Goal: Task Accomplishment & Management: Use online tool/utility

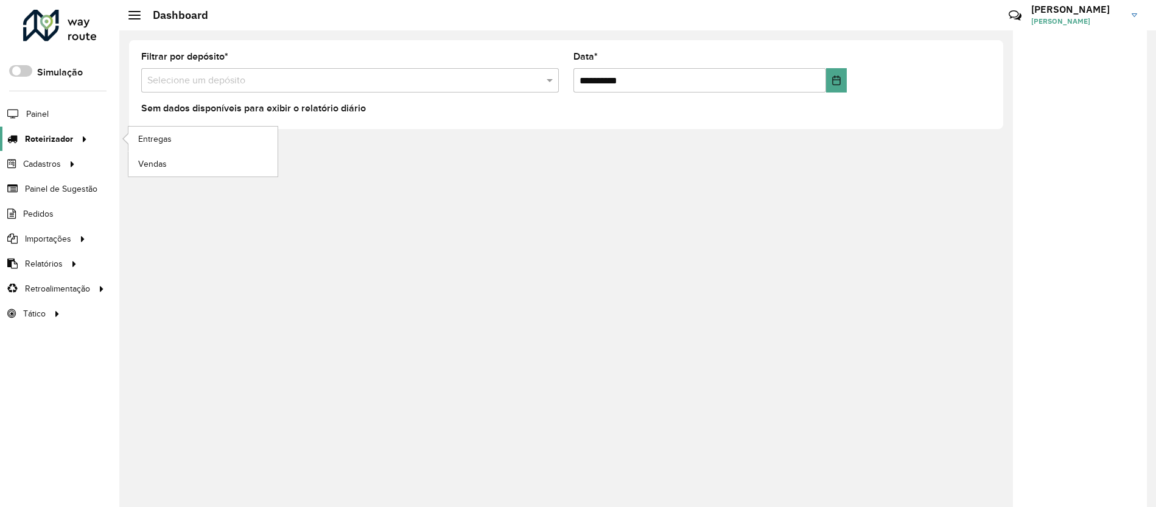
click at [66, 146] on link "Roteirizador" at bounding box center [45, 139] width 91 height 24
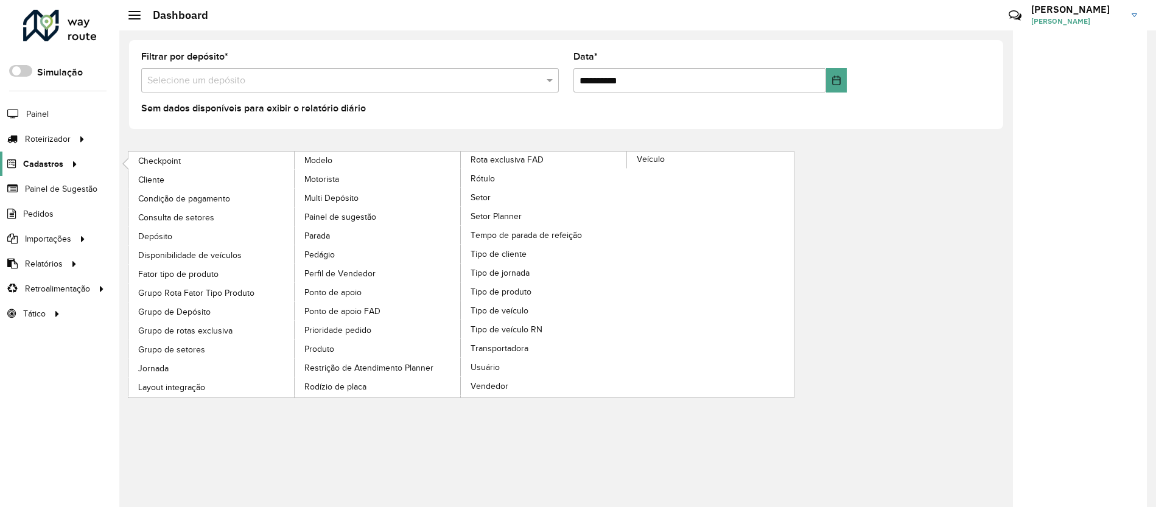
click at [64, 160] on div at bounding box center [72, 164] width 18 height 13
click at [181, 209] on link "Consulta de setores" at bounding box center [211, 217] width 167 height 18
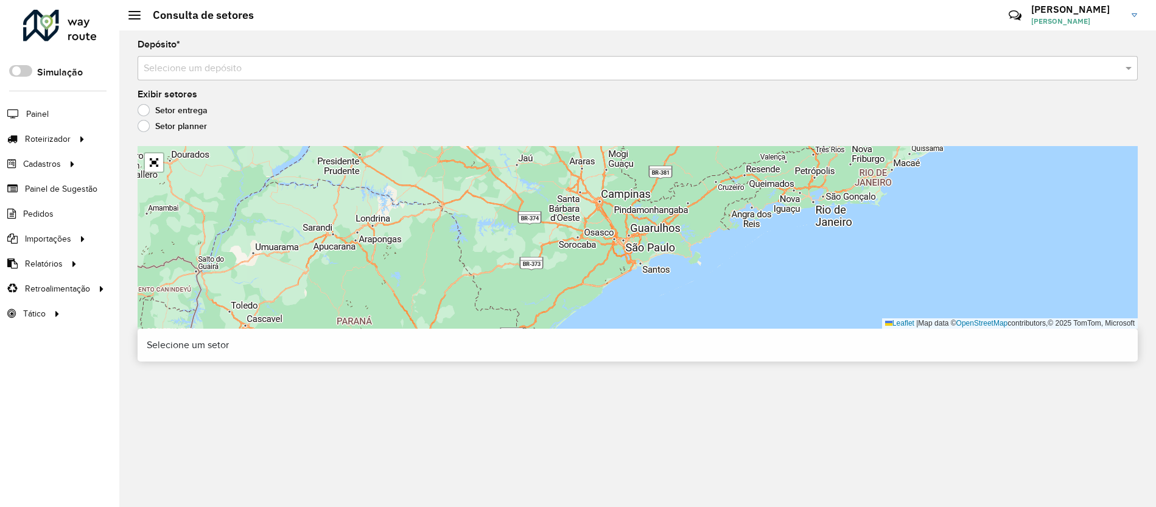
click at [297, 65] on input "text" at bounding box center [626, 69] width 964 height 15
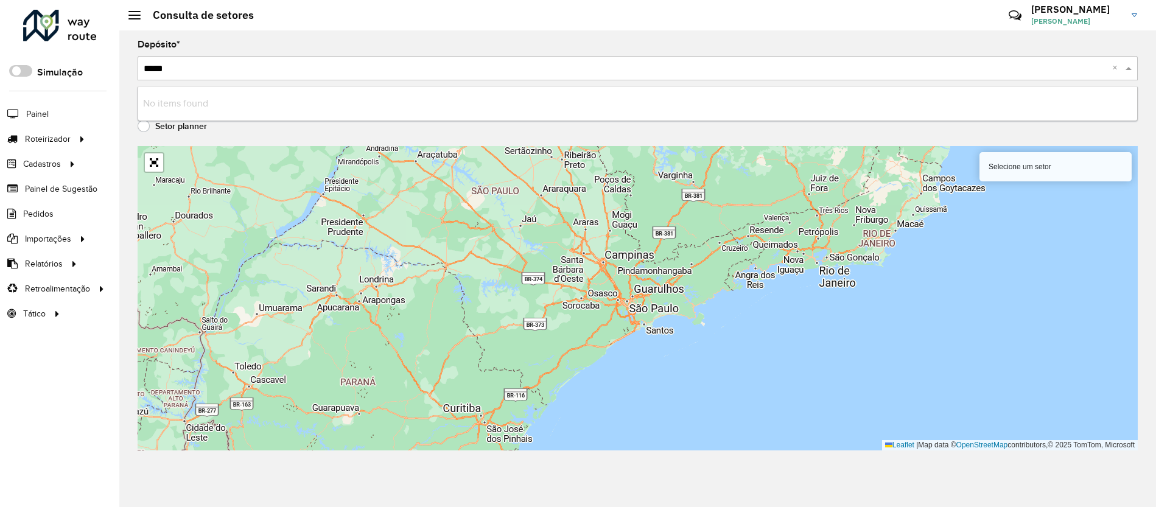
type input "****"
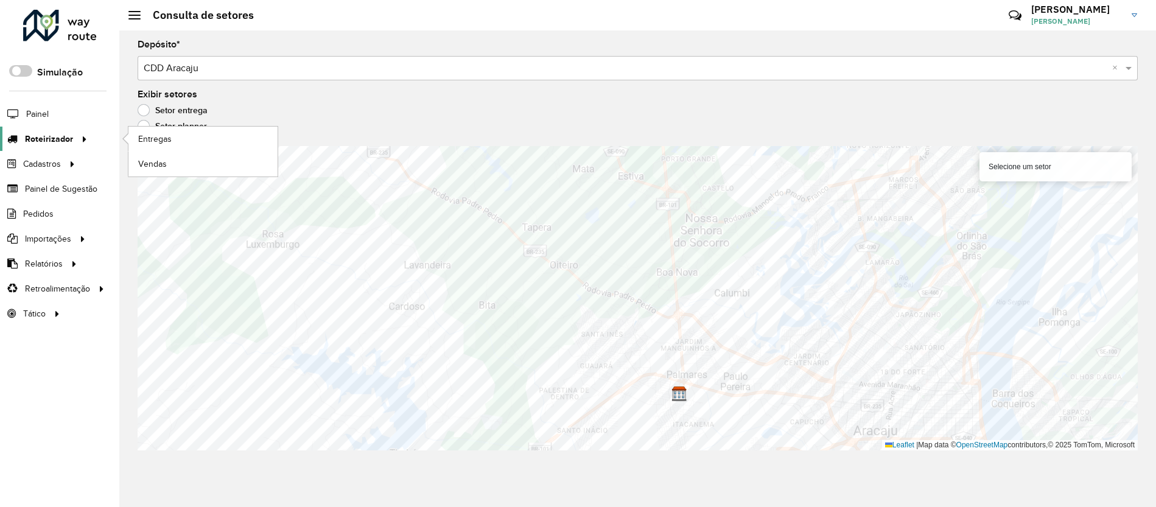
click at [73, 149] on link "Roteirizador" at bounding box center [45, 139] width 91 height 24
click at [150, 139] on span "Entregas" at bounding box center [155, 139] width 35 height 13
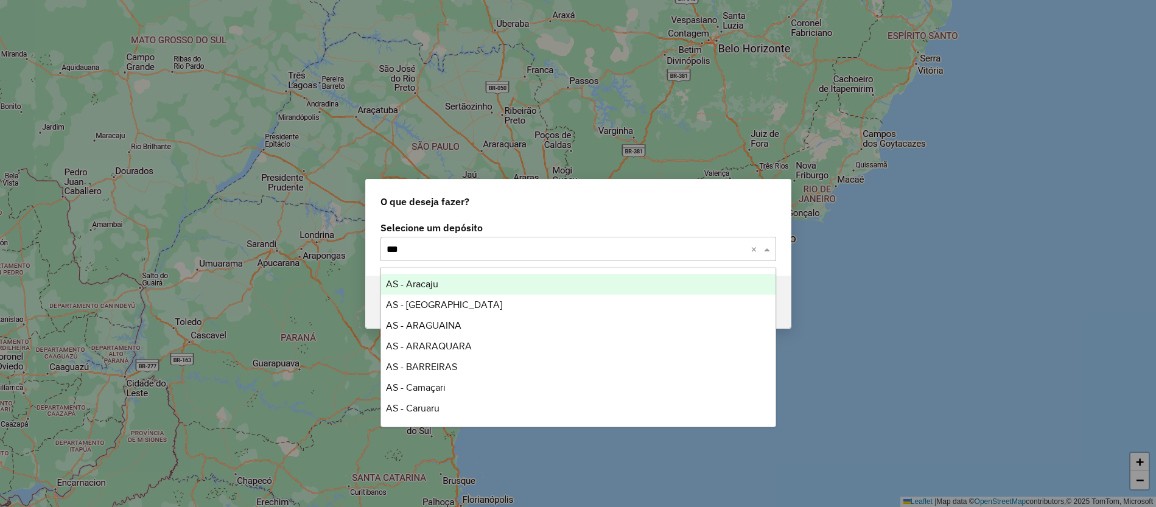
type input "****"
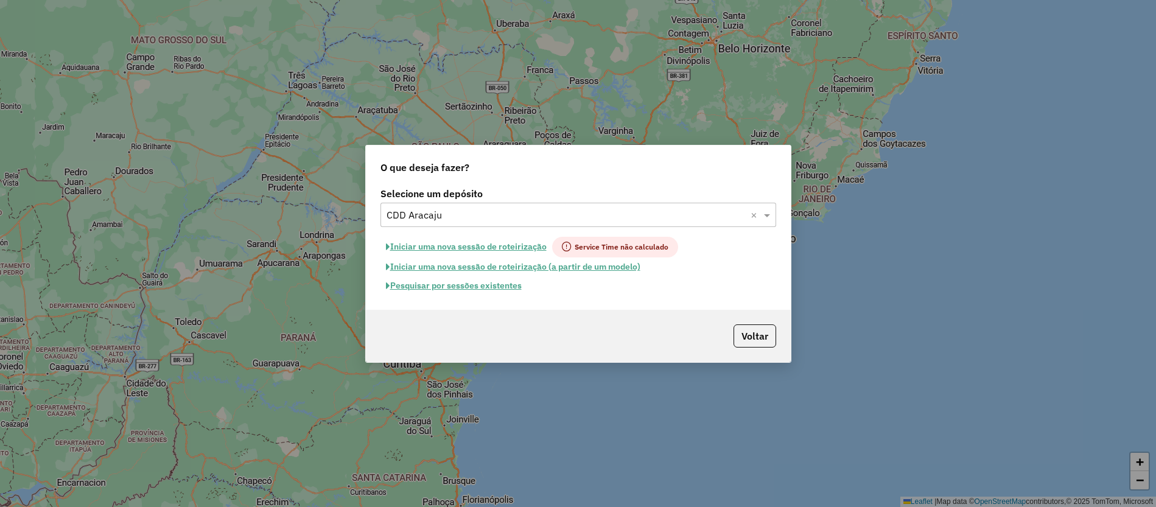
click at [508, 290] on button "Pesquisar por sessões existentes" at bounding box center [454, 285] width 147 height 19
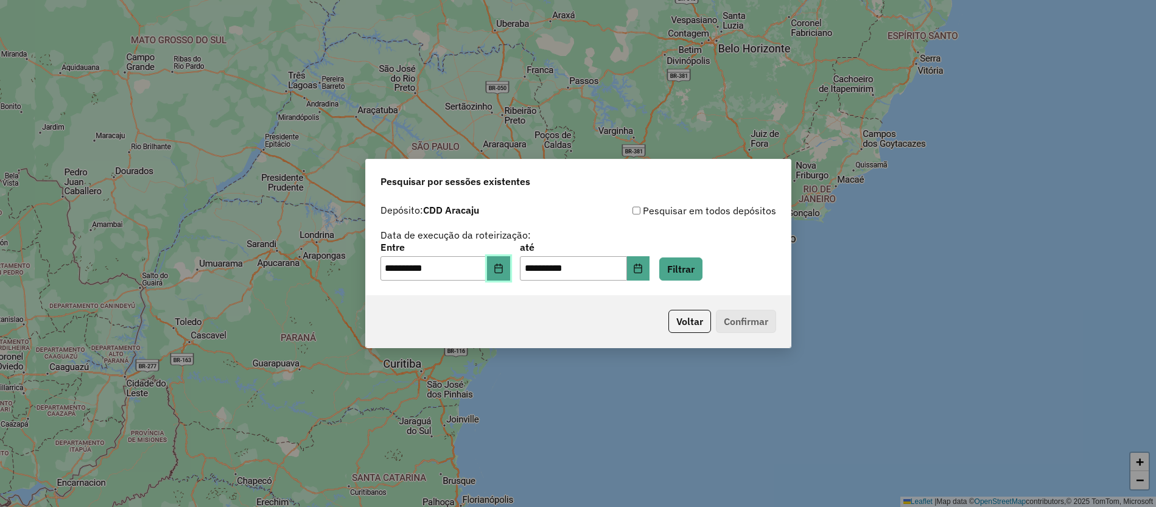
click at [510, 274] on button "Choose Date" at bounding box center [498, 268] width 23 height 24
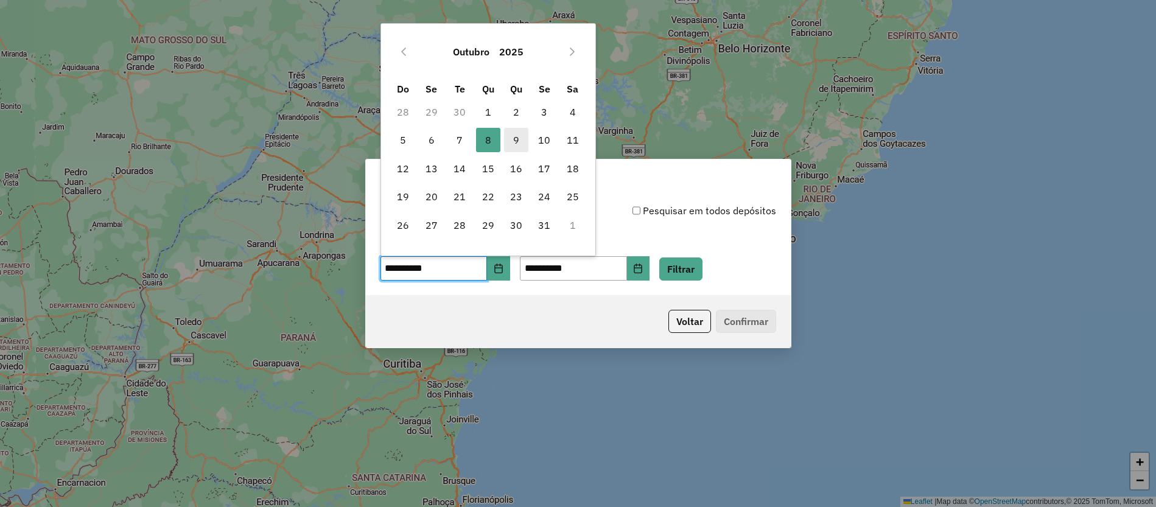
click at [512, 133] on span "9" at bounding box center [516, 140] width 24 height 24
type input "**********"
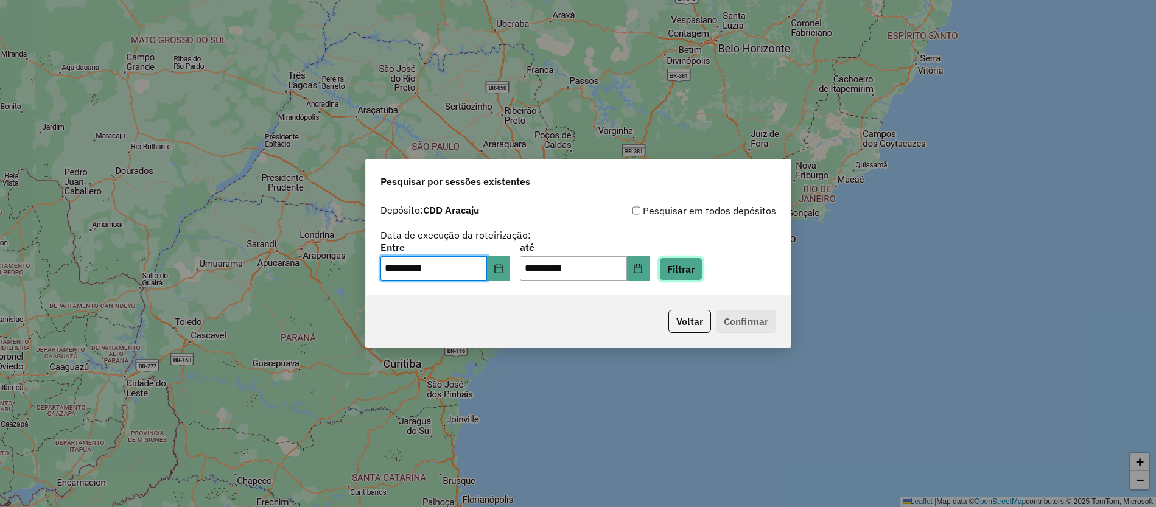
click at [698, 266] on button "Filtrar" at bounding box center [681, 269] width 43 height 23
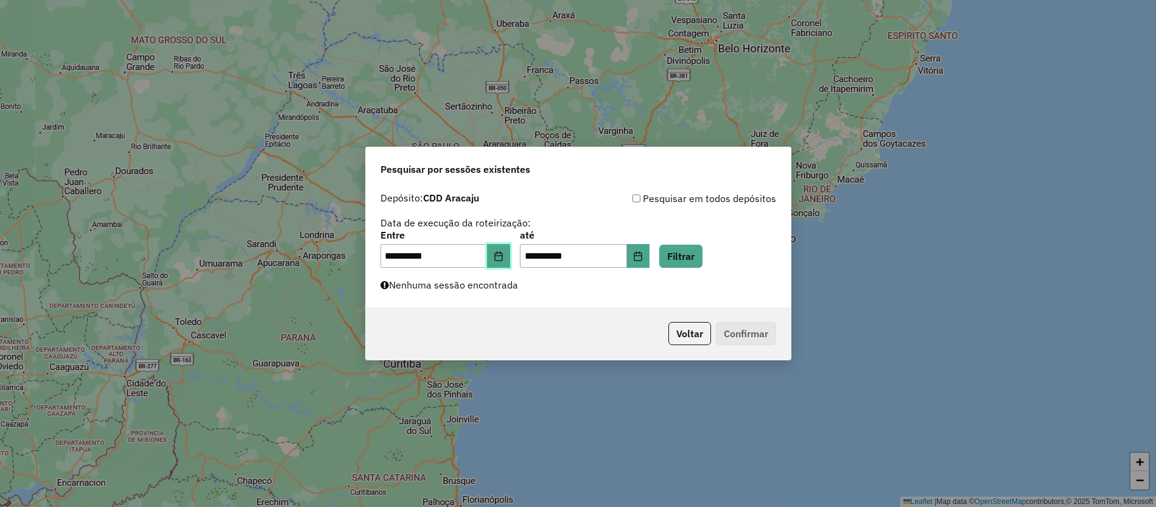
drag, startPoint x: 512, startPoint y: 258, endPoint x: 499, endPoint y: 191, distance: 68.2
click at [510, 258] on button "Choose Date" at bounding box center [498, 256] width 23 height 24
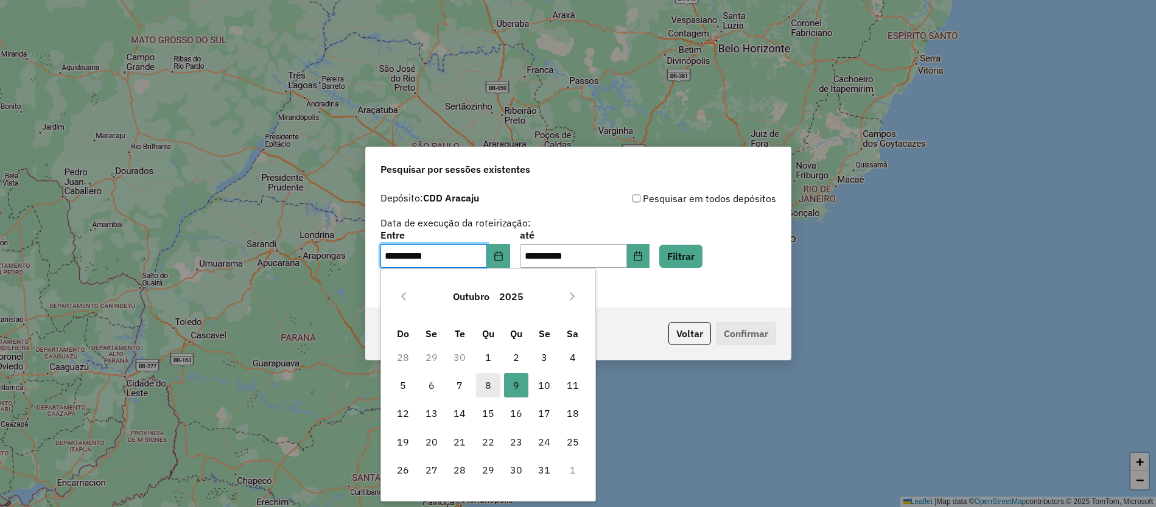
click at [485, 393] on span "8" at bounding box center [488, 385] width 24 height 24
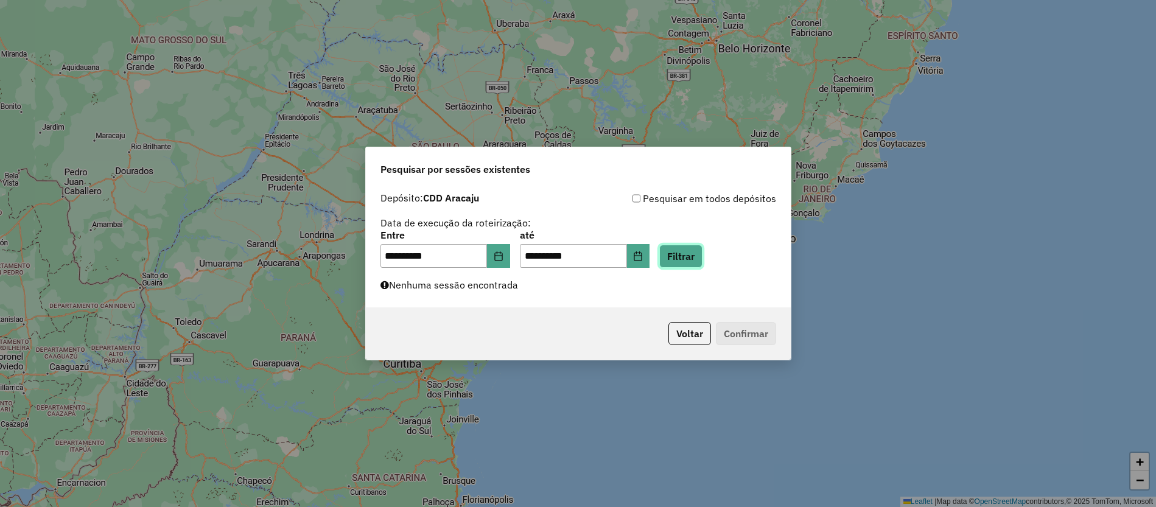
click at [693, 258] on button "Filtrar" at bounding box center [681, 256] width 43 height 23
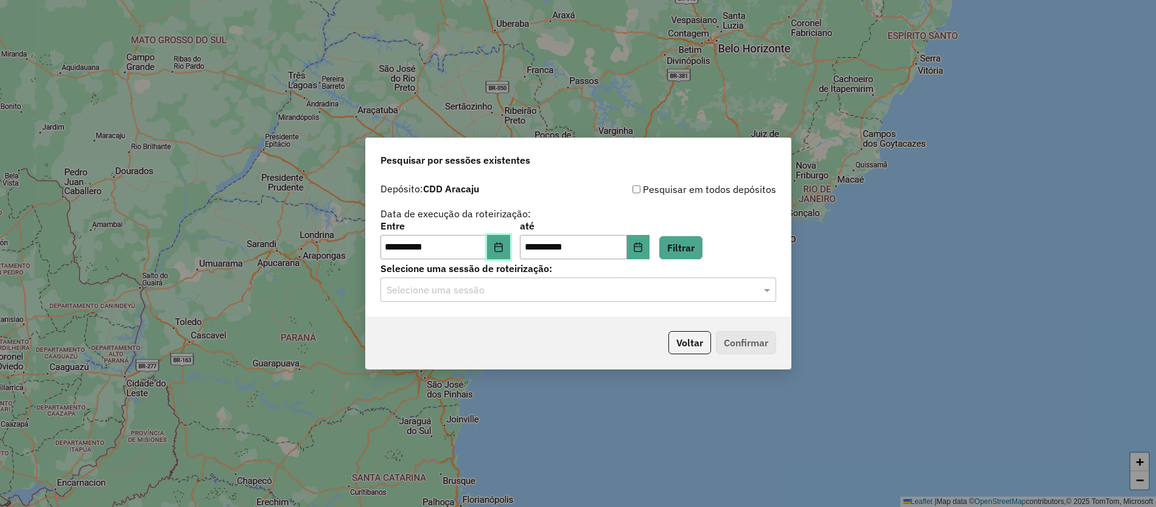
click at [510, 253] on button "Choose Date" at bounding box center [498, 247] width 23 height 24
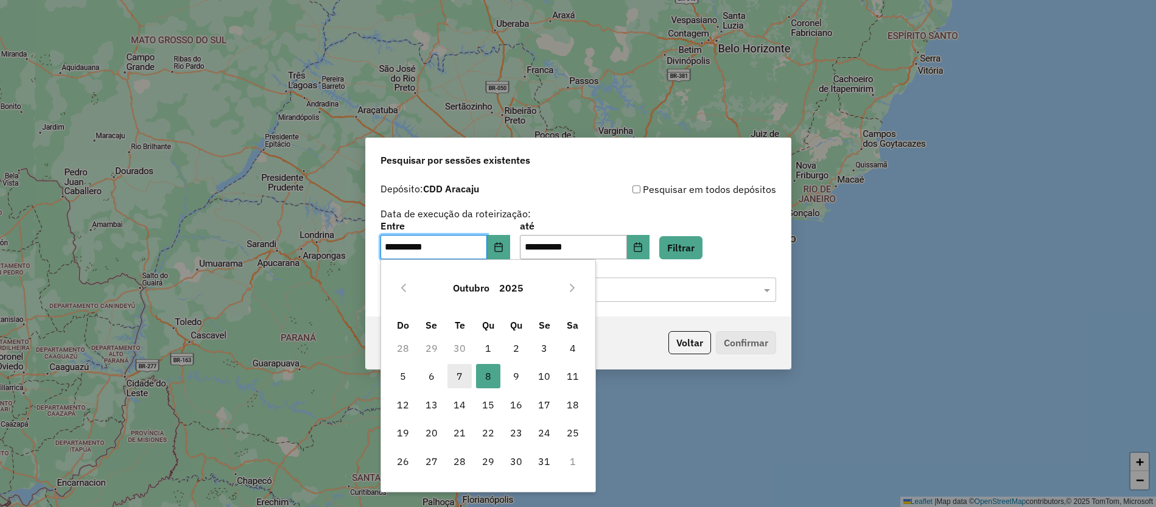
click at [456, 381] on span "7" at bounding box center [460, 376] width 24 height 24
type input "**********"
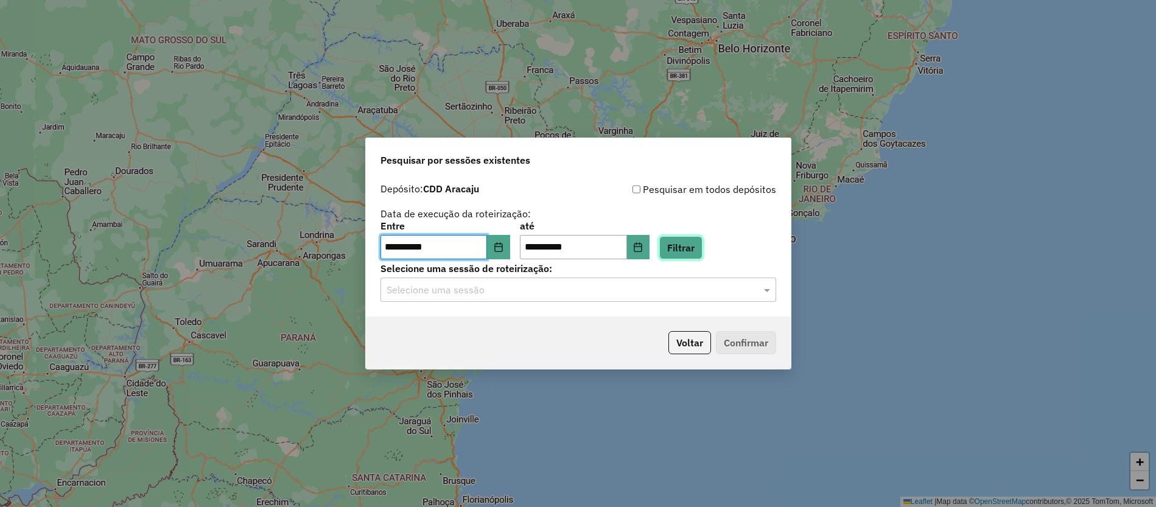
click at [686, 244] on button "Filtrar" at bounding box center [681, 247] width 43 height 23
click at [575, 292] on input "text" at bounding box center [566, 290] width 359 height 15
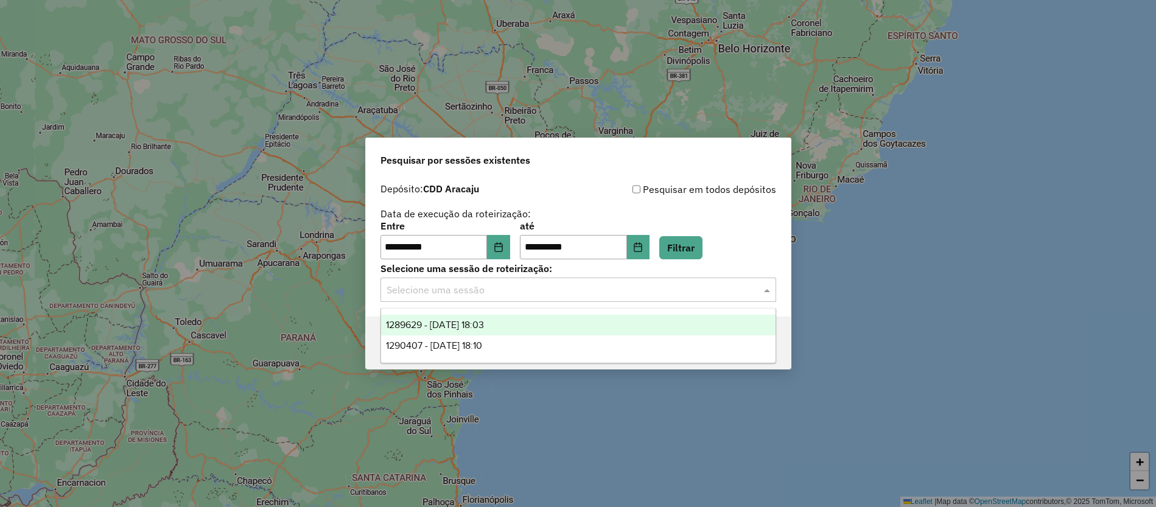
click at [573, 315] on div "1289629 - 07/10/2025 18:03" at bounding box center [578, 325] width 395 height 21
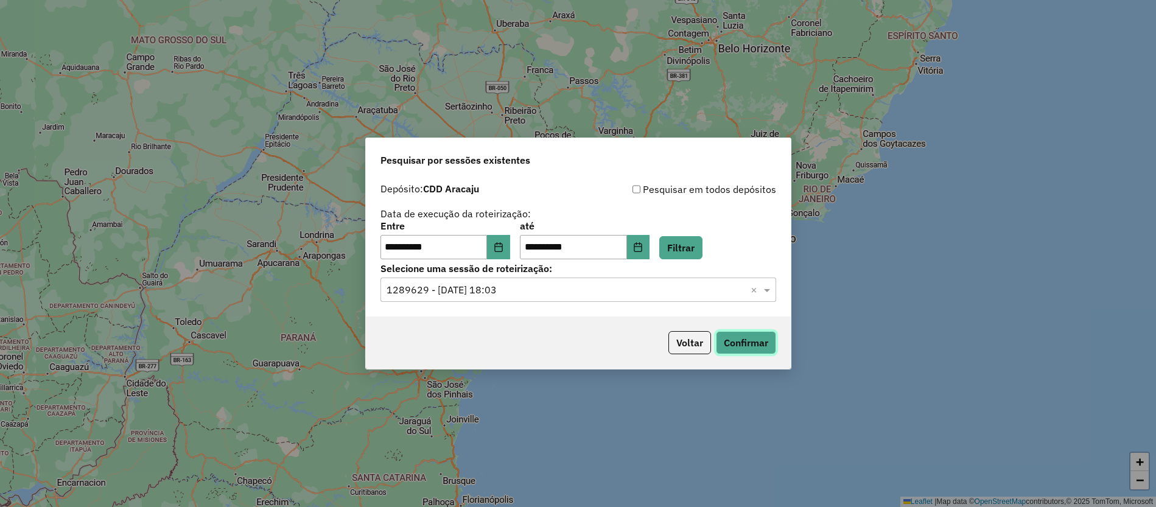
click at [747, 339] on button "Confirmar" at bounding box center [746, 342] width 60 height 23
click at [591, 290] on input "text" at bounding box center [566, 290] width 359 height 15
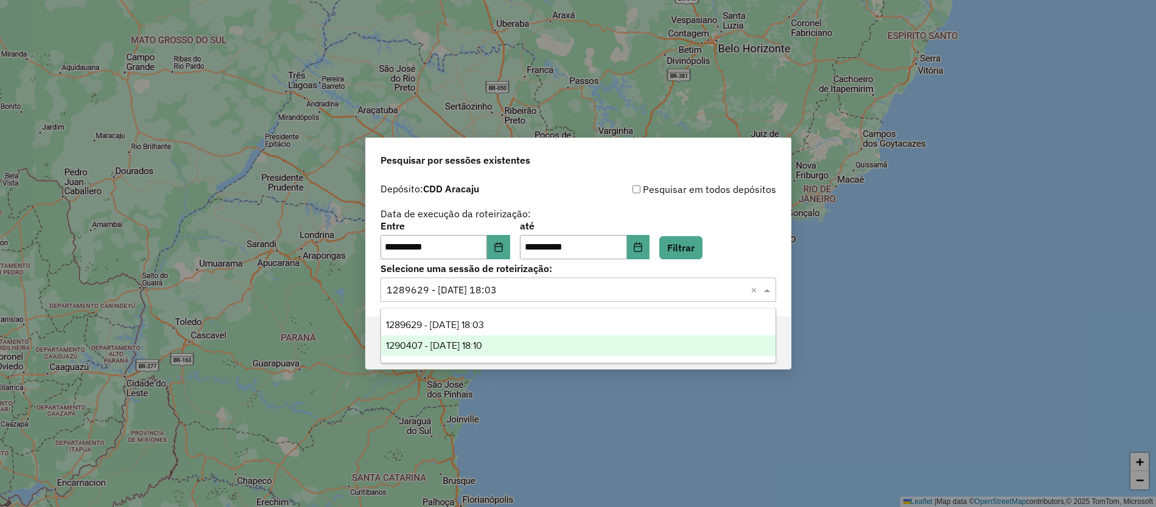
click at [546, 345] on div "1290407 - 08/10/2025 18:10" at bounding box center [578, 346] width 395 height 21
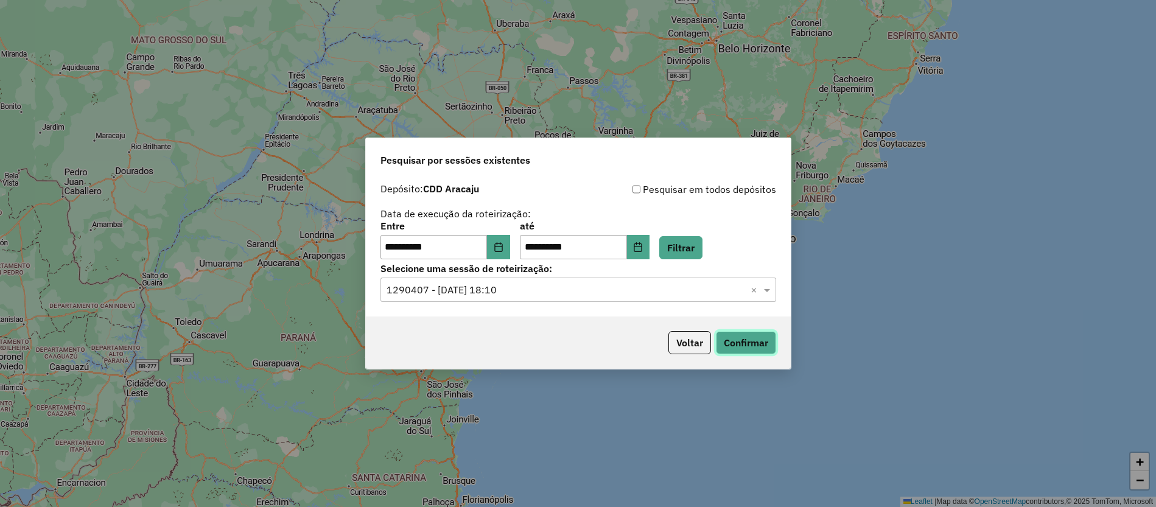
click at [752, 343] on button "Confirmar" at bounding box center [746, 342] width 60 height 23
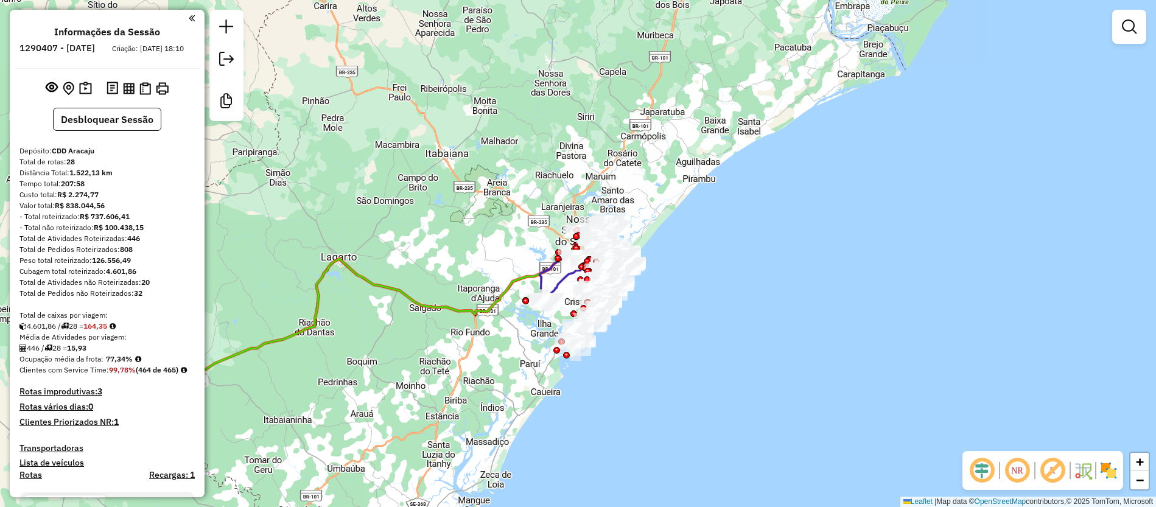
click at [0, 0] on div "Aguarde..." at bounding box center [0, 0] width 0 height 0
click at [1142, 31] on div at bounding box center [1130, 27] width 34 height 34
click at [1132, 27] on em at bounding box center [1129, 26] width 15 height 15
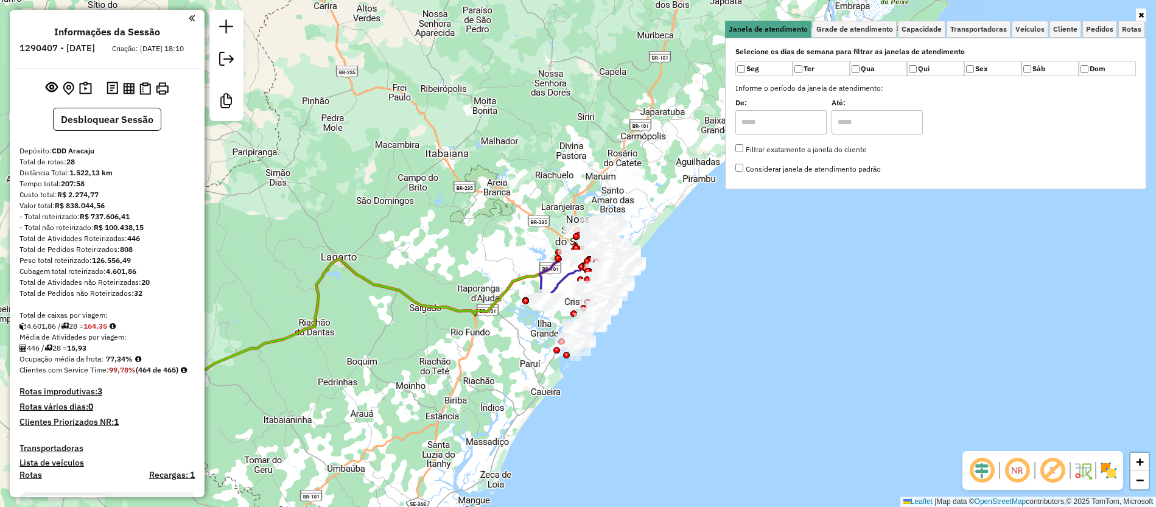
scroll to position [1205, 0]
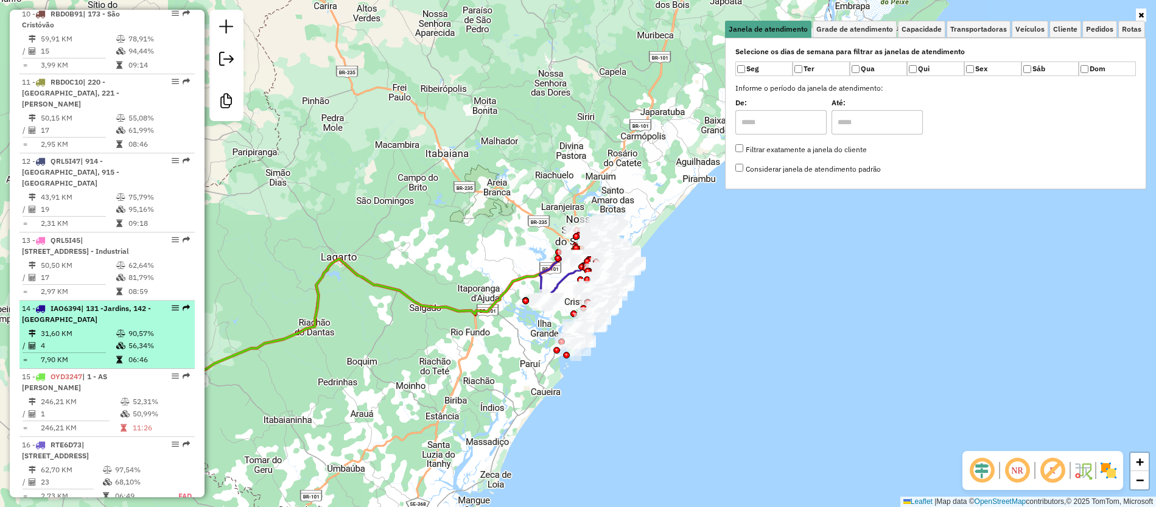
click at [90, 354] on td "7,90 KM" at bounding box center [78, 360] width 76 height 12
select select "**********"
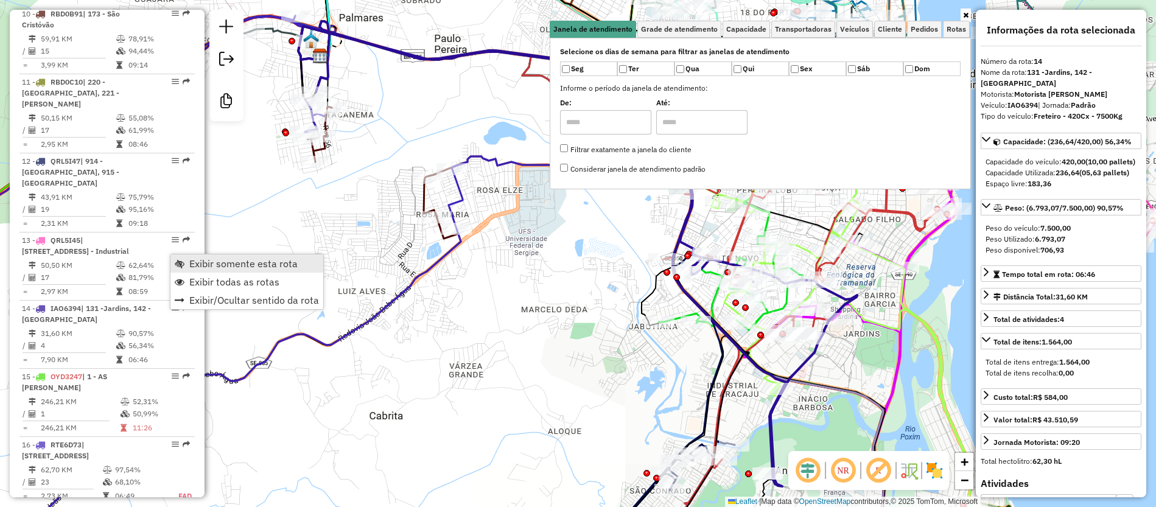
click at [199, 266] on span "Exibir somente esta rota" at bounding box center [243, 264] width 108 height 10
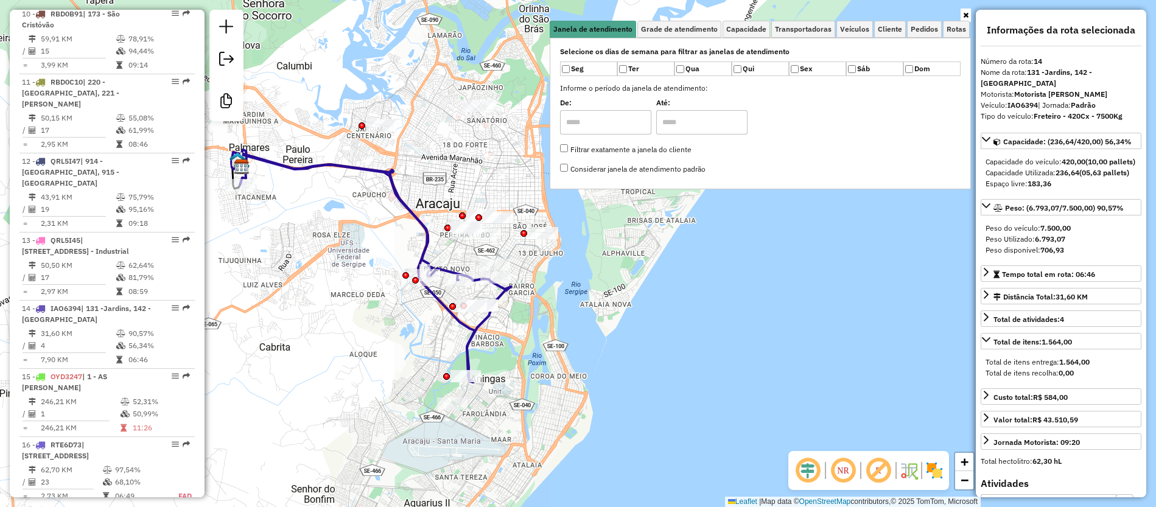
drag, startPoint x: 583, startPoint y: 286, endPoint x: 371, endPoint y: 322, distance: 214.3
click at [371, 322] on div "Janela de atendimento Grade de atendimento Capacidade Transportadoras Veículos …" at bounding box center [578, 253] width 1156 height 507
click at [424, 231] on icon at bounding box center [375, 266] width 271 height 233
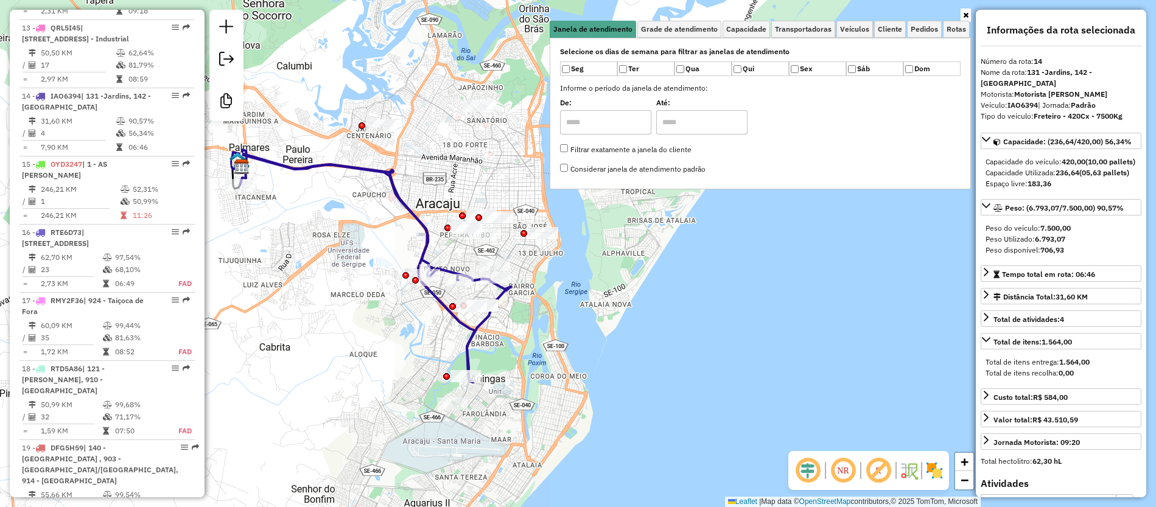
scroll to position [1441, 0]
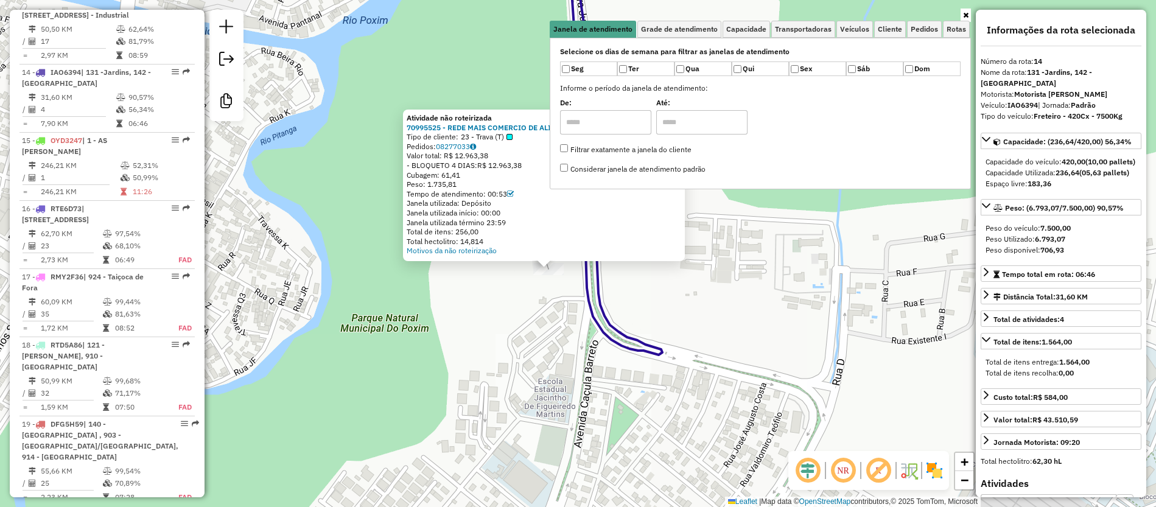
drag, startPoint x: 558, startPoint y: 295, endPoint x: 528, endPoint y: 310, distance: 33.5
click at [528, 310] on div "Atividade não roteirizada 70995525 - REDE MAIS COMERCIO DE ALIMENTOS LTDA. Tipo…" at bounding box center [578, 253] width 1156 height 507
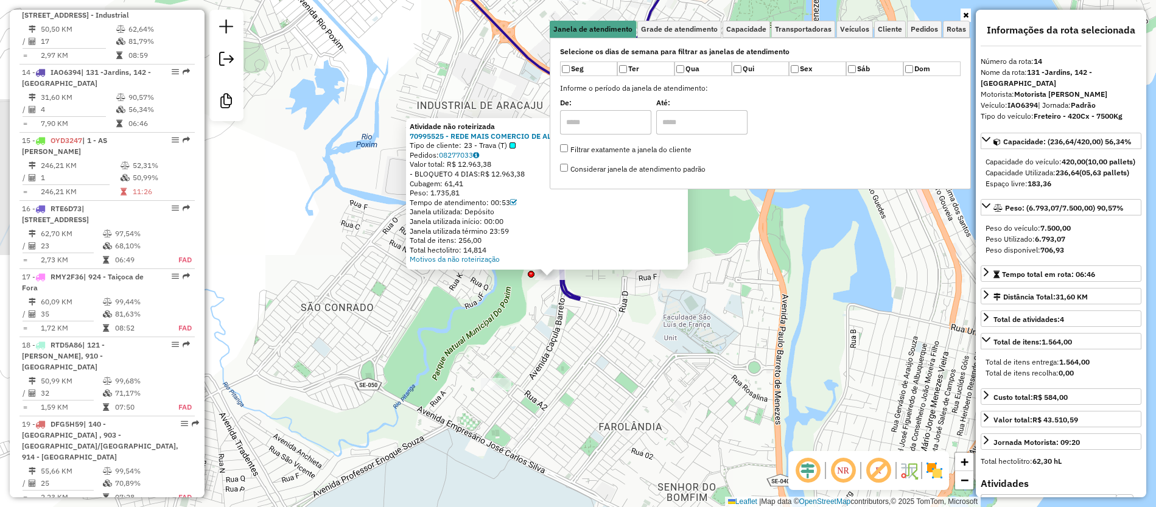
click at [878, 478] on em at bounding box center [878, 470] width 29 height 29
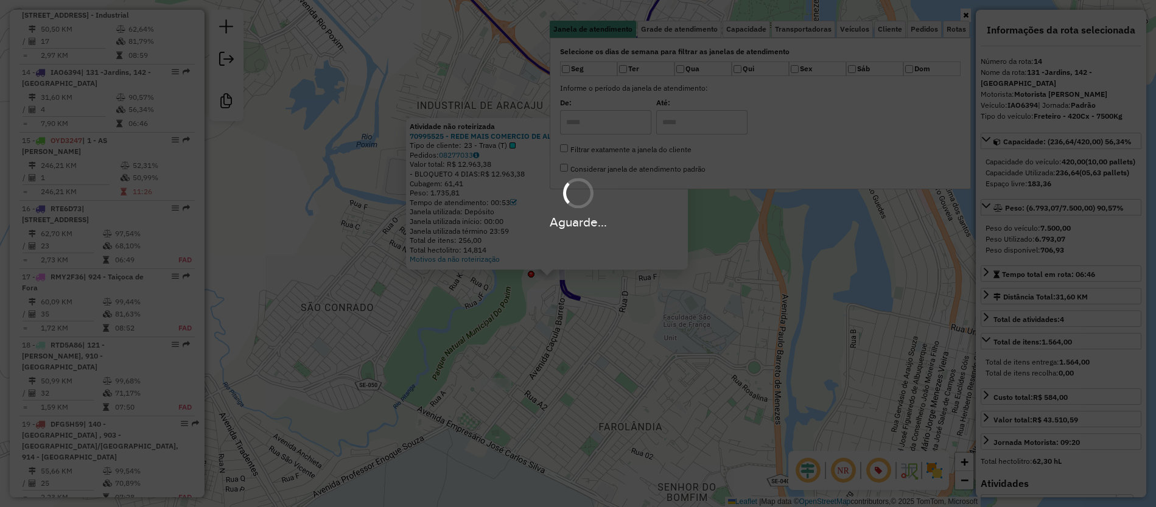
click at [941, 480] on div "Aguarde..." at bounding box center [578, 253] width 1156 height 507
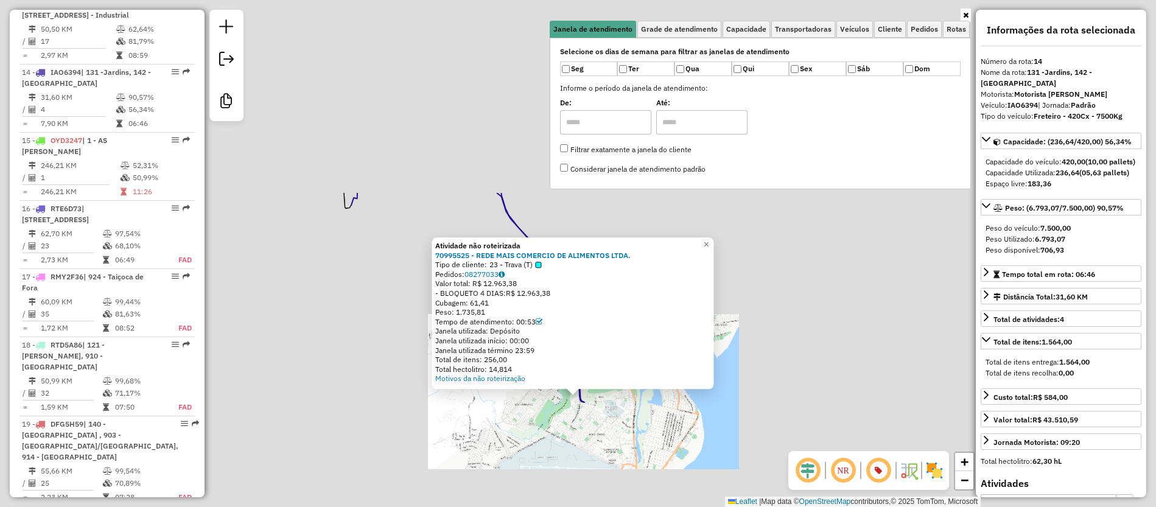
click at [666, 394] on div "Atividade não roteirizada 70995525 - REDE MAIS COMERCIO DE ALIMENTOS LTDA. Tipo…" at bounding box center [578, 253] width 1156 height 507
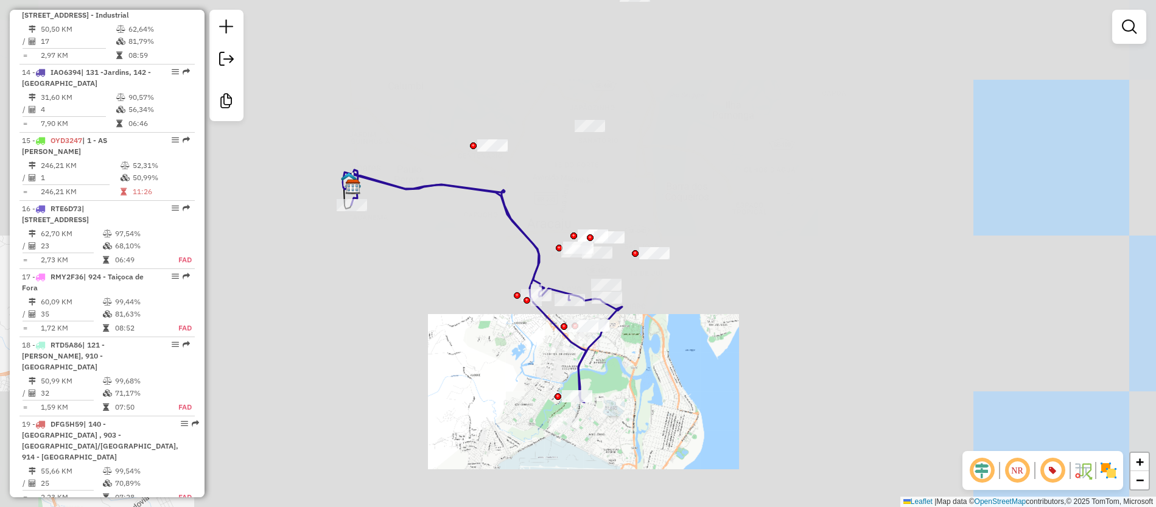
click at [712, 415] on div "Janela de atendimento Grade de atendimento Capacidade Transportadoras Veículos …" at bounding box center [578, 253] width 1156 height 507
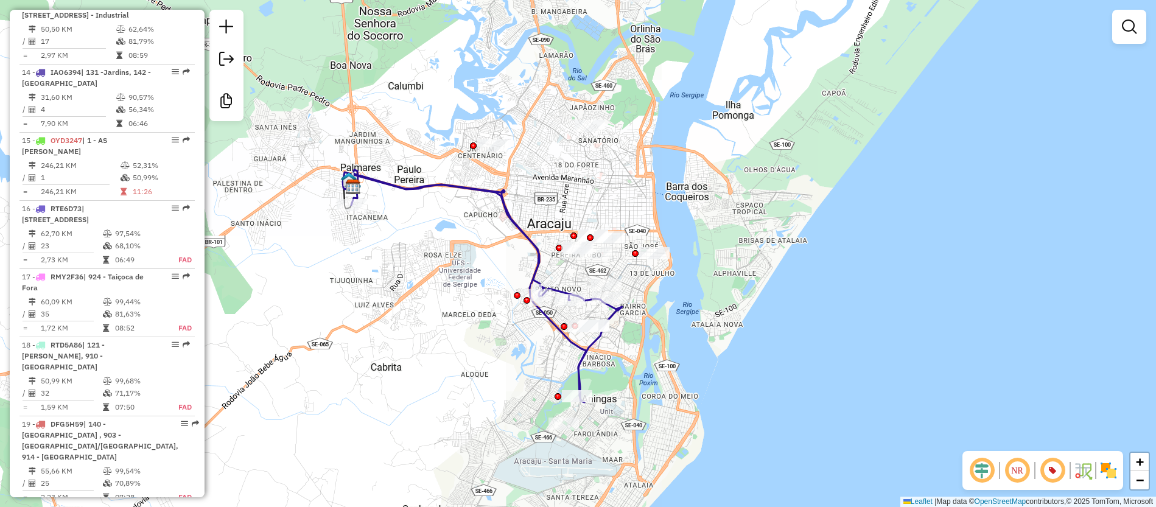
click at [589, 363] on icon at bounding box center [486, 286] width 271 height 233
select select "**********"
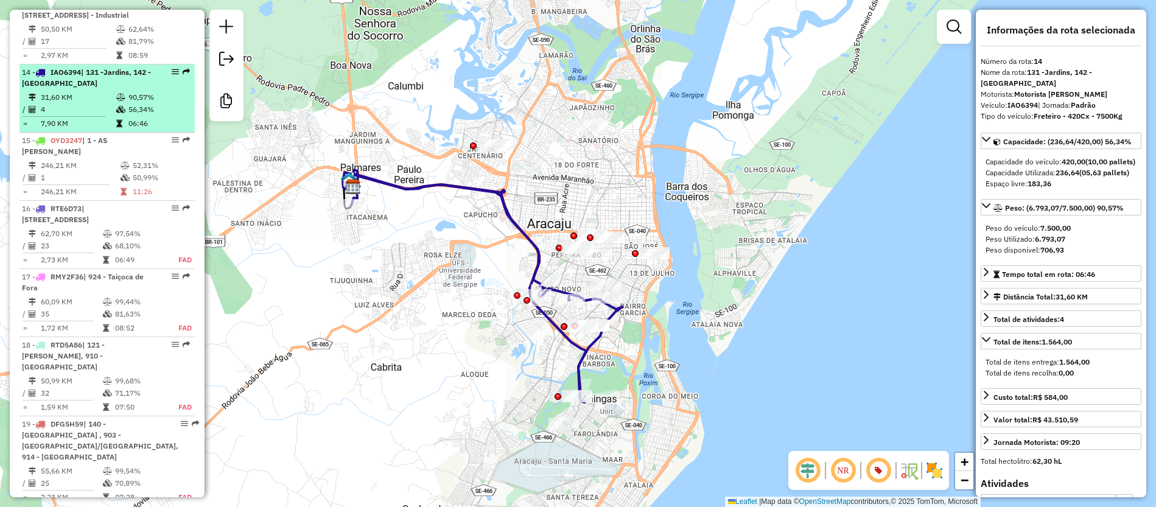
click at [75, 104] on td "4" at bounding box center [78, 110] width 76 height 12
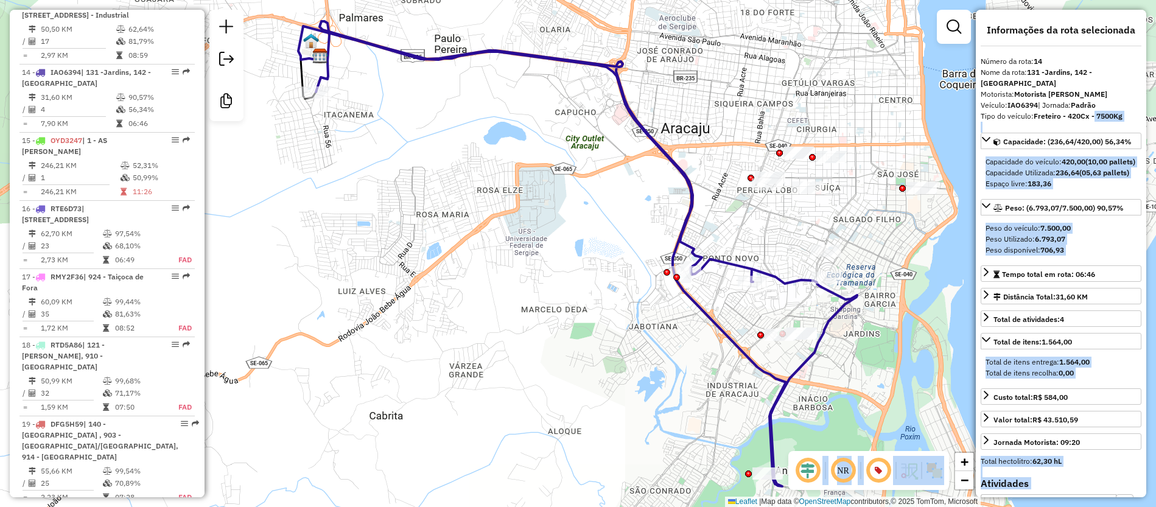
drag, startPoint x: 1093, startPoint y: 104, endPoint x: 1150, endPoint y: 105, distance: 56.6
click at [1150, 105] on hb-router-mapa "Informações da Sessão 1290407 - 08/10/2025 Criação: 07/10/2025 18:10 Desbloquea…" at bounding box center [578, 253] width 1156 height 507
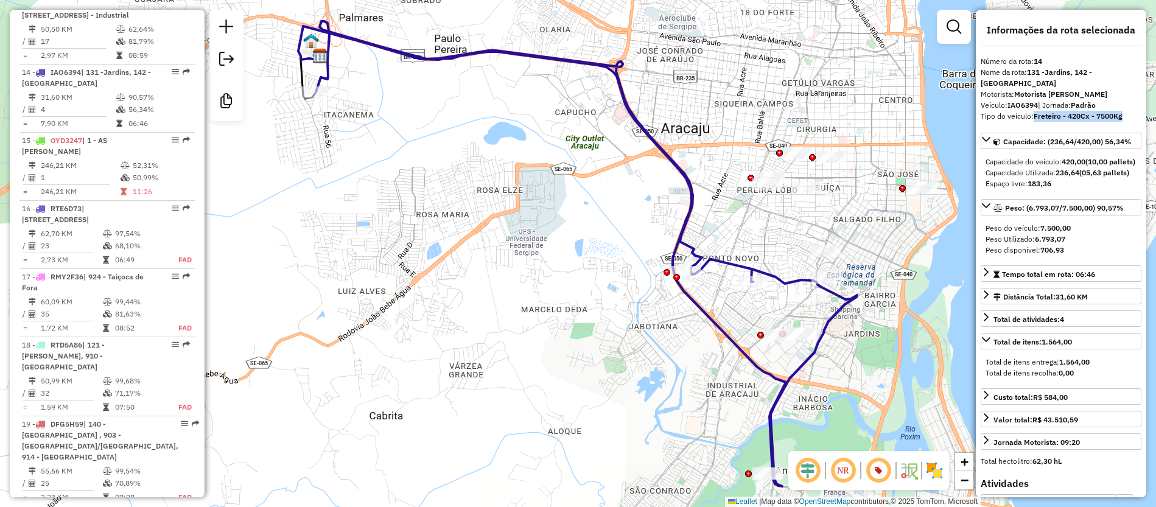
drag, startPoint x: 1035, startPoint y: 105, endPoint x: 1127, endPoint y: 107, distance: 92.6
click at [1127, 111] on div "Tipo do veículo: Freteiro - 420Cx - 7500Kg" at bounding box center [1061, 116] width 161 height 11
click at [1083, 111] on strong "Freteiro - 420Cx - 7500Kg" at bounding box center [1078, 115] width 89 height 9
drag, startPoint x: 1097, startPoint y: 107, endPoint x: 1119, endPoint y: 112, distance: 22.5
click at [1119, 112] on div "**********" at bounding box center [1061, 254] width 171 height 488
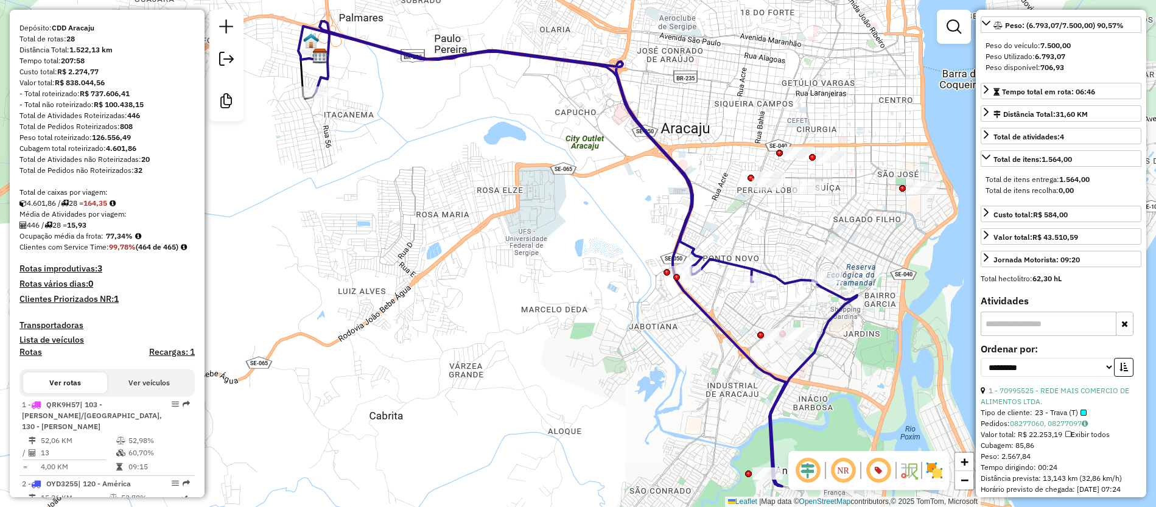
scroll to position [0, 0]
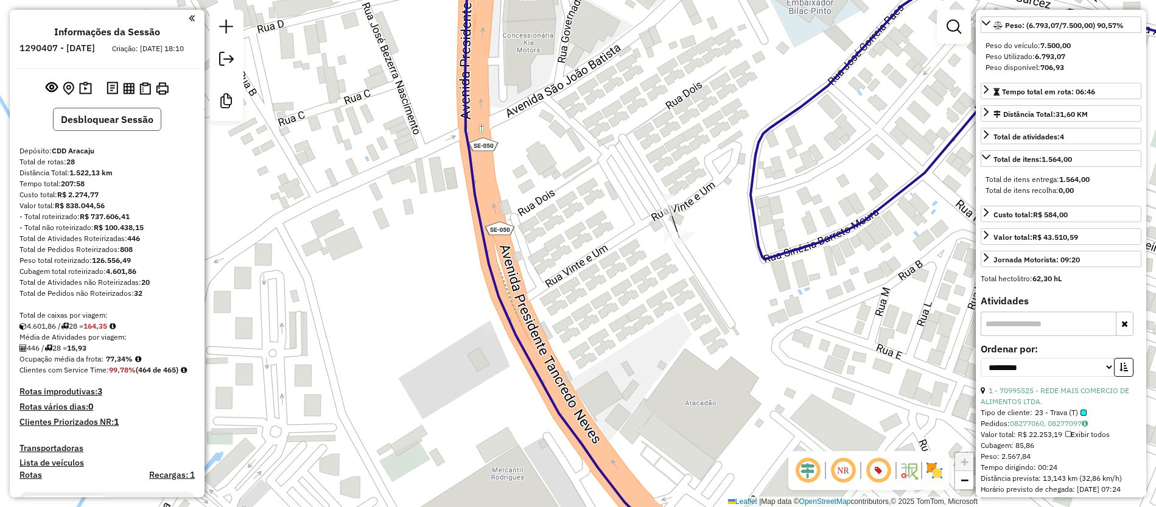
click at [138, 127] on button "Desbloquear Sessão" at bounding box center [107, 119] width 108 height 23
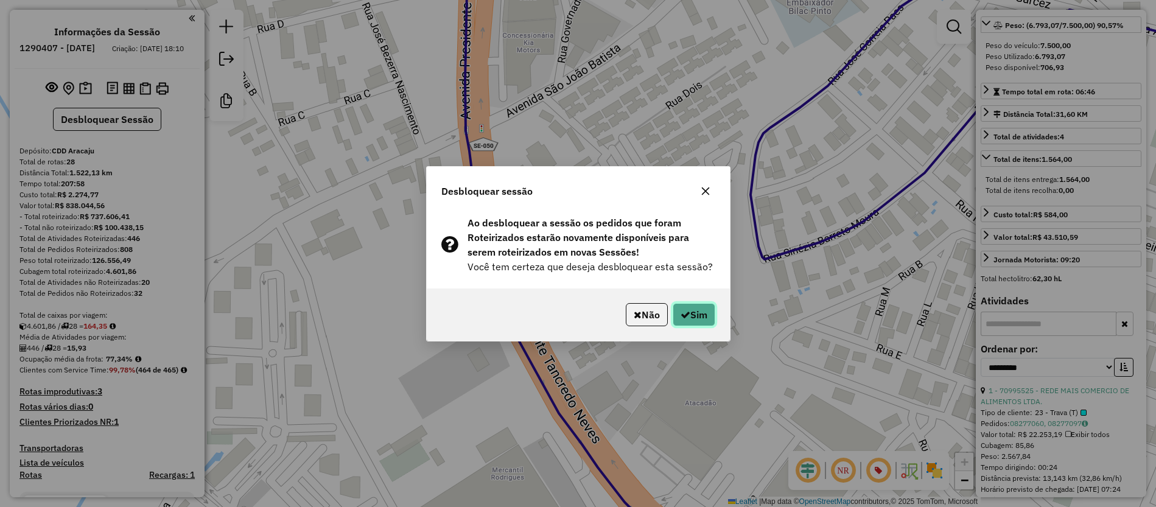
click at [681, 310] on icon "button" at bounding box center [686, 315] width 10 height 10
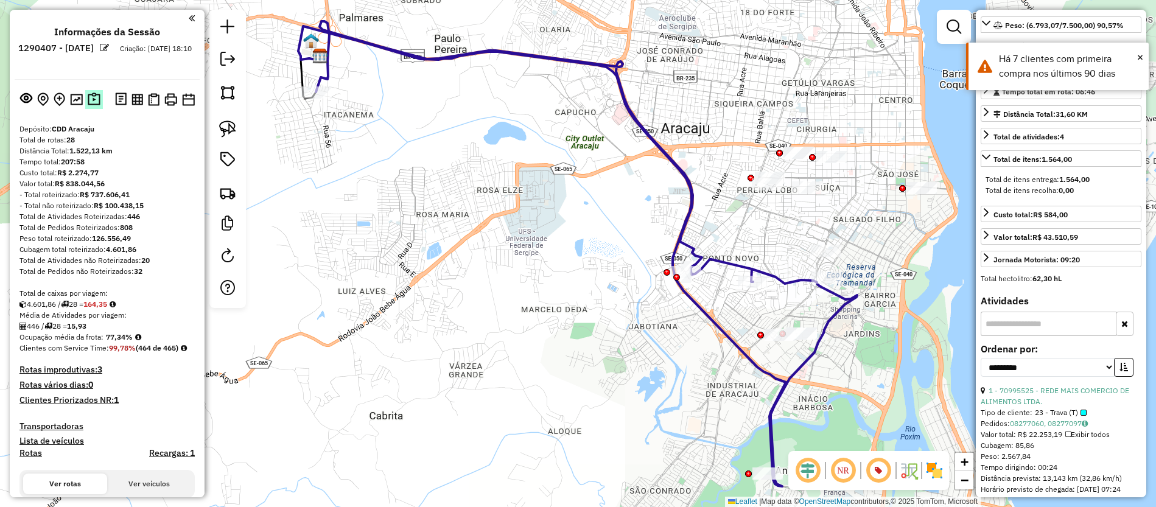
click at [91, 97] on img at bounding box center [94, 100] width 13 height 14
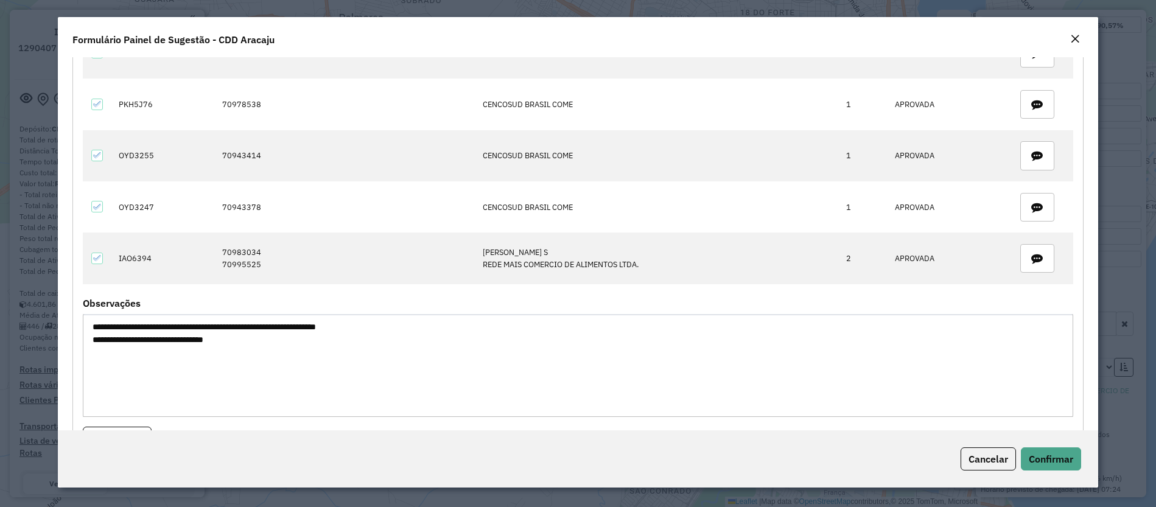
scroll to position [1736, 0]
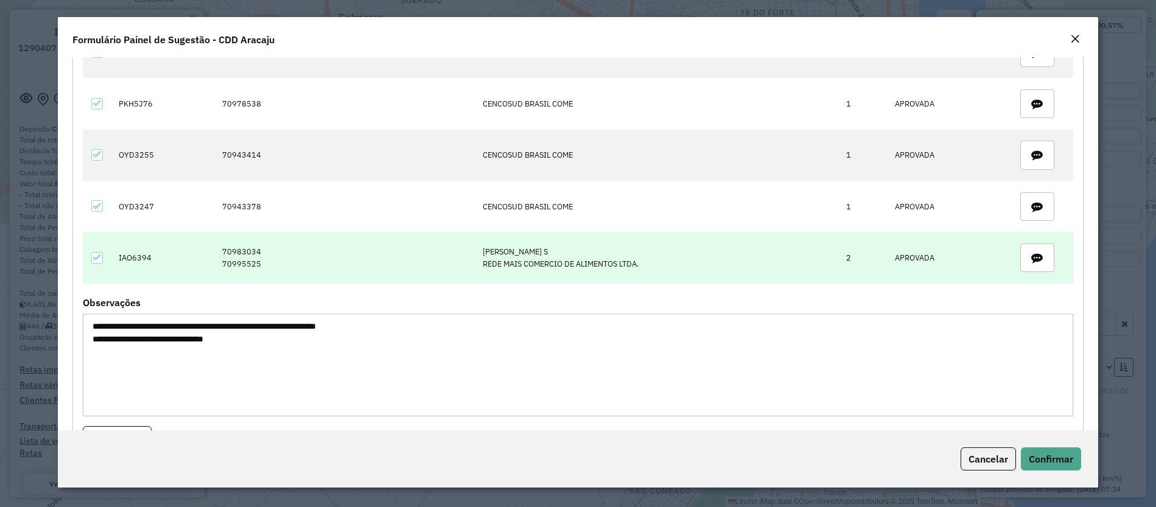
drag, startPoint x: 212, startPoint y: 246, endPoint x: 294, endPoint y: 275, distance: 87.1
click at [294, 275] on td "70983034 70995525" at bounding box center [346, 257] width 261 height 51
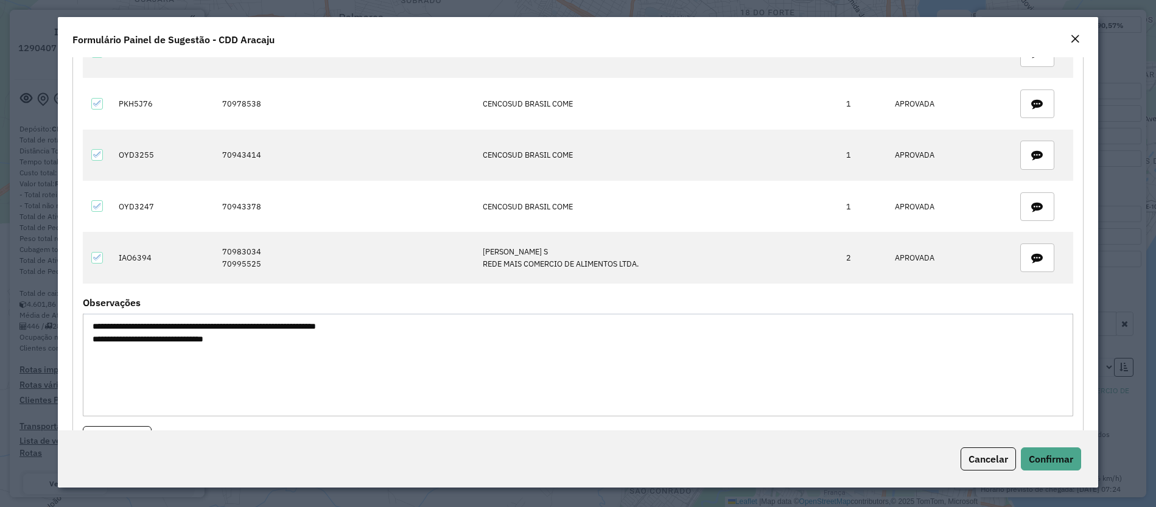
copy td "70983034 70995525"
click at [1077, 41] on em "Close" at bounding box center [1076, 39] width 10 height 10
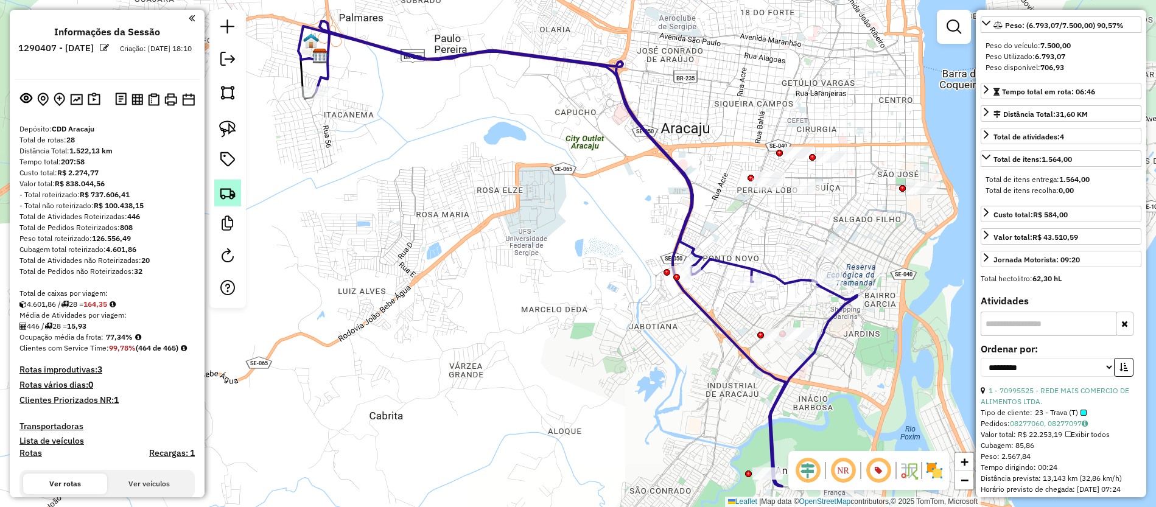
click at [227, 192] on img at bounding box center [227, 193] width 17 height 17
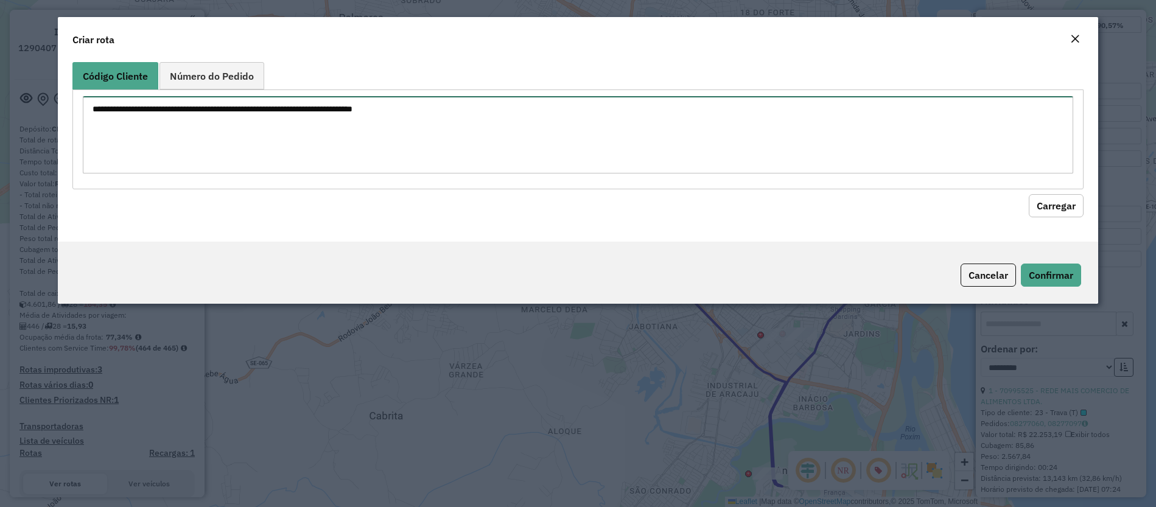
click at [736, 135] on textarea at bounding box center [578, 134] width 991 height 77
paste textarea "******** ********"
type textarea "******** ********"
click at [1059, 207] on button "Carregar" at bounding box center [1056, 205] width 55 height 23
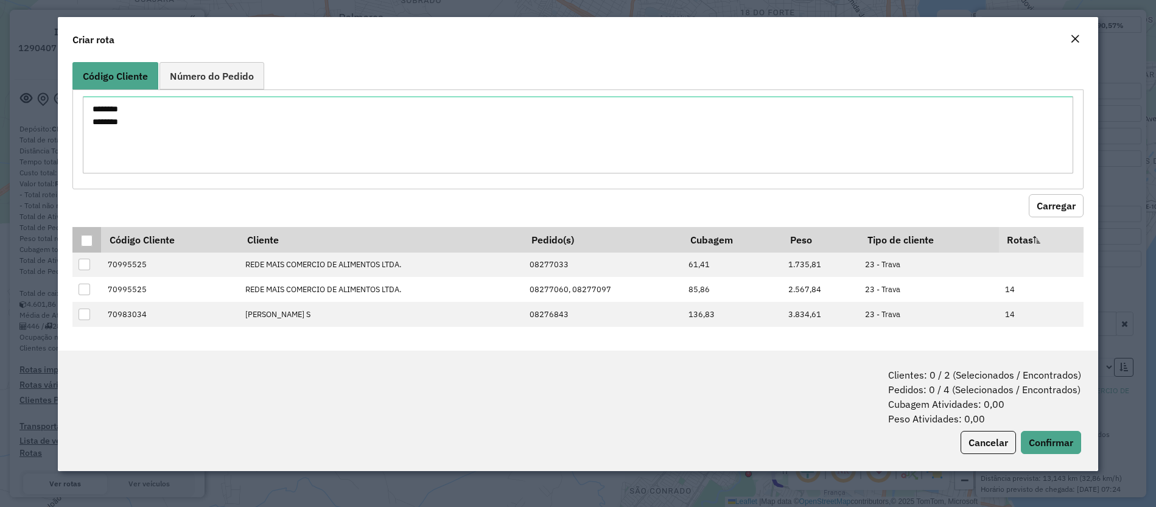
click at [86, 242] on div at bounding box center [87, 241] width 12 height 12
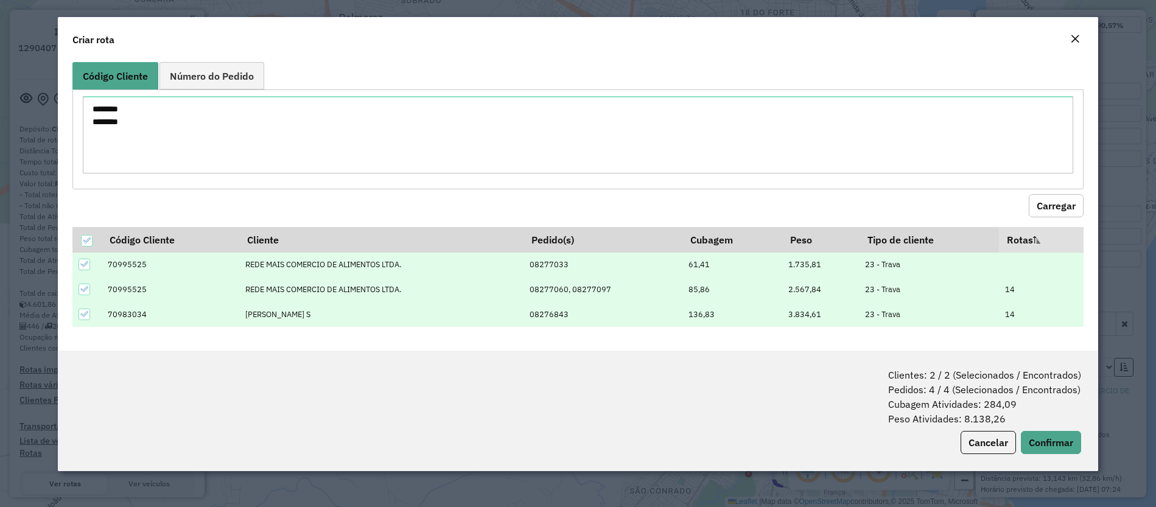
drag, startPoint x: 895, startPoint y: 421, endPoint x: 1036, endPoint y: 415, distance: 140.8
click at [1036, 415] on span "Clientes: 2 / 2 (Selecionados / Encontrados) Pedidos: 4 / 4 (Selecionados / Enc…" at bounding box center [984, 397] width 193 height 58
drag, startPoint x: 985, startPoint y: 405, endPoint x: 1025, endPoint y: 402, distance: 39.7
click at [1025, 402] on span "Clientes: 2 / 2 (Selecionados / Encontrados) Pedidos: 4 / 4 (Selecionados / Enc…" at bounding box center [984, 397] width 193 height 58
click at [1016, 418] on span "Clientes: 2 / 2 (Selecionados / Encontrados) Pedidos: 4 / 4 (Selecionados / Enc…" at bounding box center [984, 397] width 193 height 58
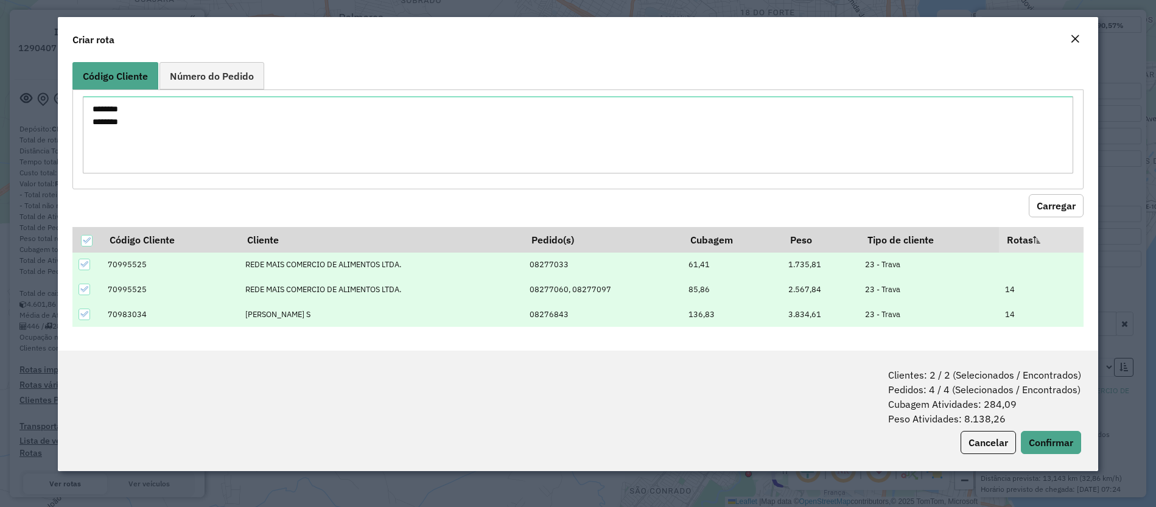
drag, startPoint x: 684, startPoint y: 262, endPoint x: 736, endPoint y: 262, distance: 51.2
click at [736, 262] on td "61,41" at bounding box center [732, 265] width 100 height 25
drag, startPoint x: 679, startPoint y: 314, endPoint x: 737, endPoint y: 314, distance: 58.5
click at [737, 314] on tr "70983034 LENILSON LIMA MOTA S 08276843 136,83 3.834,61 23 - Trava 14" at bounding box center [577, 314] width 1011 height 25
drag, startPoint x: 710, startPoint y: 290, endPoint x: 686, endPoint y: 290, distance: 24.4
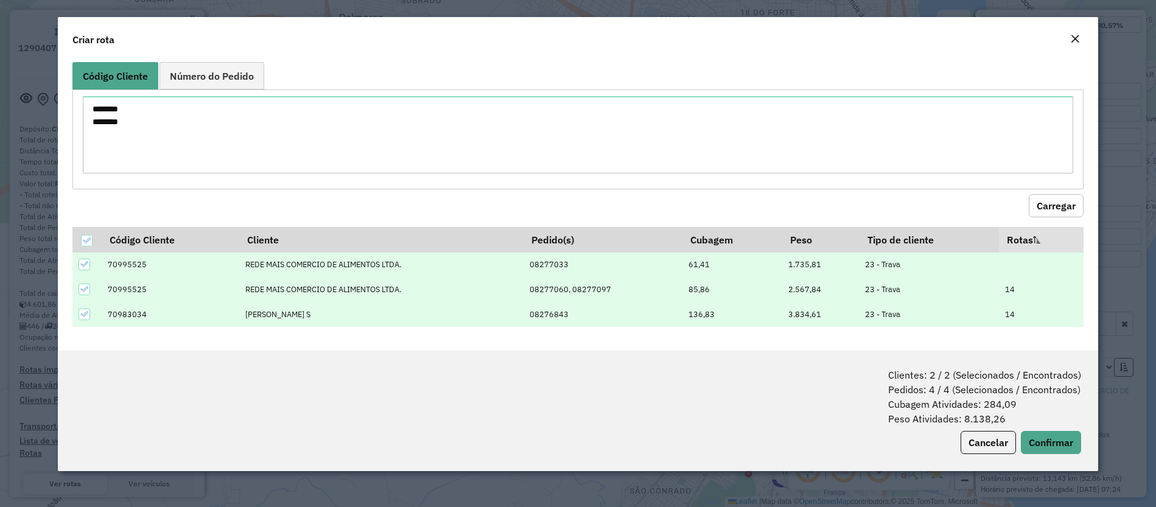
click at [686, 290] on td "85,86" at bounding box center [732, 289] width 100 height 25
drag, startPoint x: 621, startPoint y: 295, endPoint x: 515, endPoint y: 289, distance: 106.7
click at [515, 289] on tr "70995525 REDE MAIS COMERCIO DE ALIMENTOS LTDA. 08277060, 08277097 85,86 2.567,8…" at bounding box center [577, 289] width 1011 height 25
drag, startPoint x: 686, startPoint y: 269, endPoint x: 706, endPoint y: 270, distance: 20.1
click at [706, 270] on td "61,41" at bounding box center [732, 265] width 100 height 25
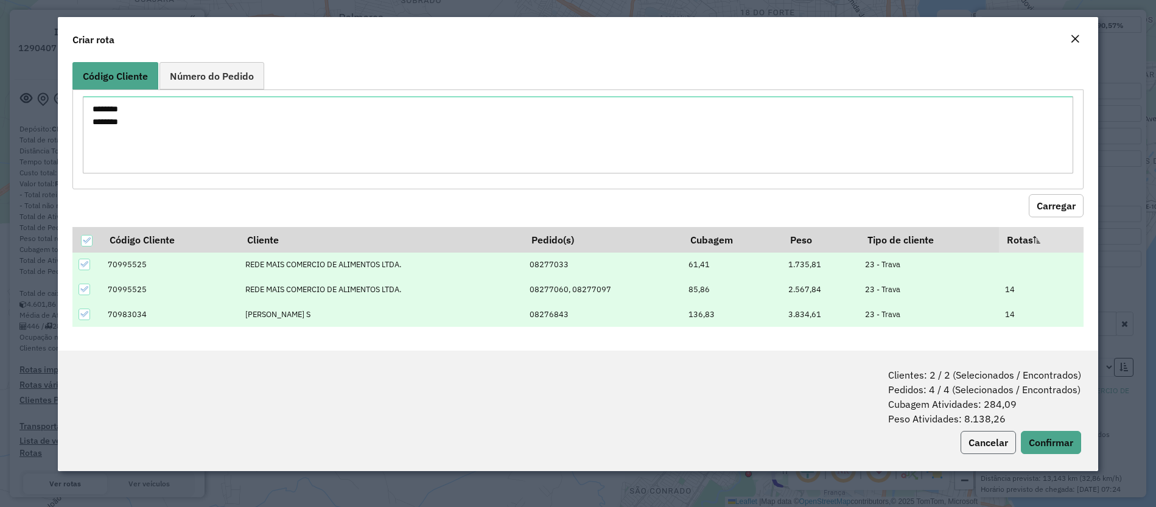
click at [997, 450] on button "Cancelar" at bounding box center [988, 442] width 55 height 23
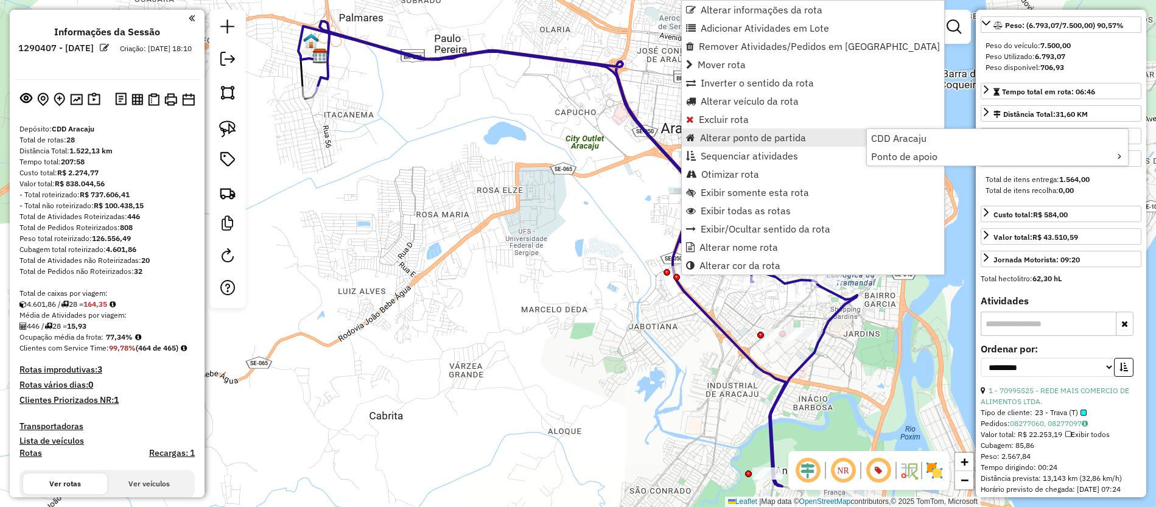
scroll to position [1432, 0]
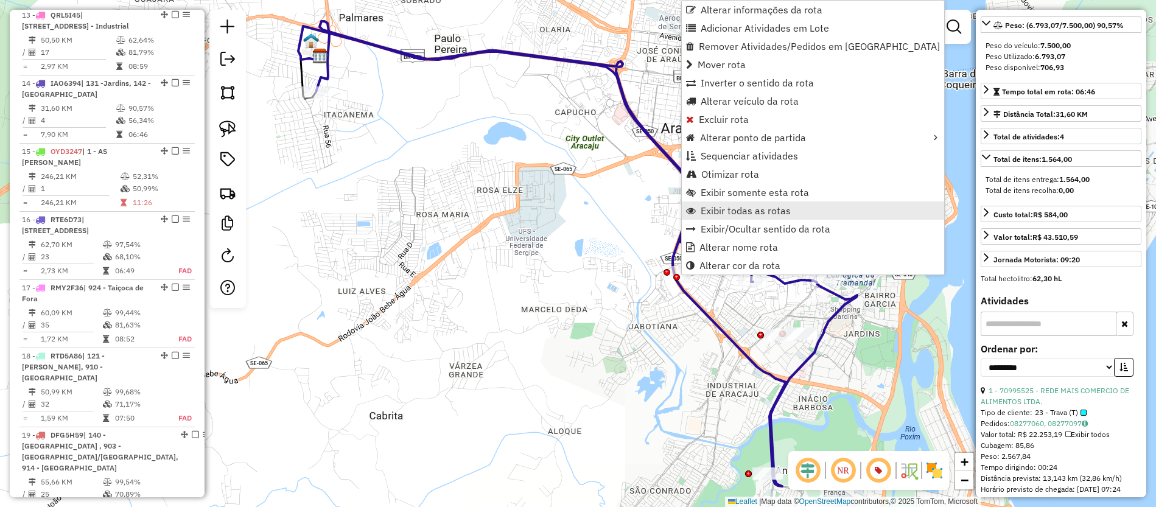
click at [724, 214] on span "Exibir todas as rotas" at bounding box center [746, 211] width 90 height 10
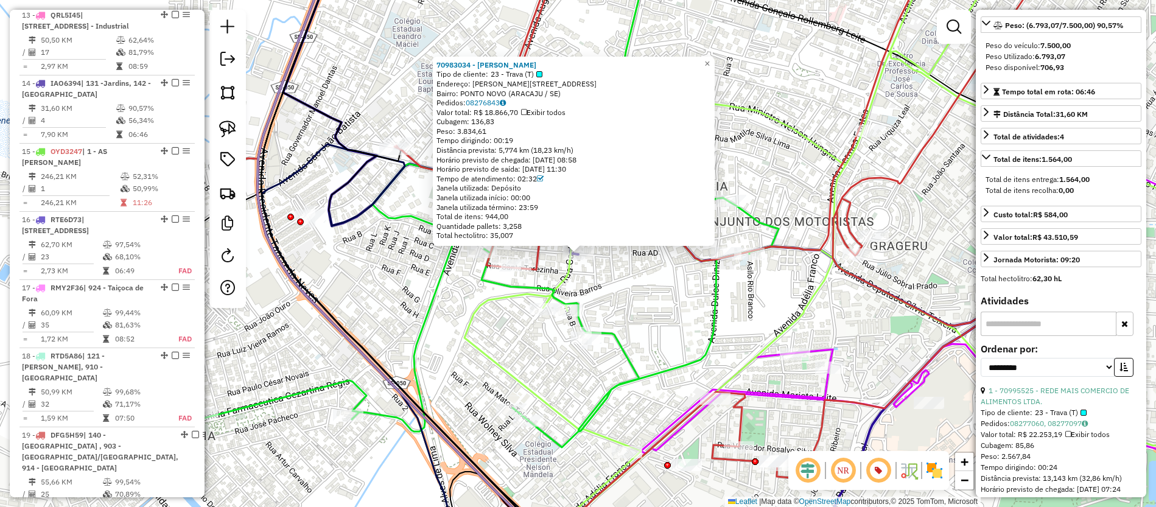
click at [603, 276] on div "70983034 - LENILSON LIMA MOTA S Tipo de cliente: 23 - Trava (T) Endereço: R Cas…" at bounding box center [578, 253] width 1156 height 507
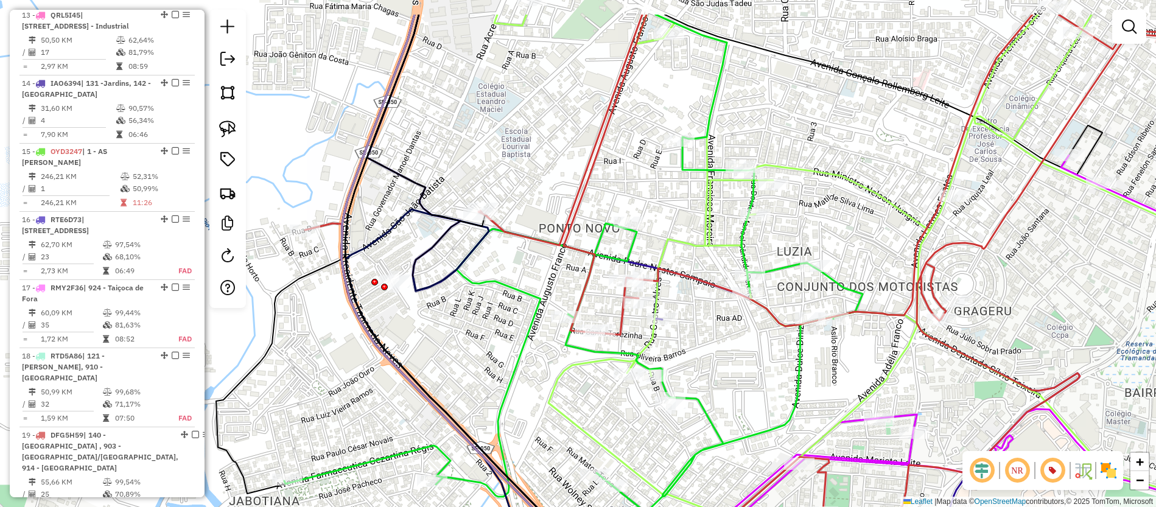
drag, startPoint x: 642, startPoint y: 292, endPoint x: 703, endPoint y: 370, distance: 99.3
click at [772, 378] on div "Janela de atendimento Grade de atendimento Capacidade Transportadoras Veículos …" at bounding box center [578, 253] width 1156 height 507
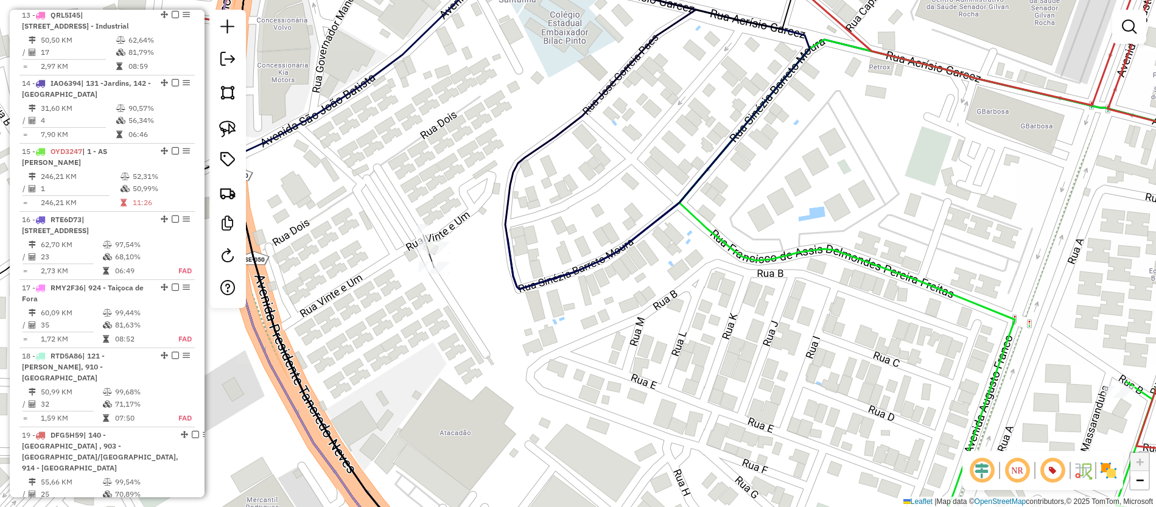
click at [476, 295] on div "Rota 14 - Placa IAO6394 70932814 - JOSE ANTONIO DO NASC Janela de atendimento G…" at bounding box center [578, 253] width 1156 height 507
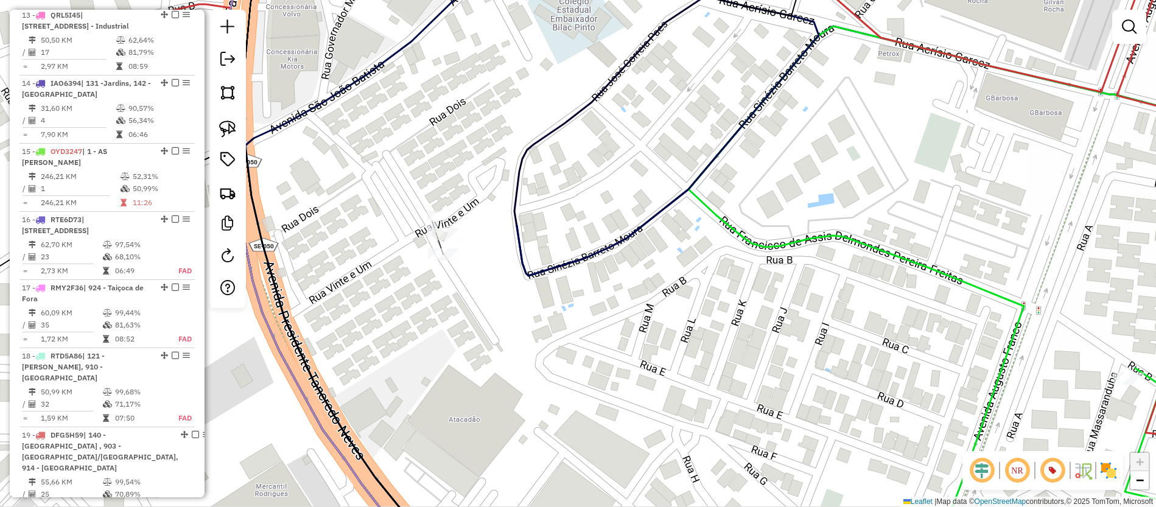
drag, startPoint x: 493, startPoint y: 257, endPoint x: 531, endPoint y: 206, distance: 63.5
click at [532, 210] on div "Janela de atendimento Grade de atendimento Capacidade Transportadoras Veículos …" at bounding box center [578, 253] width 1156 height 507
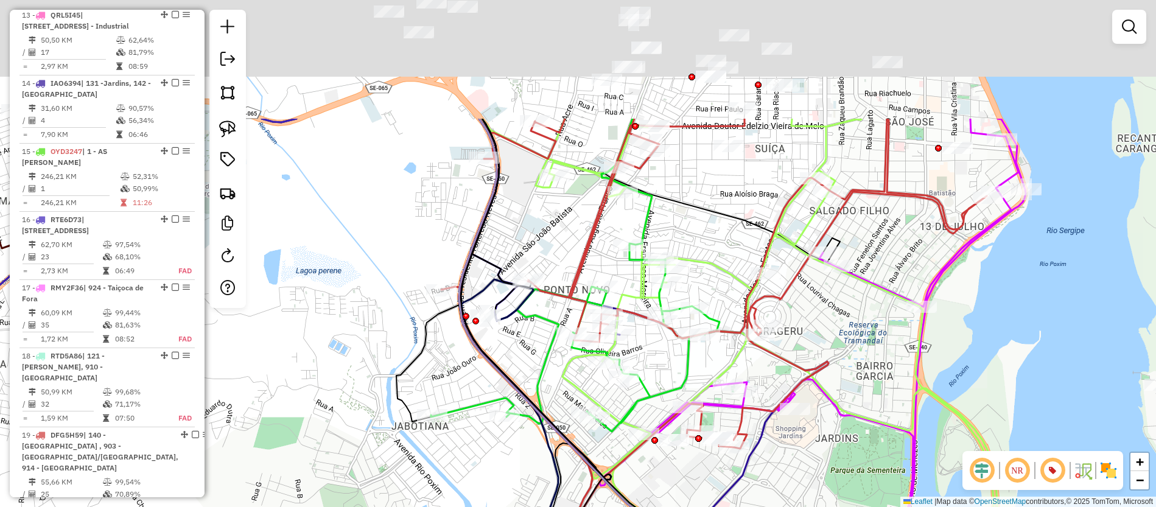
drag, startPoint x: 569, startPoint y: 90, endPoint x: 564, endPoint y: 250, distance: 160.2
click at [564, 250] on div "Janela de atendimento Grade de atendimento Capacidade Transportadoras Veículos …" at bounding box center [578, 253] width 1156 height 507
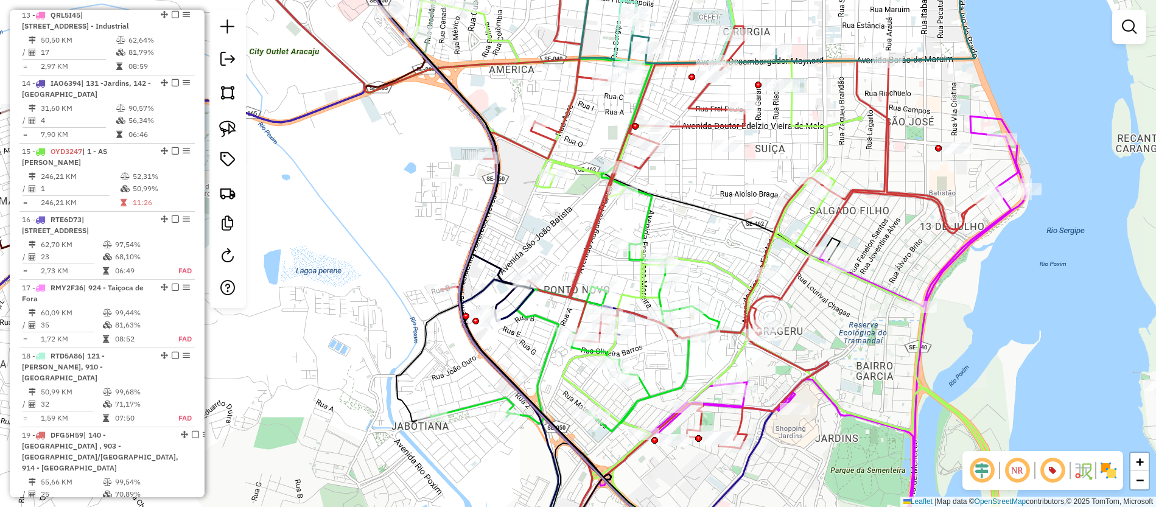
click at [1109, 470] on img at bounding box center [1108, 470] width 19 height 19
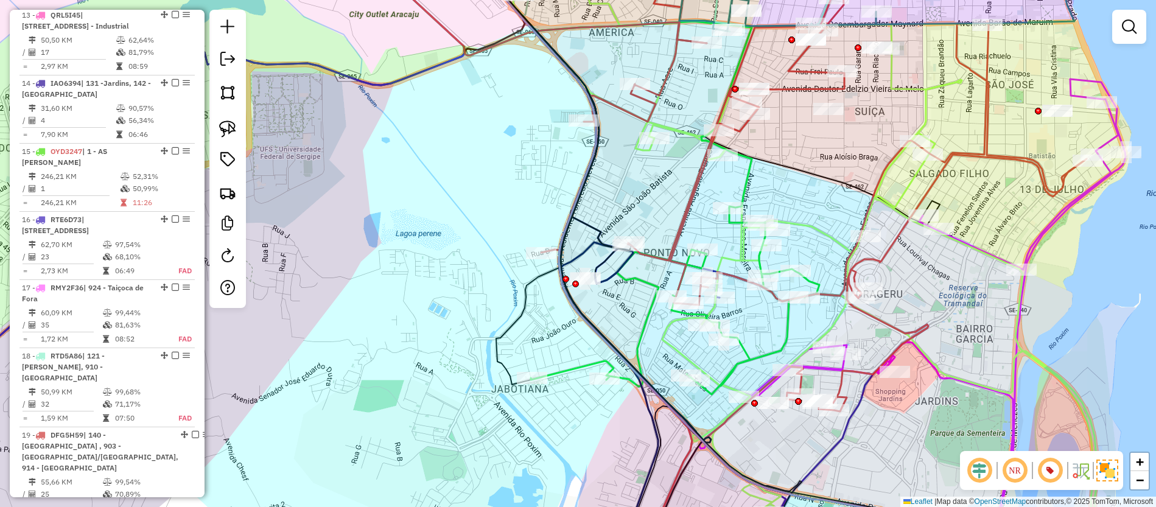
drag, startPoint x: 519, startPoint y: 248, endPoint x: 602, endPoint y: 184, distance: 105.0
click at [635, 203] on div "Janela de atendimento Grade de atendimento Capacidade Transportadoras Veículos …" at bounding box center [578, 253] width 1156 height 507
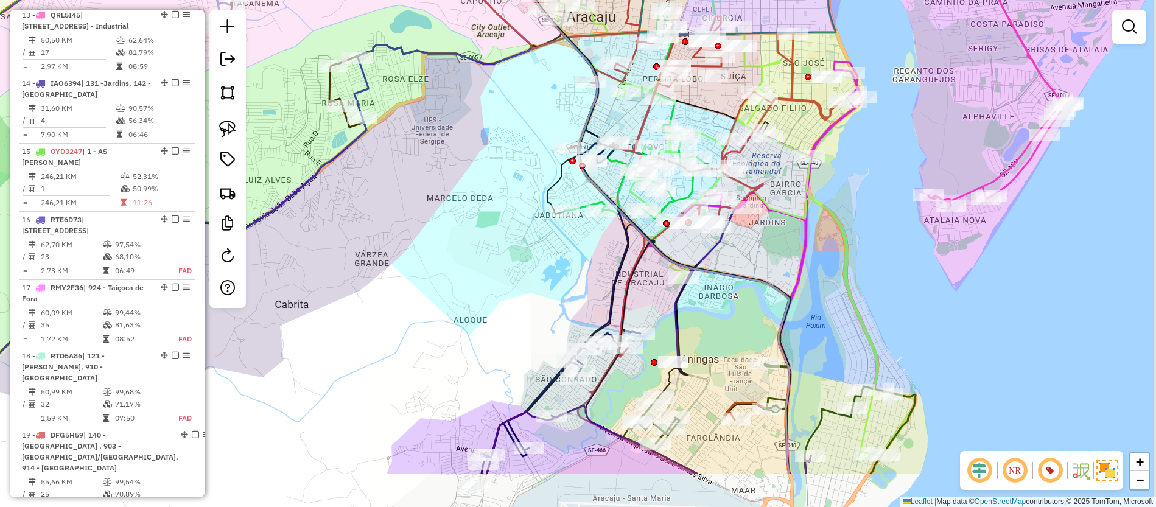
drag, startPoint x: 524, startPoint y: 335, endPoint x: 485, endPoint y: 250, distance: 93.4
click at [485, 250] on div "Janela de atendimento Grade de atendimento Capacidade Transportadoras Veículos …" at bounding box center [578, 253] width 1156 height 507
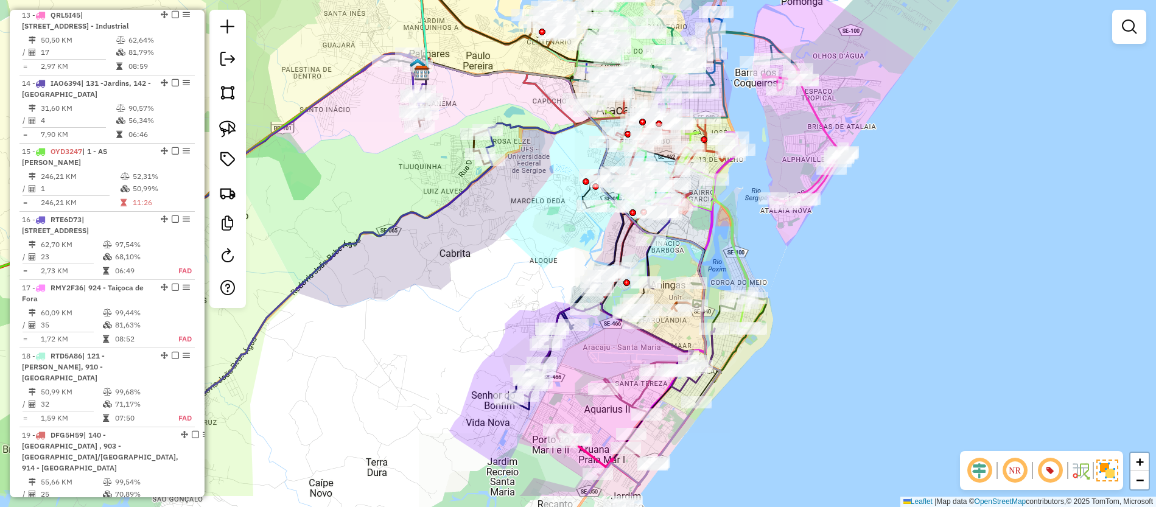
drag, startPoint x: 535, startPoint y: 446, endPoint x: 574, endPoint y: 384, distance: 73.0
click at [574, 384] on div "Janela de atendimento Grade de atendimento Capacidade Transportadoras Veículos …" at bounding box center [578, 253] width 1156 height 507
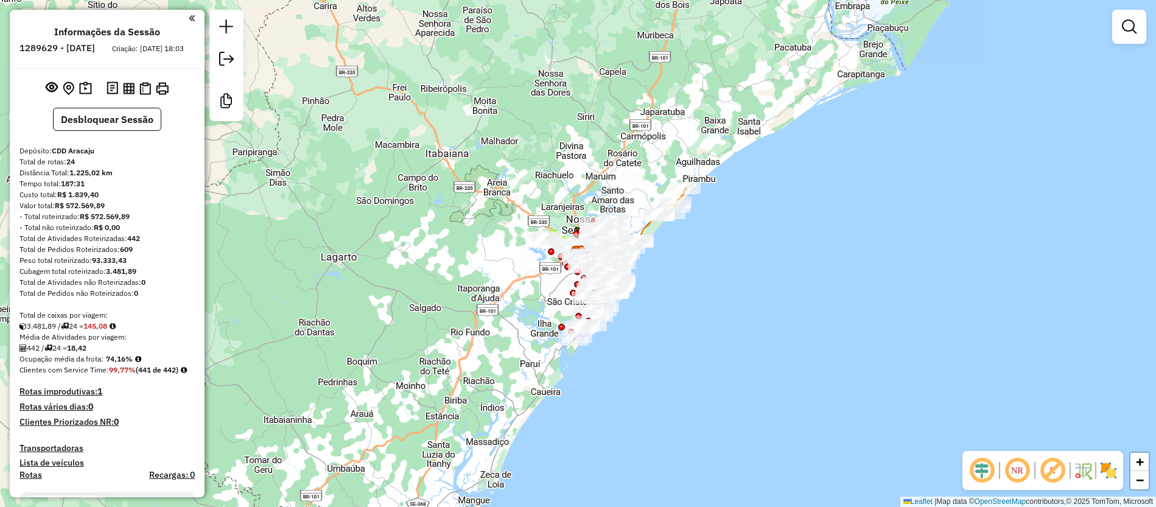
click at [770, 337] on em at bounding box center [1052, 470] width 29 height 29
click at [770, 337] on img at bounding box center [1108, 470] width 19 height 19
click at [1062, 479] on em at bounding box center [1052, 470] width 29 height 29
click at [1110, 475] on img at bounding box center [1108, 470] width 19 height 19
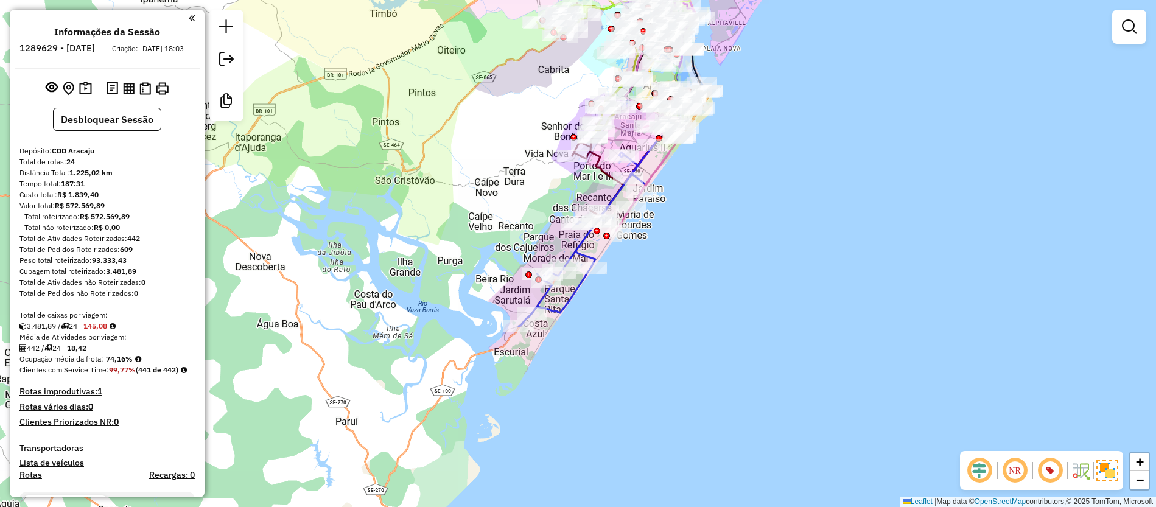
click at [736, 172] on div "Janela de atendimento Grade de atendimento Capacidade Transportadoras Veículos …" at bounding box center [578, 253] width 1156 height 507
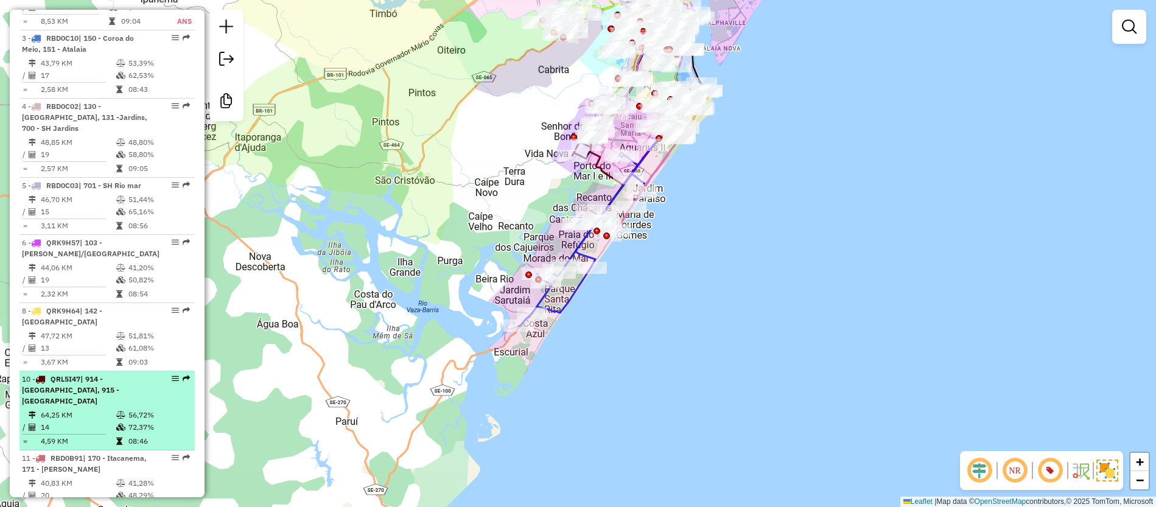
click at [163, 392] on div "10 - QRL5I47 | 914 - São Conrado, 915 - Santa Maria" at bounding box center [107, 390] width 171 height 33
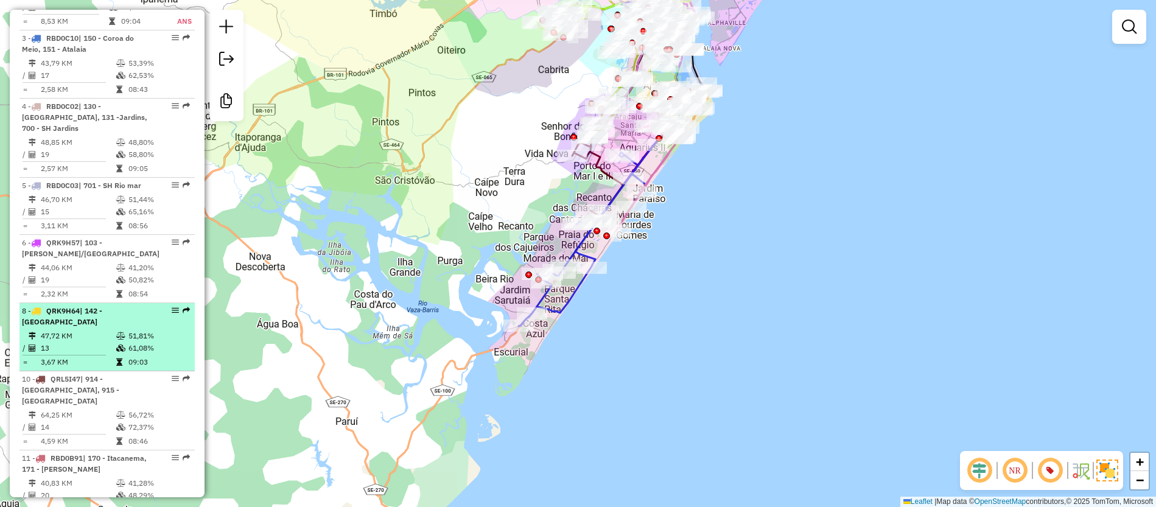
select select "**********"
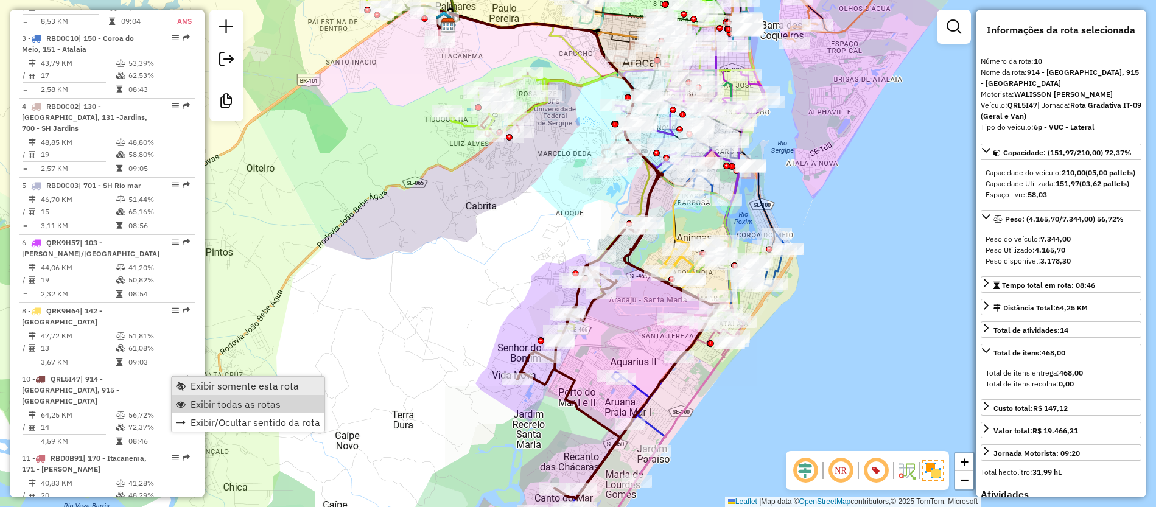
click at [196, 382] on span "Exibir somente esta rota" at bounding box center [245, 386] width 108 height 10
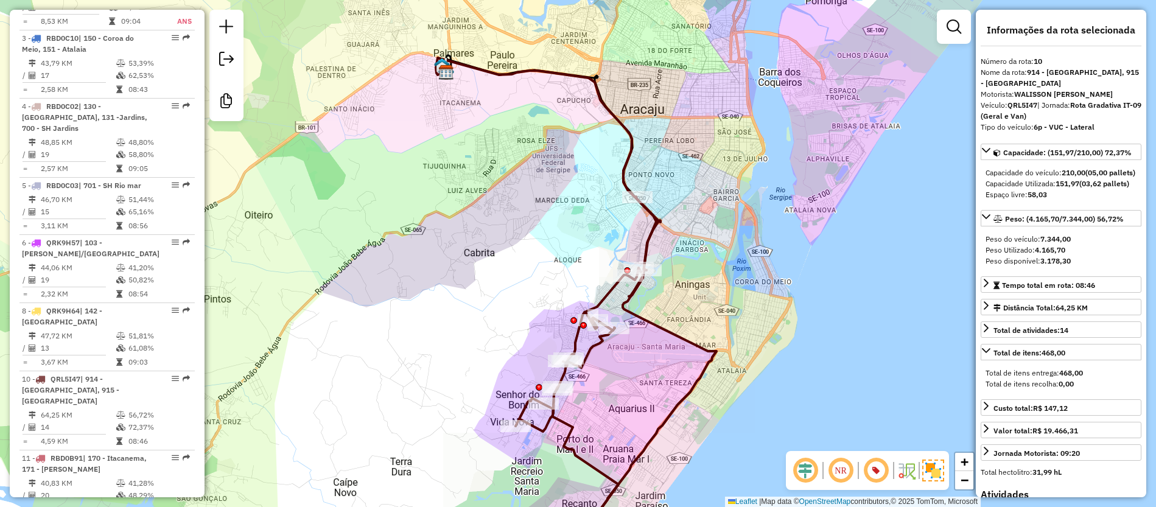
drag, startPoint x: 667, startPoint y: 280, endPoint x: 666, endPoint y: 326, distance: 46.9
click at [666, 326] on icon at bounding box center [576, 302] width 281 height 488
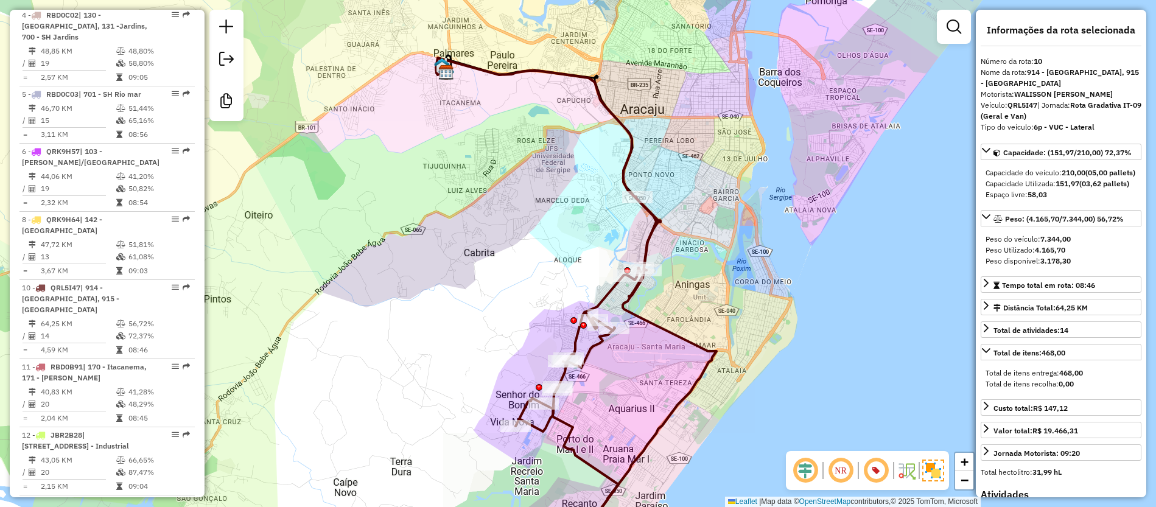
scroll to position [1024, 0]
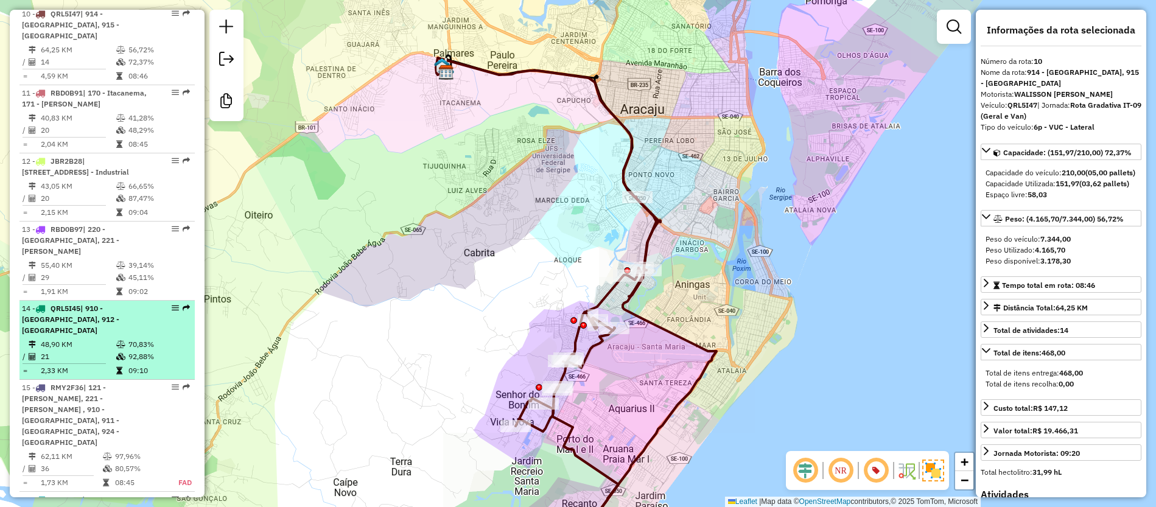
click at [66, 351] on td "21" at bounding box center [78, 357] width 76 height 12
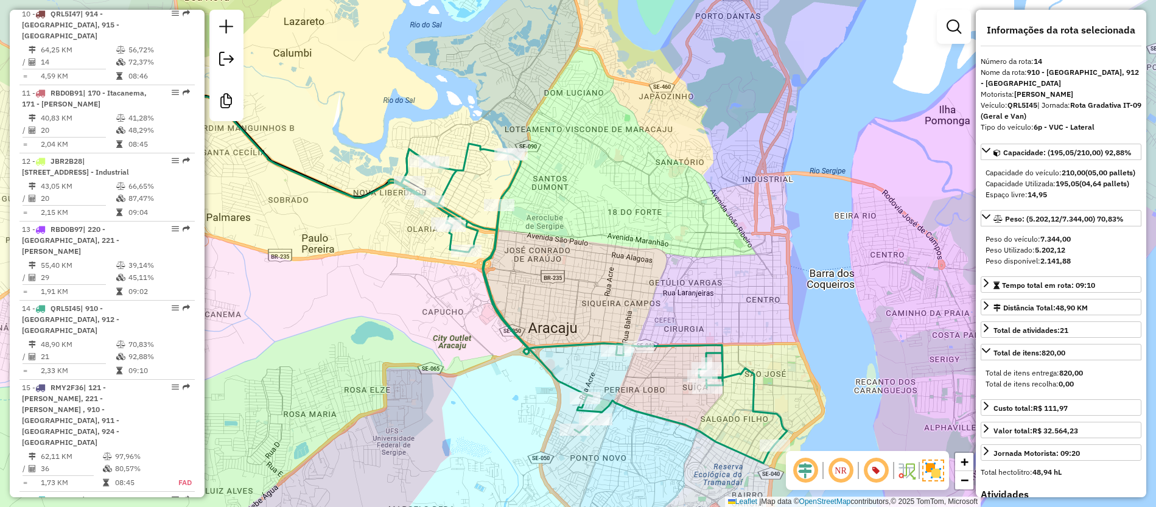
drag, startPoint x: 726, startPoint y: 197, endPoint x: 634, endPoint y: 220, distance: 94.8
click at [634, 220] on div "Janela de atendimento Grade de atendimento Capacidade Transportadoras Veículos …" at bounding box center [578, 253] width 1156 height 507
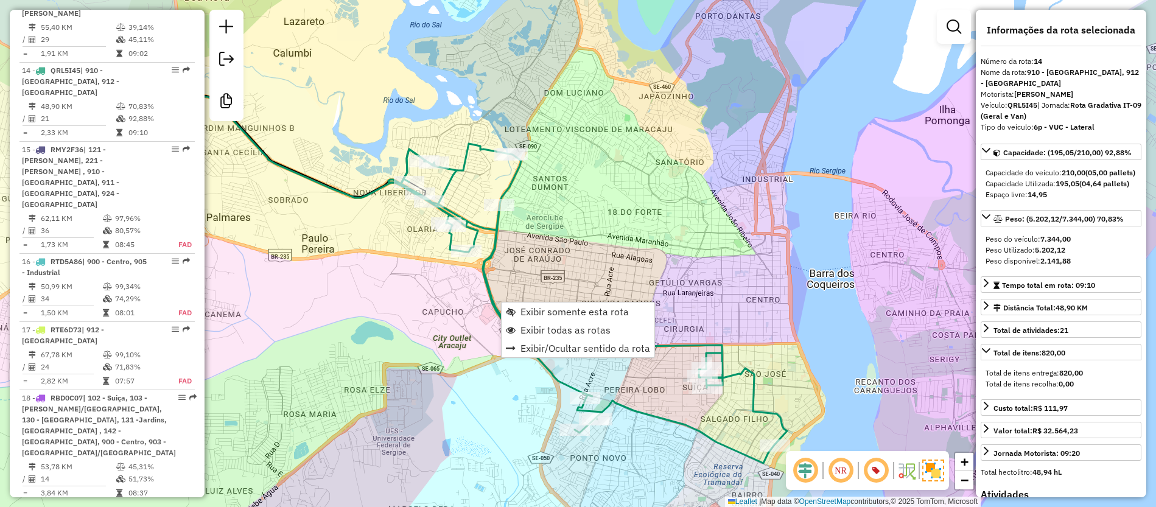
scroll to position [1304, 0]
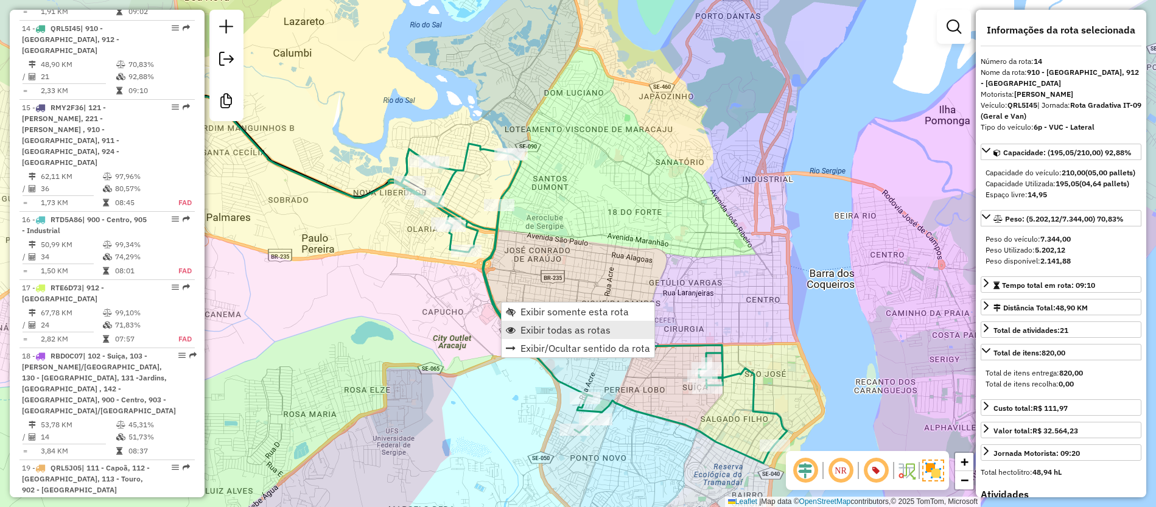
click at [538, 330] on span "Exibir todas as rotas" at bounding box center [566, 330] width 90 height 10
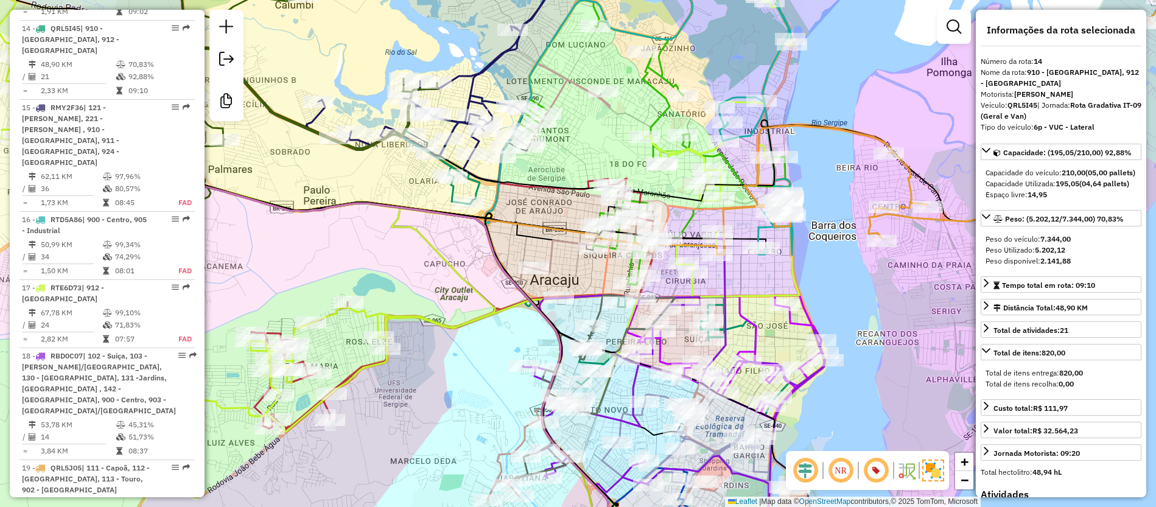
drag, startPoint x: 558, startPoint y: 331, endPoint x: 560, endPoint y: 283, distance: 48.1
click at [560, 283] on div "Janela de atendimento Grade de atendimento Capacidade Transportadoras Veículos …" at bounding box center [578, 253] width 1156 height 507
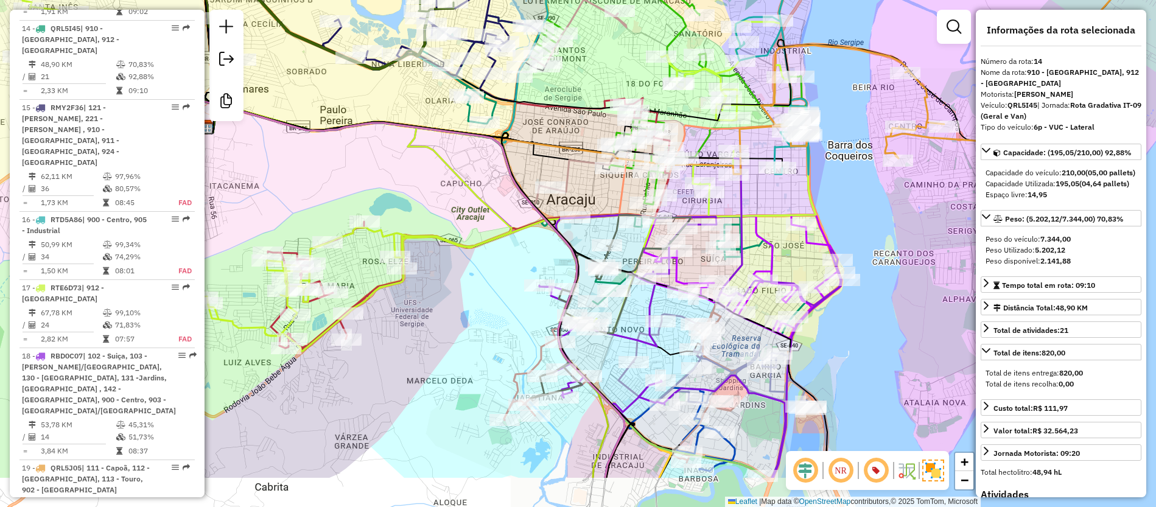
drag, startPoint x: 790, startPoint y: 346, endPoint x: 808, endPoint y: 264, distance: 84.1
click at [808, 264] on div "Janela de atendimento Grade de atendimento Capacidade Transportadoras Veículos …" at bounding box center [578, 253] width 1156 height 507
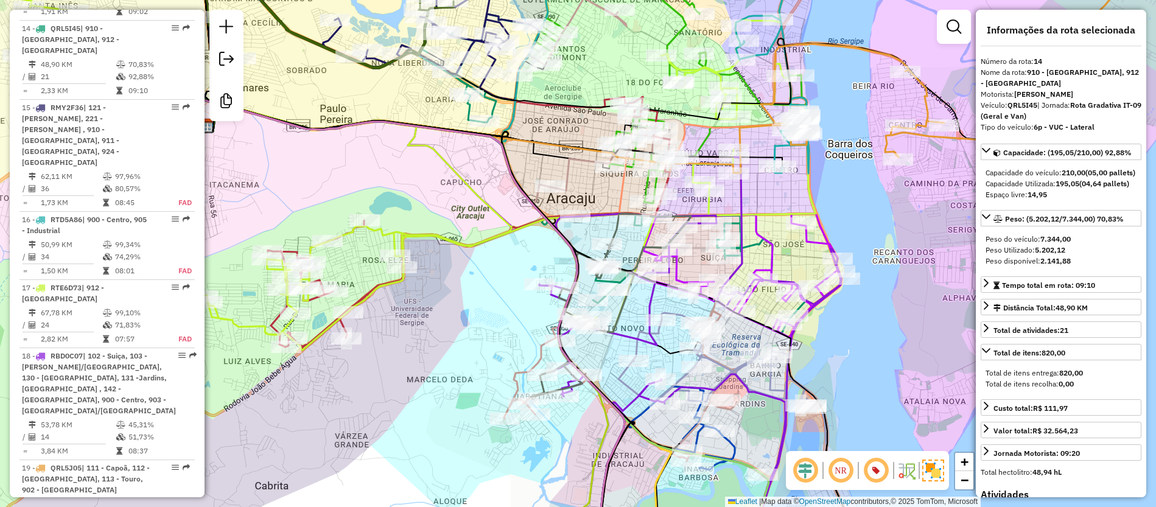
click at [774, 268] on icon at bounding box center [743, 276] width 198 height 124
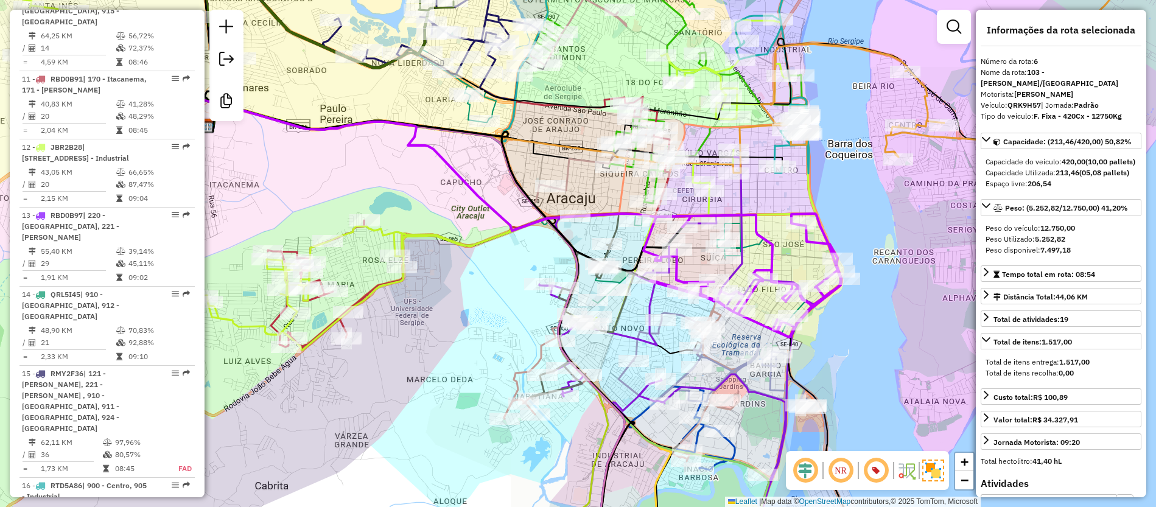
scroll to position [895, 0]
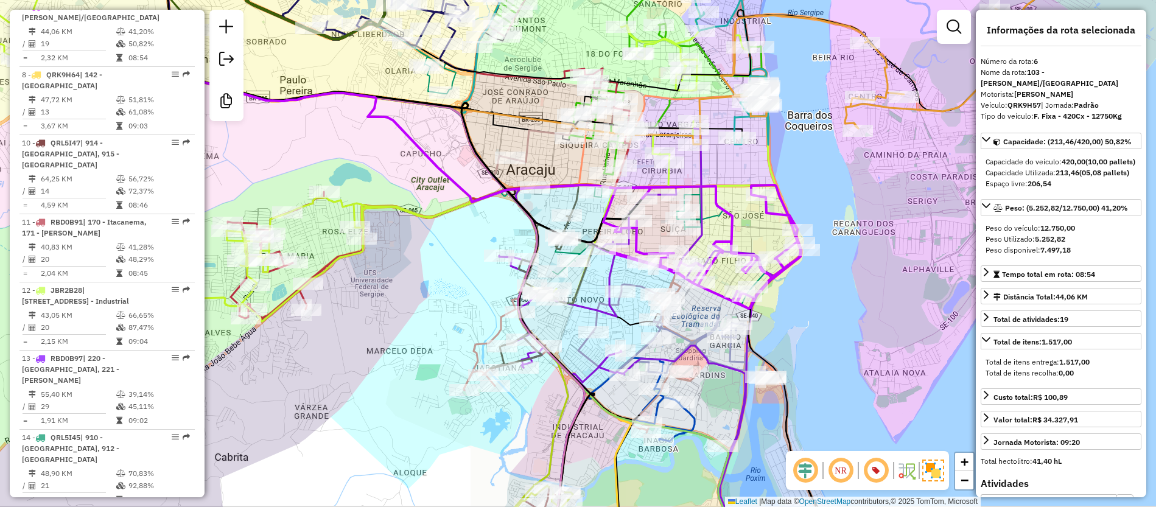
drag, startPoint x: 773, startPoint y: 267, endPoint x: 722, endPoint y: 236, distance: 59.6
click at [722, 236] on icon at bounding box center [702, 247] width 198 height 124
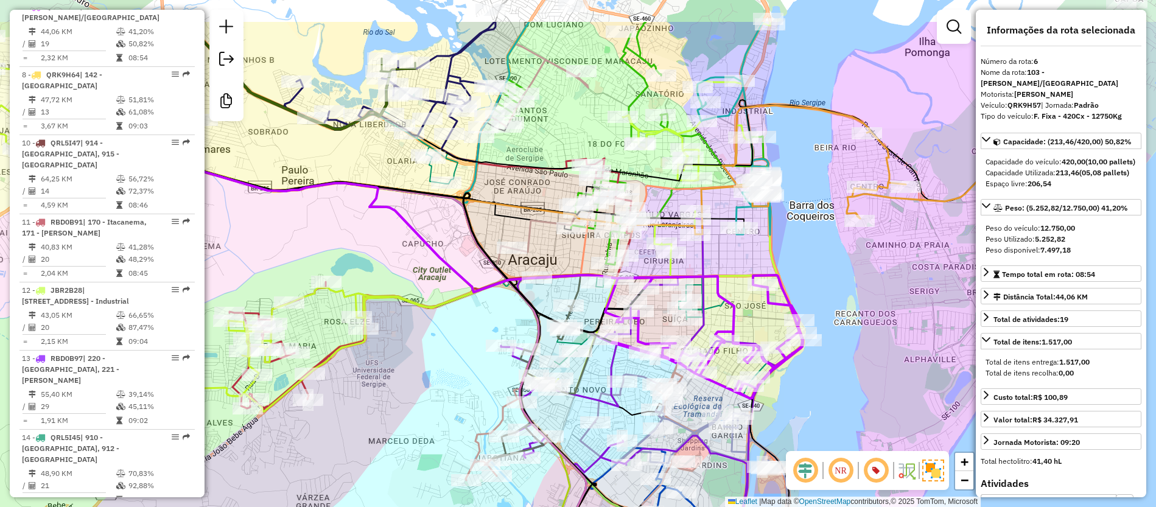
drag, startPoint x: 507, startPoint y: 143, endPoint x: 510, endPoint y: 234, distance: 90.8
click at [508, 230] on icon at bounding box center [368, 191] width 405 height 77
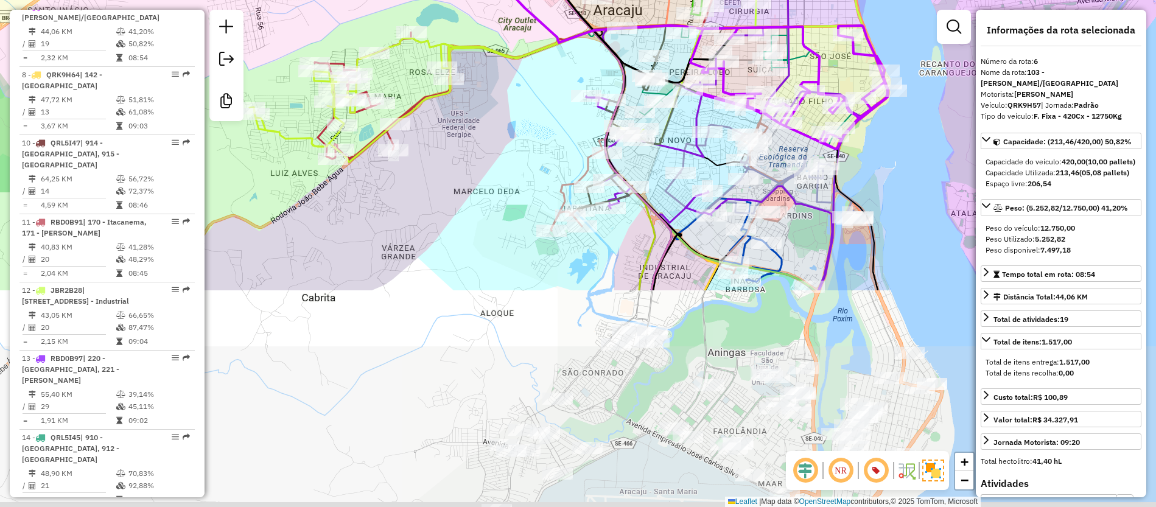
drag, startPoint x: 764, startPoint y: 312, endPoint x: 782, endPoint y: 138, distance: 174.5
click at [853, 29] on div at bounding box center [848, 35] width 30 height 12
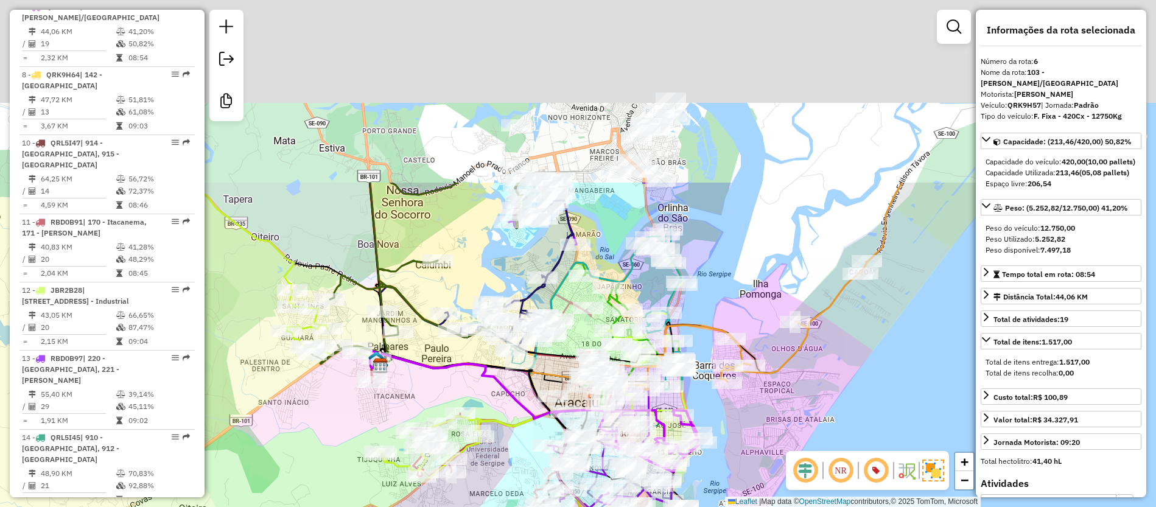
drag, startPoint x: 571, startPoint y: 53, endPoint x: 559, endPoint y: 328, distance: 275.5
click at [557, 361] on icon at bounding box center [510, 308] width 281 height 132
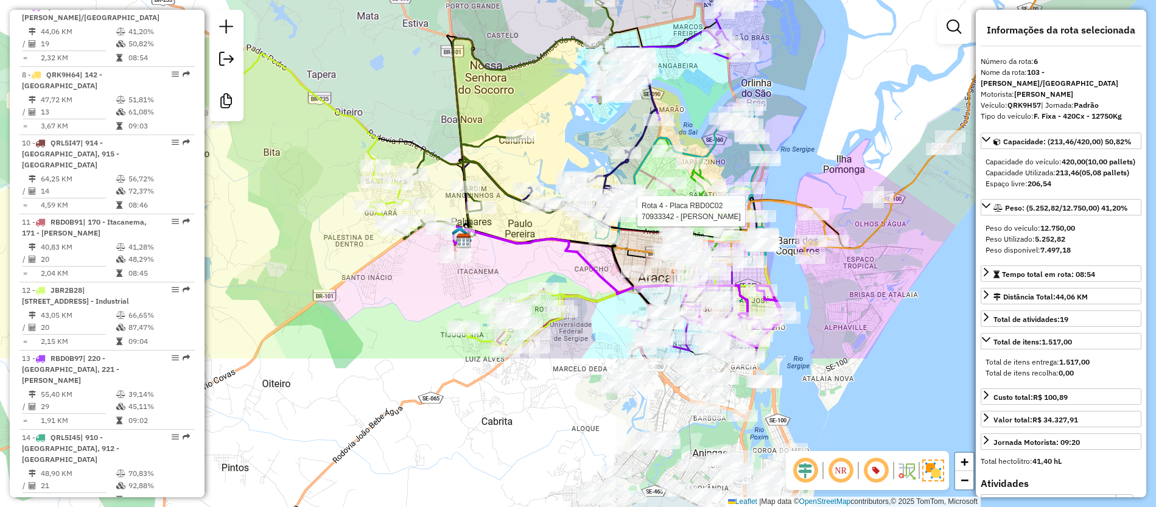
drag, startPoint x: 474, startPoint y: 339, endPoint x: 561, endPoint y: 139, distance: 217.9
click at [561, 139] on div "Rota 4 - Placa RBD0C02 70933342 - MARIA DE FATIMA SILV Janela de atendimento Gr…" at bounding box center [578, 253] width 1156 height 507
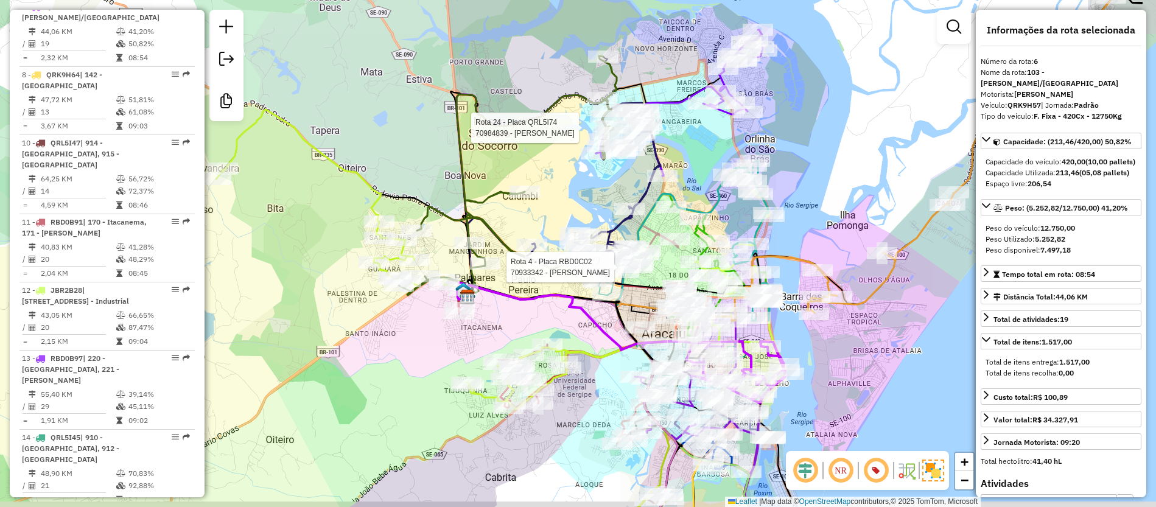
drag, startPoint x: 648, startPoint y: 373, endPoint x: 559, endPoint y: 328, distance: 99.4
click at [559, 328] on div "Rota 4 - Placa RBD0C02 70933342 - MARIA DE FATIMA SILV Rota 24 - Placa QRL5I74 …" at bounding box center [578, 253] width 1156 height 507
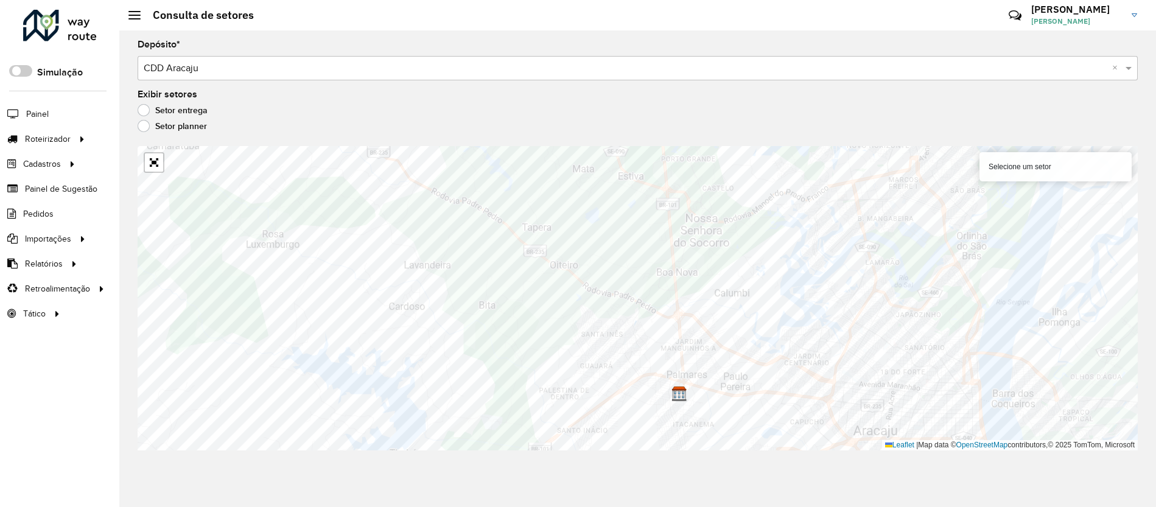
click at [280, 68] on input "text" at bounding box center [626, 69] width 964 height 15
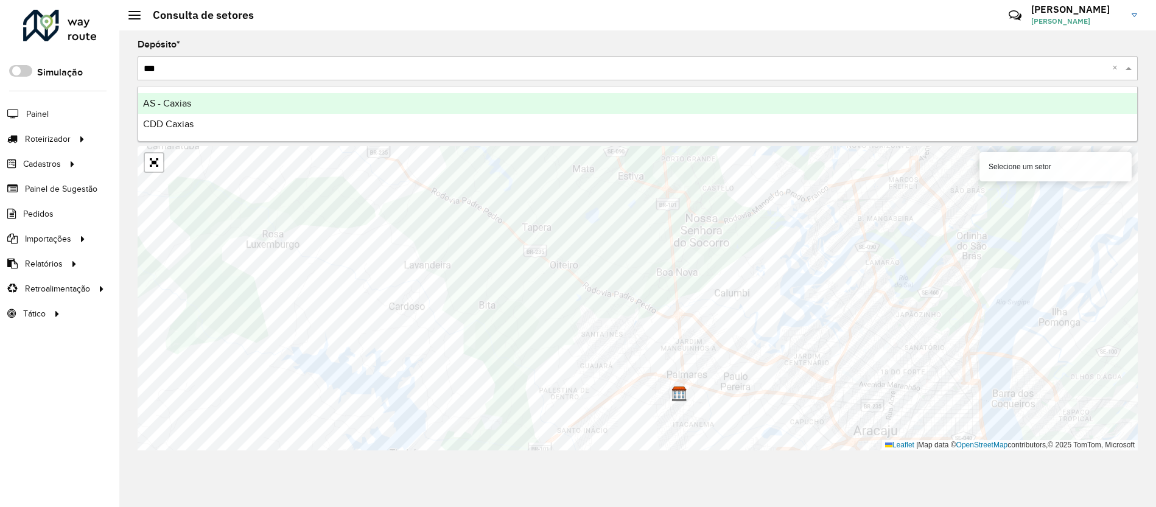
type input "****"
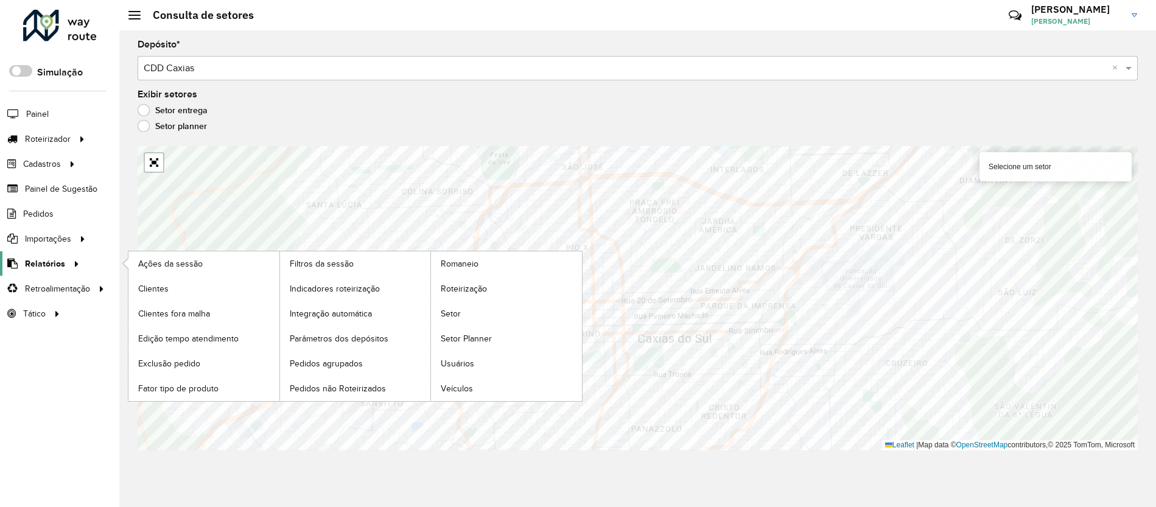
click at [65, 263] on div at bounding box center [74, 264] width 18 height 13
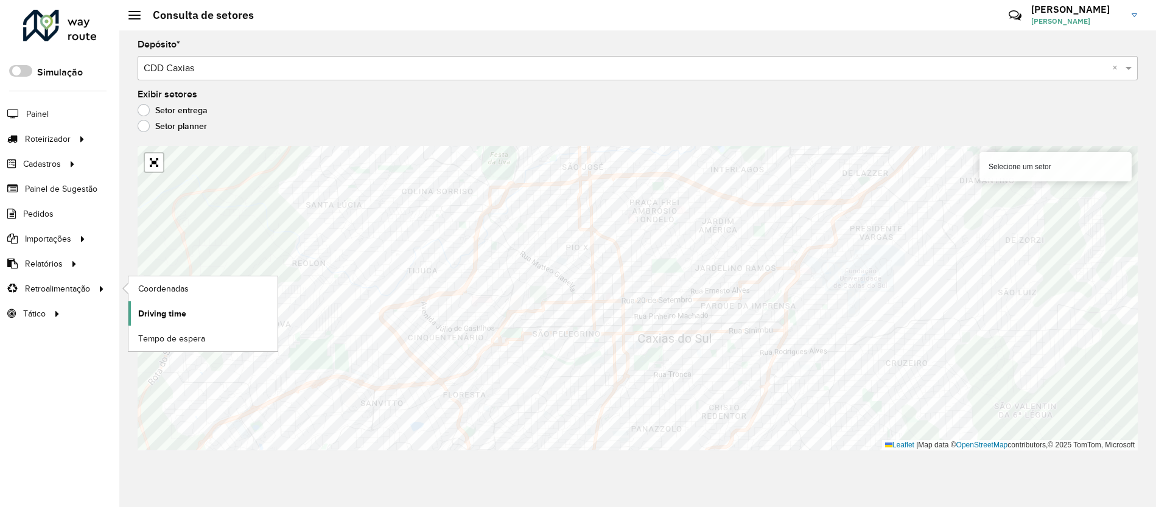
click at [181, 315] on span "Driving time" at bounding box center [162, 314] width 48 height 13
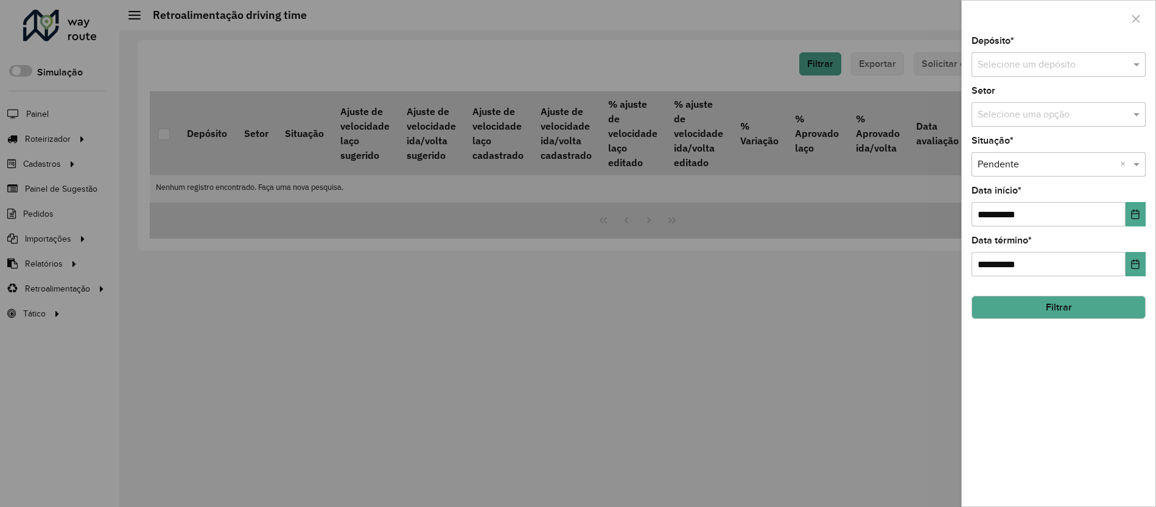
click at [988, 62] on input "text" at bounding box center [1047, 65] width 138 height 15
type input "****"
click at [1050, 119] on div "CDD Caxias" at bounding box center [1059, 120] width 173 height 21
click at [1136, 222] on button "Choose Date" at bounding box center [1136, 214] width 20 height 24
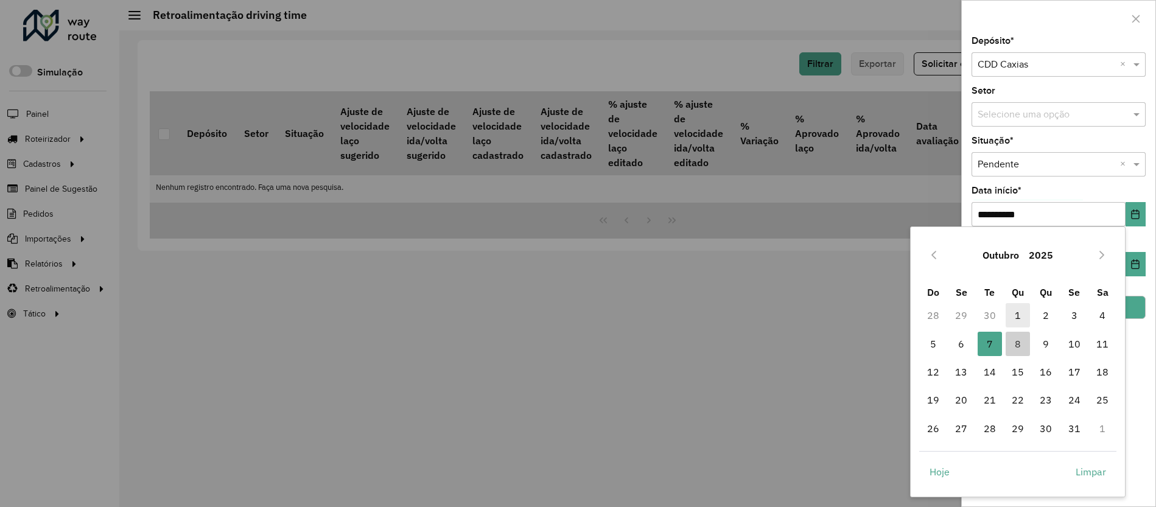
click at [1015, 311] on span "1" at bounding box center [1018, 315] width 24 height 24
type input "**********"
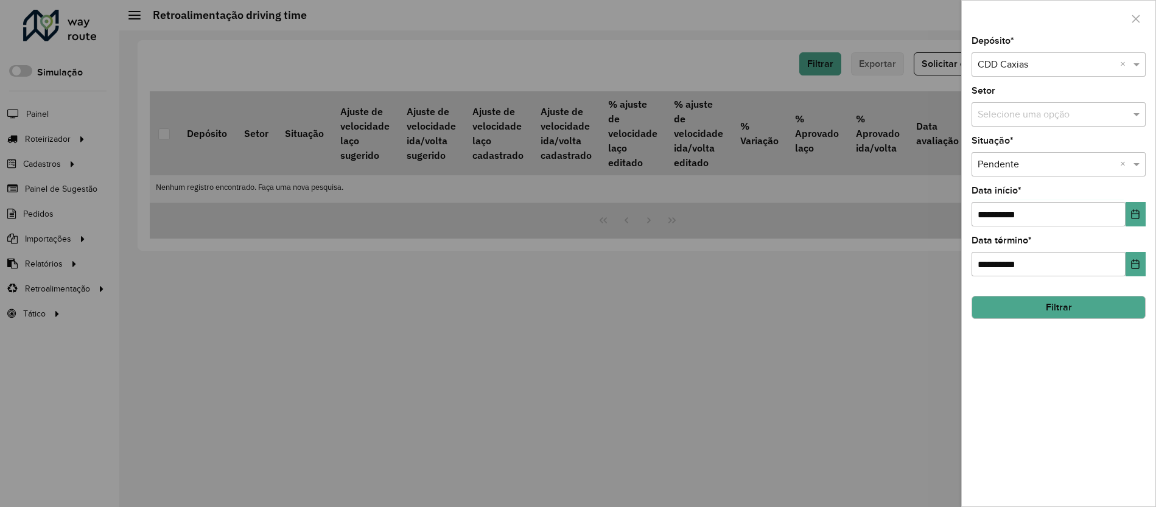
click at [1026, 305] on button "Filtrar" at bounding box center [1059, 307] width 174 height 23
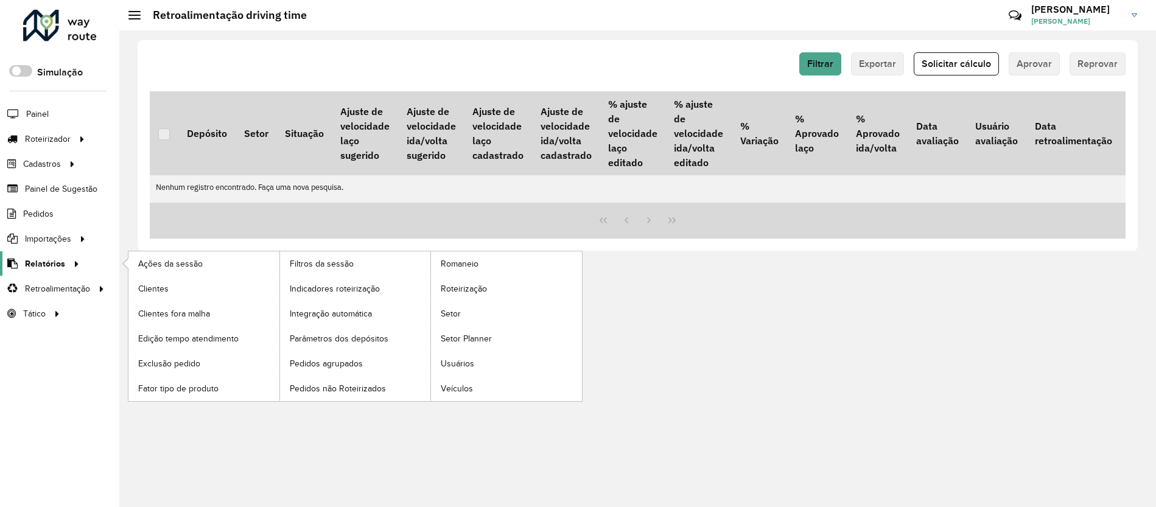
click at [46, 261] on span "Relatórios" at bounding box center [45, 264] width 40 height 13
click at [151, 288] on span "Clientes" at bounding box center [154, 289] width 33 height 13
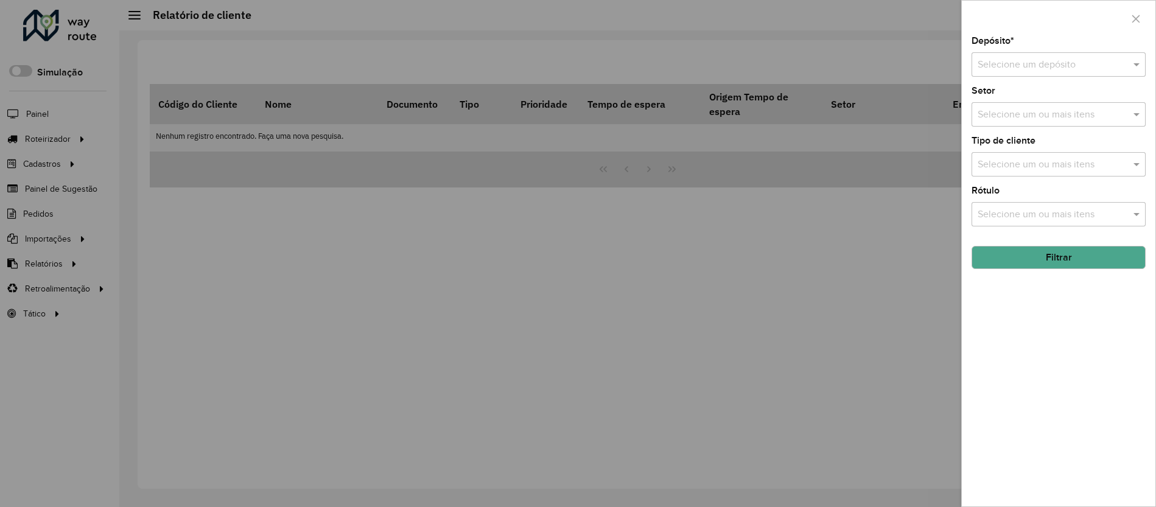
click at [1014, 67] on input "text" at bounding box center [1047, 65] width 138 height 15
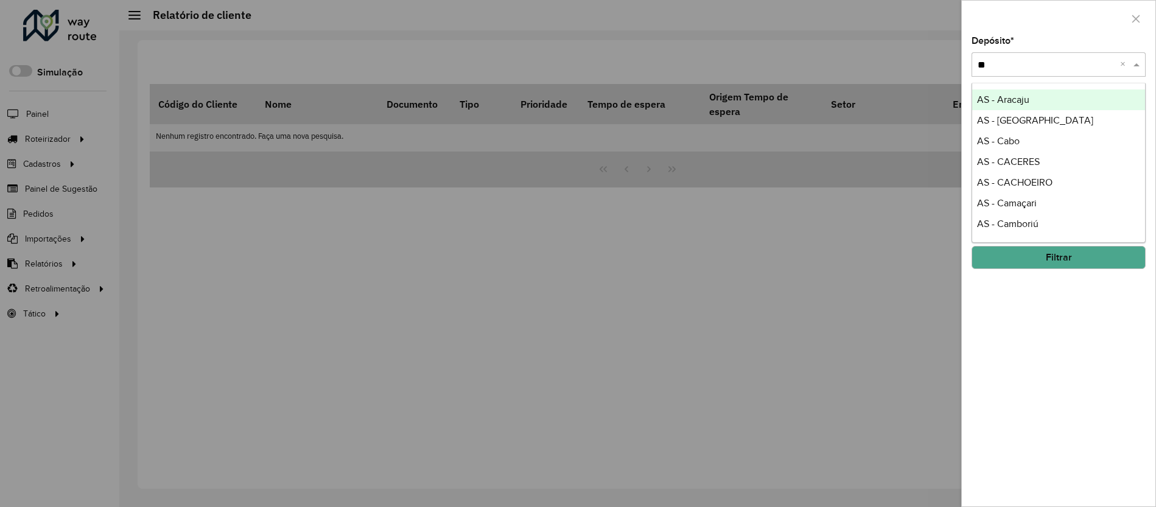
type input "***"
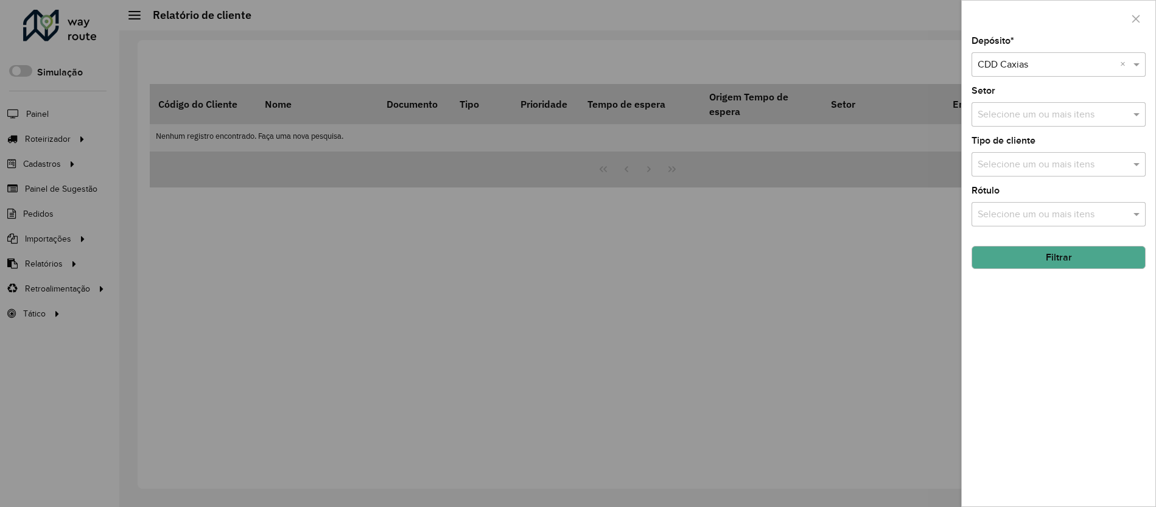
click at [1043, 167] on input "text" at bounding box center [1053, 165] width 156 height 15
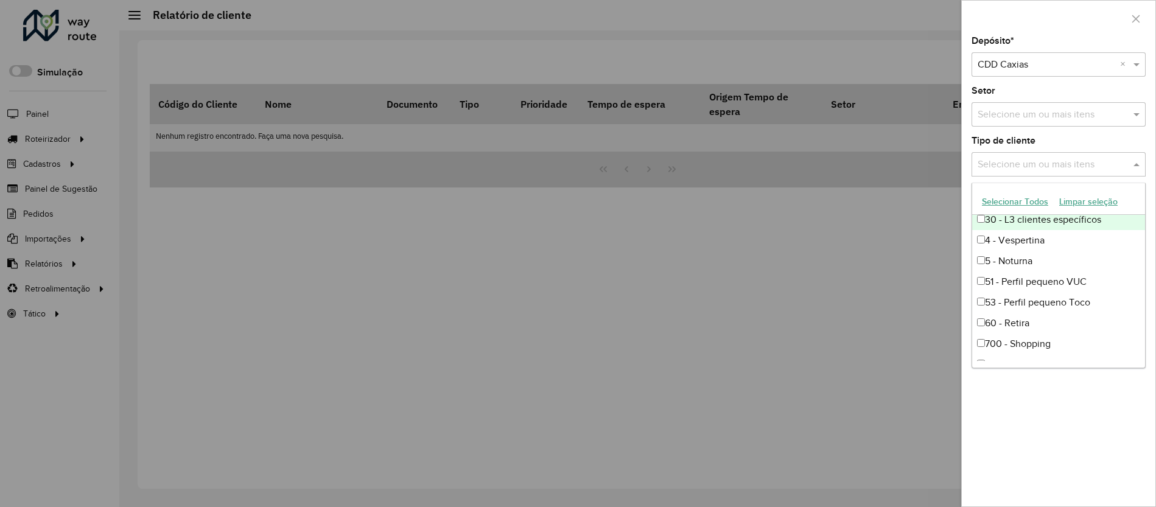
scroll to position [183, 0]
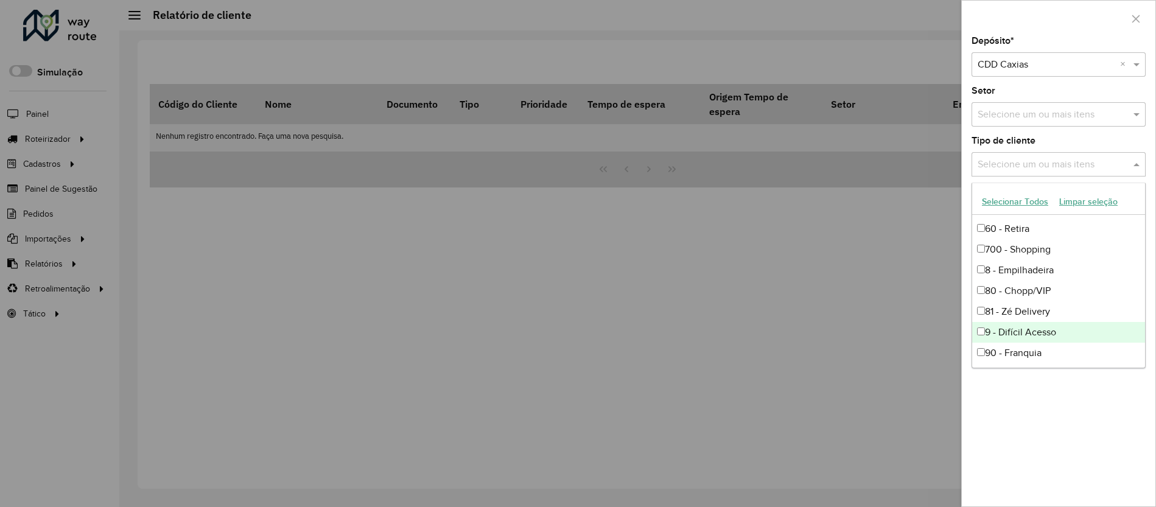
click at [1057, 337] on div "9 - Difícil Acesso" at bounding box center [1059, 332] width 173 height 21
click at [1087, 403] on div "Depósito * Selecione um depósito × CDD Caxias × Setor Selecione um ou mais iten…" at bounding box center [1059, 272] width 194 height 470
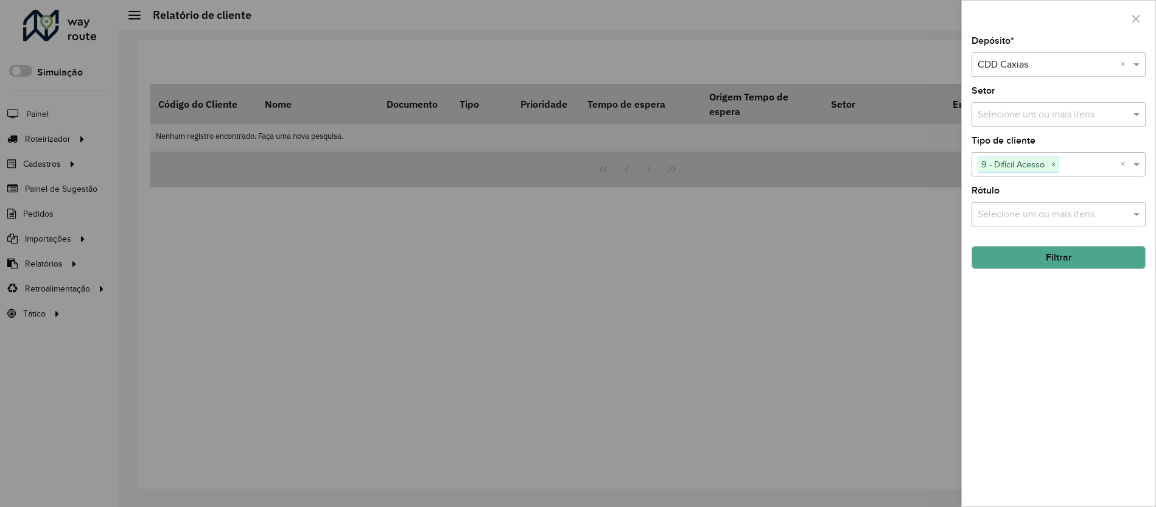
click at [1052, 262] on button "Filtrar" at bounding box center [1059, 257] width 174 height 23
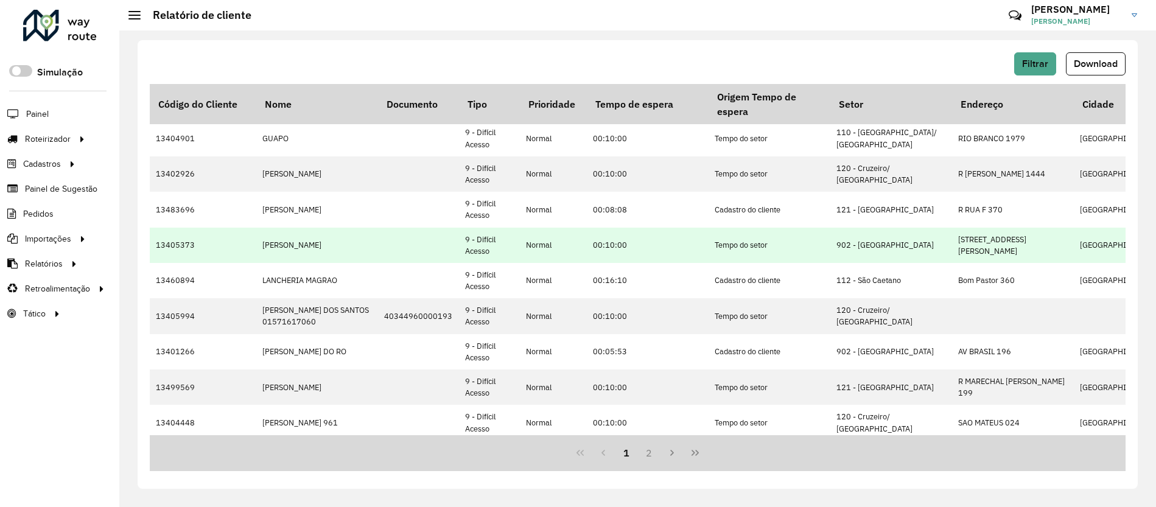
scroll to position [404, 0]
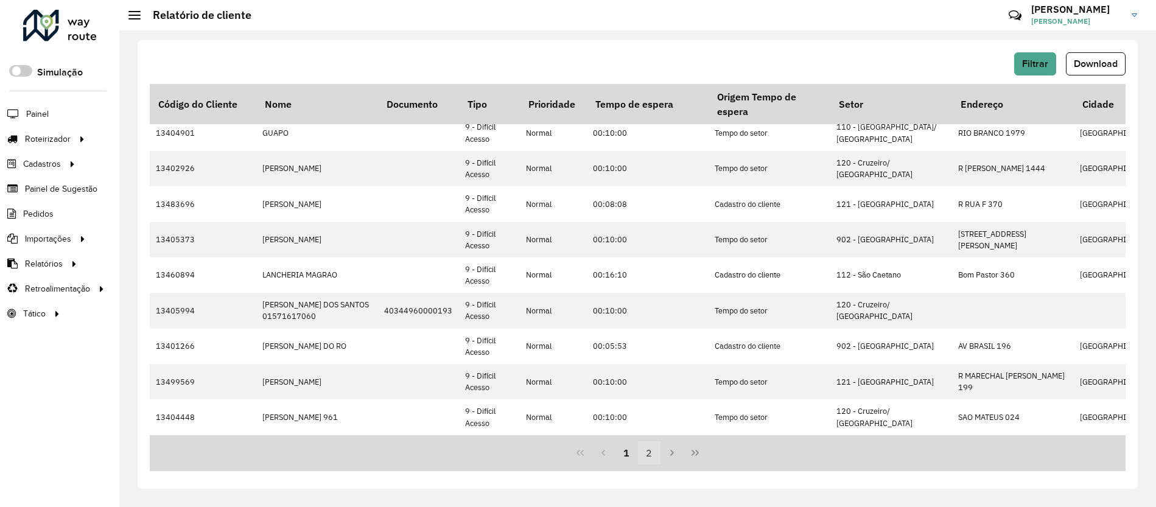
click at [646, 446] on button "2" at bounding box center [649, 453] width 23 height 23
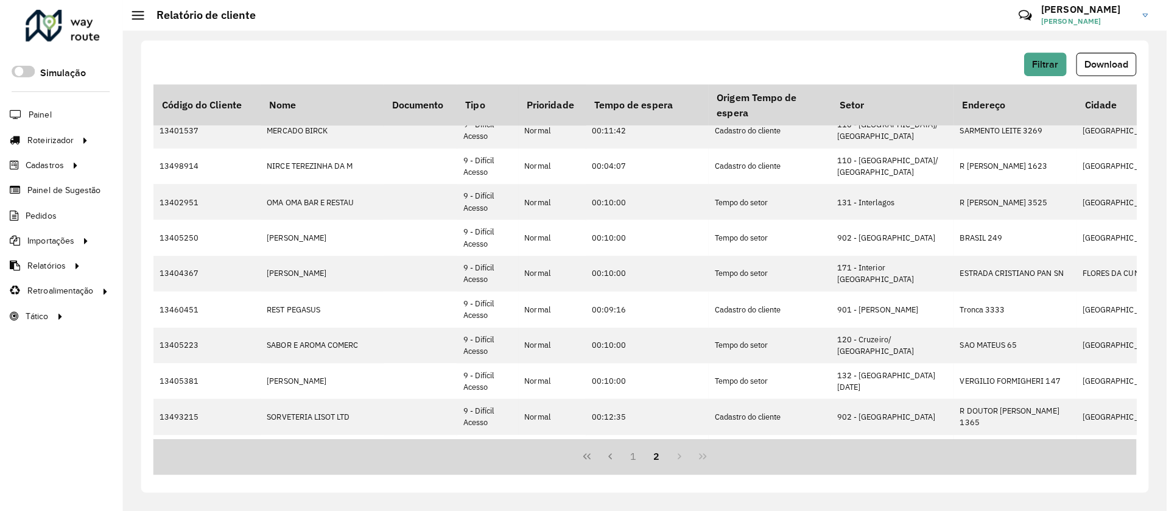
scroll to position [0, 0]
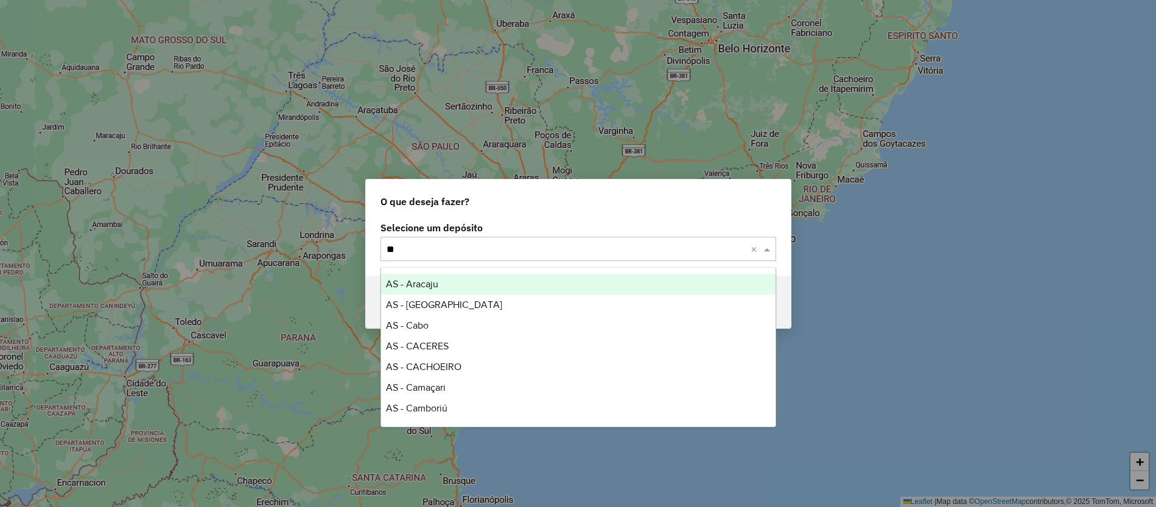
type input "***"
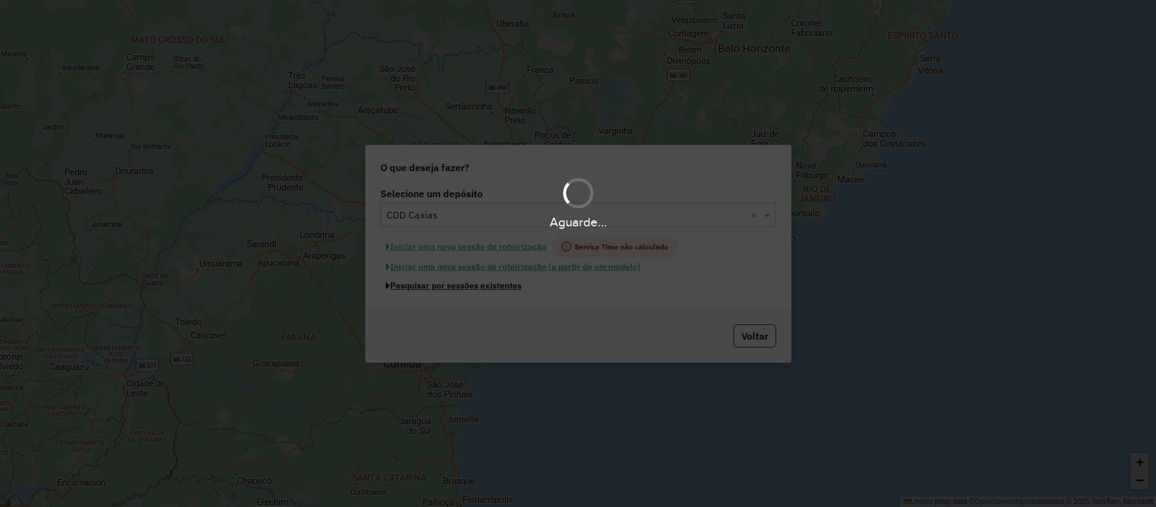
click at [504, 286] on button "Pesquisar por sessões existentes" at bounding box center [454, 285] width 147 height 19
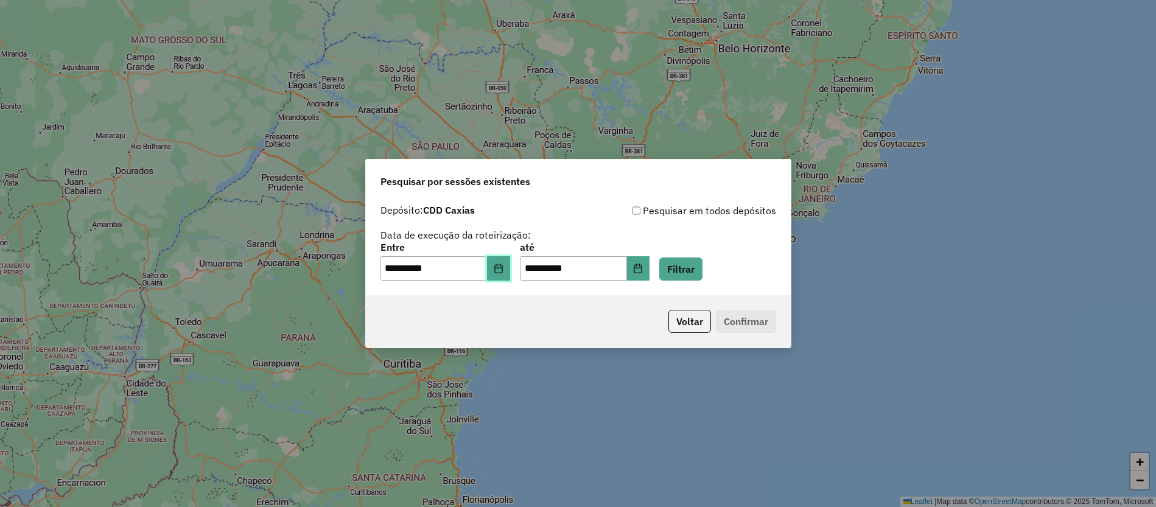
click at [510, 278] on button "Choose Date" at bounding box center [498, 268] width 23 height 24
click at [703, 264] on button "Filtrar" at bounding box center [681, 269] width 43 height 23
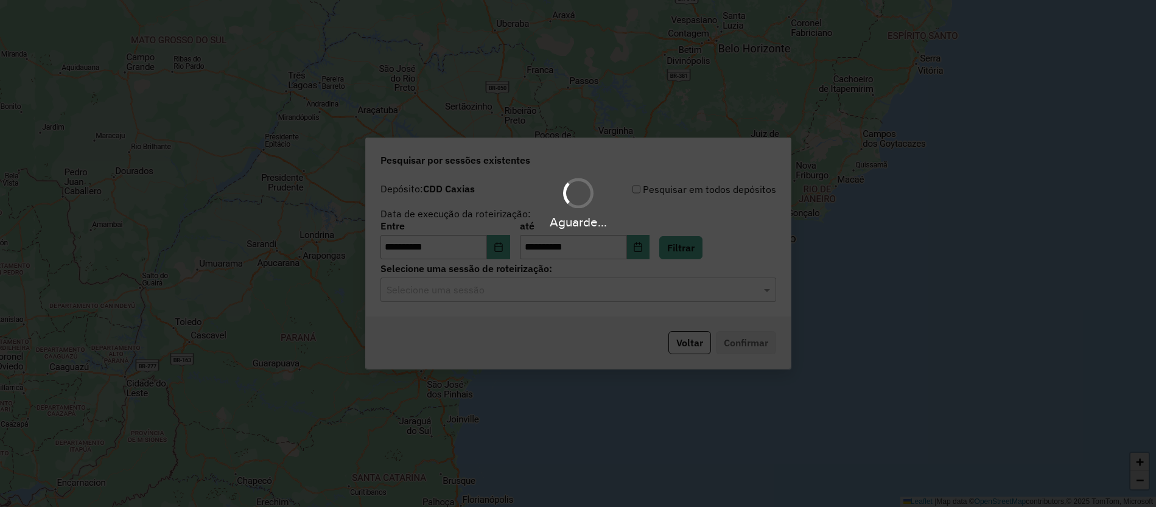
click at [527, 292] on hb-app "**********" at bounding box center [578, 253] width 1156 height 507
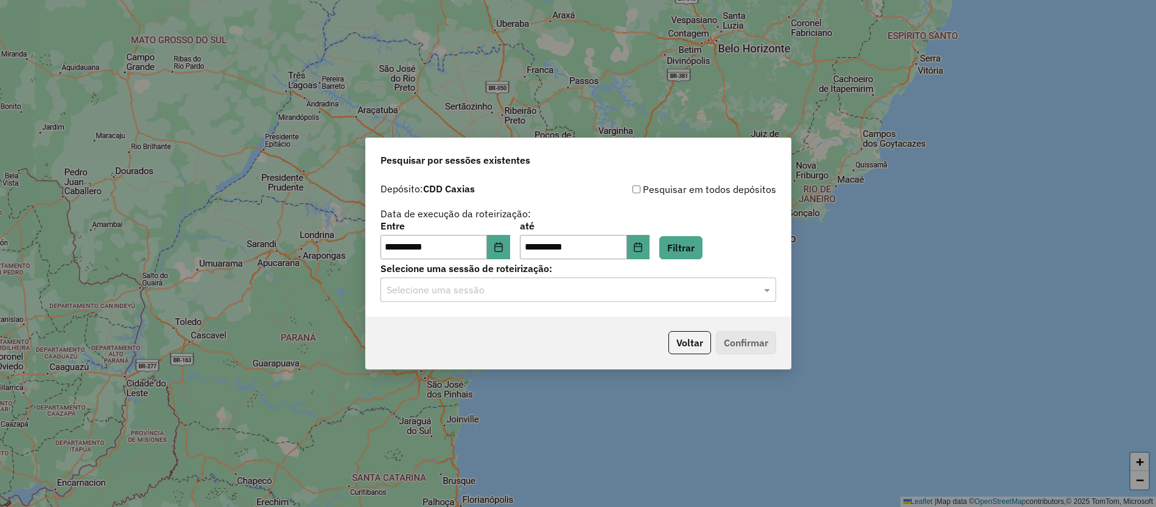
click at [521, 287] on input "text" at bounding box center [566, 290] width 359 height 15
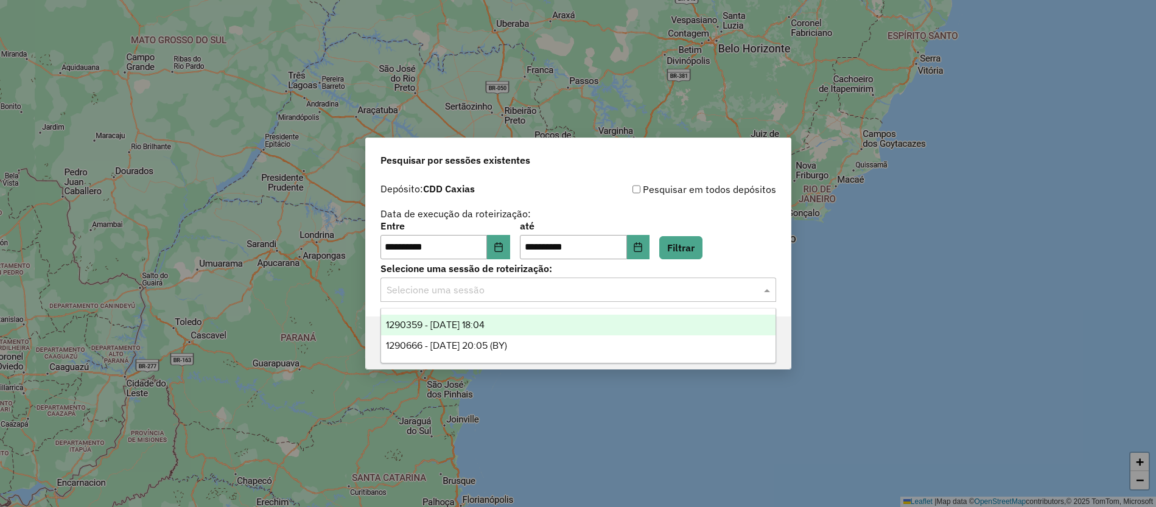
click at [540, 320] on div "1290359 - [DATE] 18:04" at bounding box center [578, 325] width 395 height 21
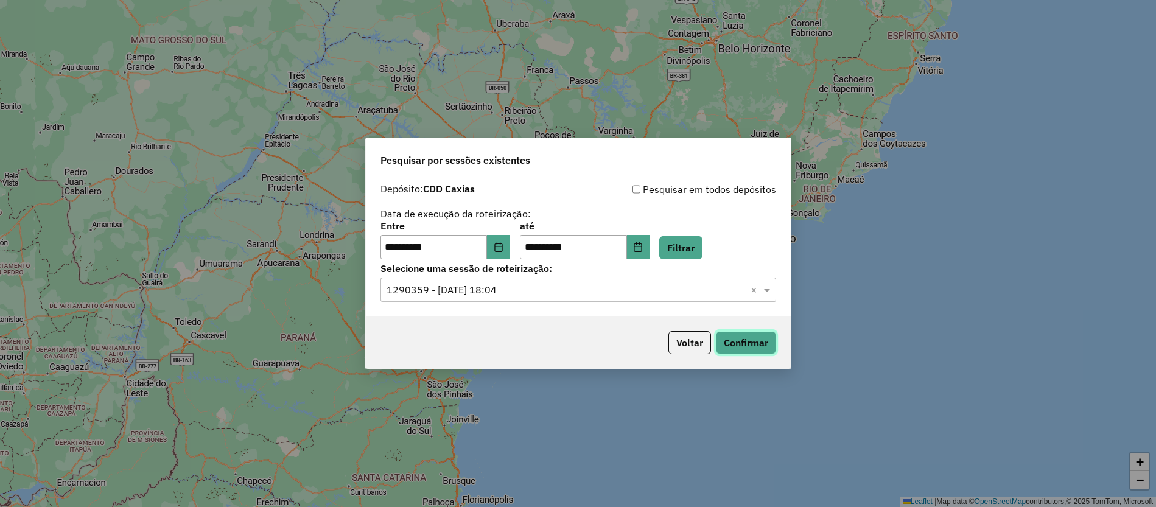
click at [740, 339] on button "Confirmar" at bounding box center [746, 342] width 60 height 23
click at [459, 293] on input "text" at bounding box center [566, 290] width 359 height 15
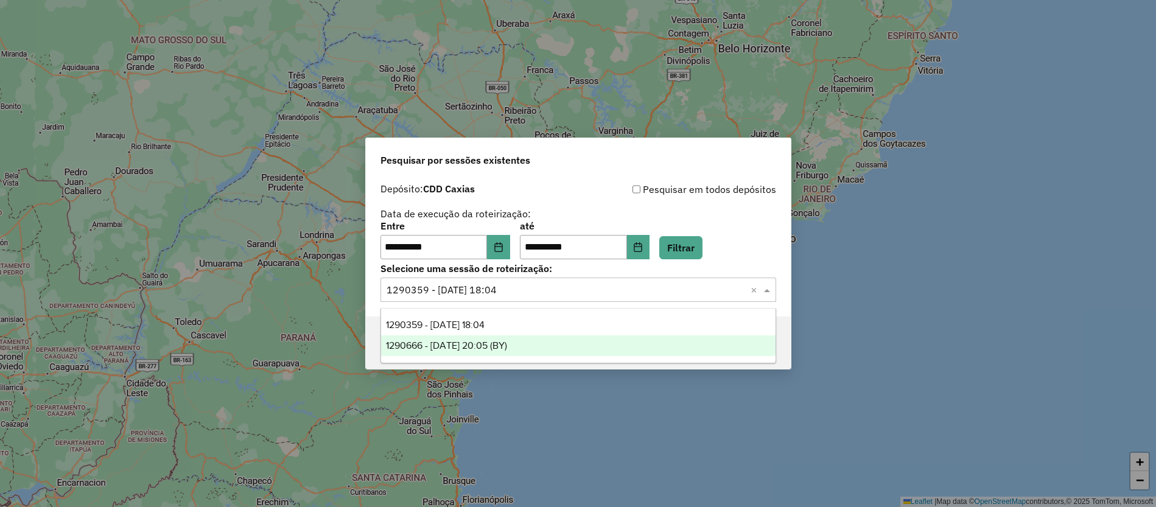
click at [507, 340] on span "1290666 - [DATE] 20:05 (BY)" at bounding box center [446, 345] width 121 height 10
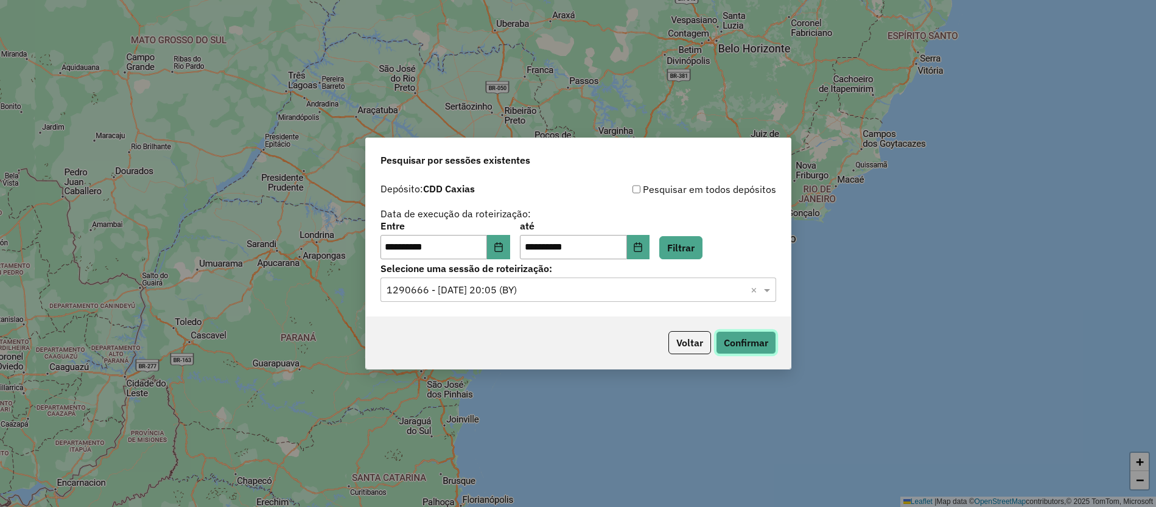
click at [754, 343] on button "Confirmar" at bounding box center [746, 342] width 60 height 23
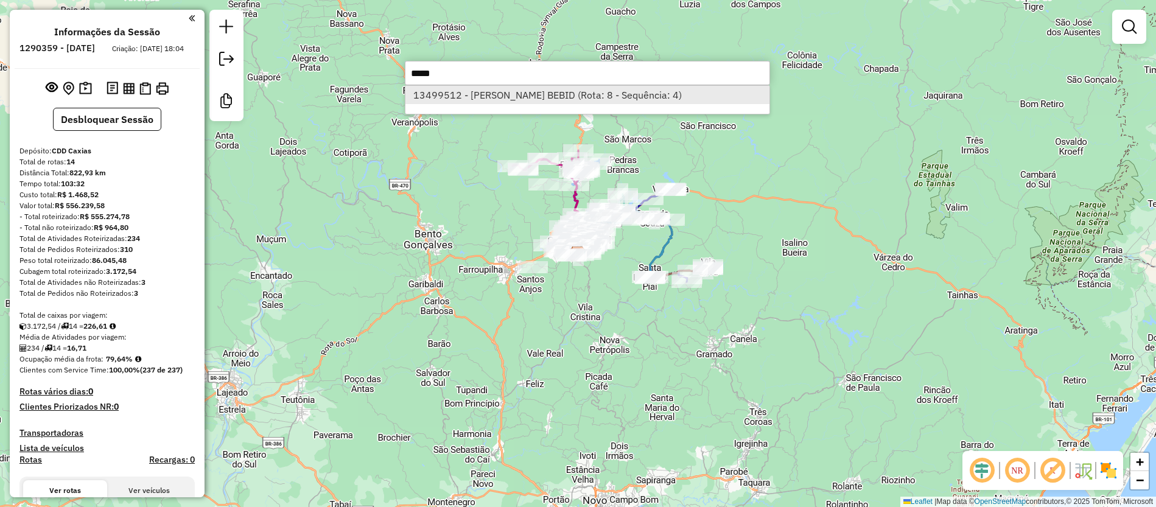
type input "*****"
click at [626, 97] on li "13499512 - [PERSON_NAME] BEBID (Rota: 8 - Sequência: 4)" at bounding box center [588, 95] width 364 height 18
select select "**********"
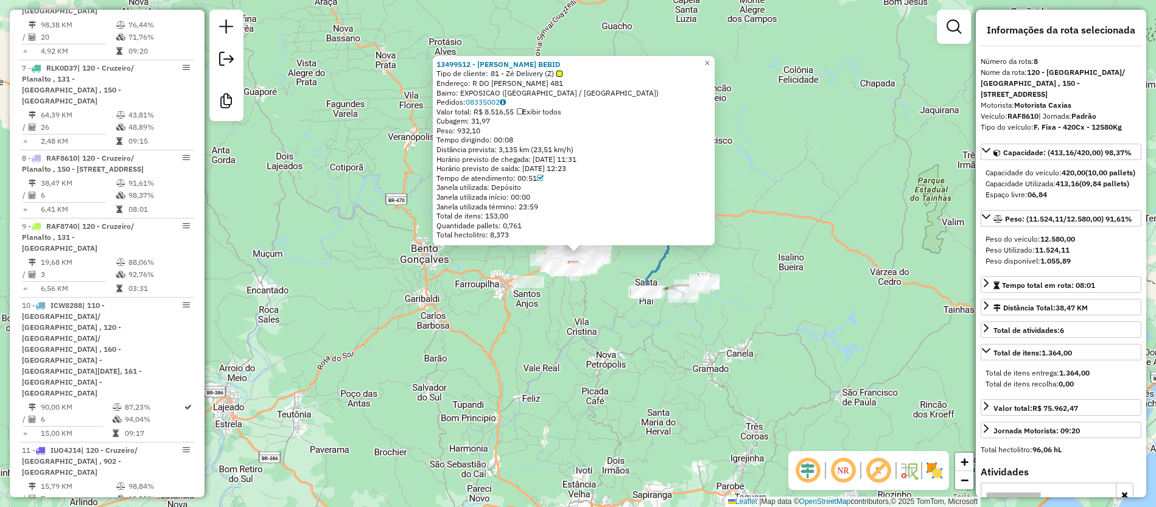
scroll to position [1071, 0]
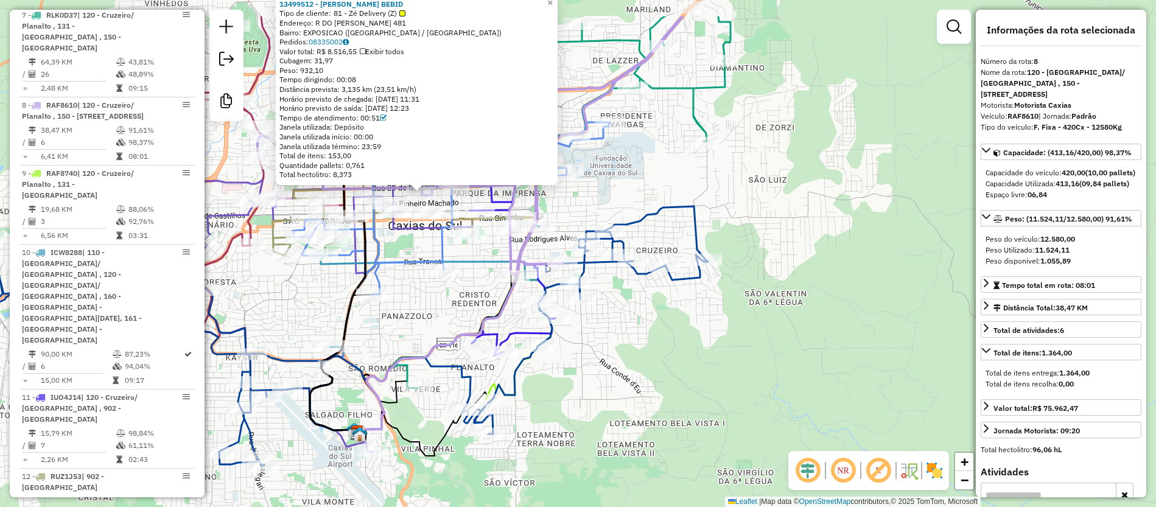
drag, startPoint x: 356, startPoint y: 246, endPoint x: 337, endPoint y: 320, distance: 76.2
click at [444, 331] on div "13499512 - CECILIA BOHRER BEBID Tipo de cliente: 81 - Zé Delivery (Z) Endereço:…" at bounding box center [578, 253] width 1156 height 507
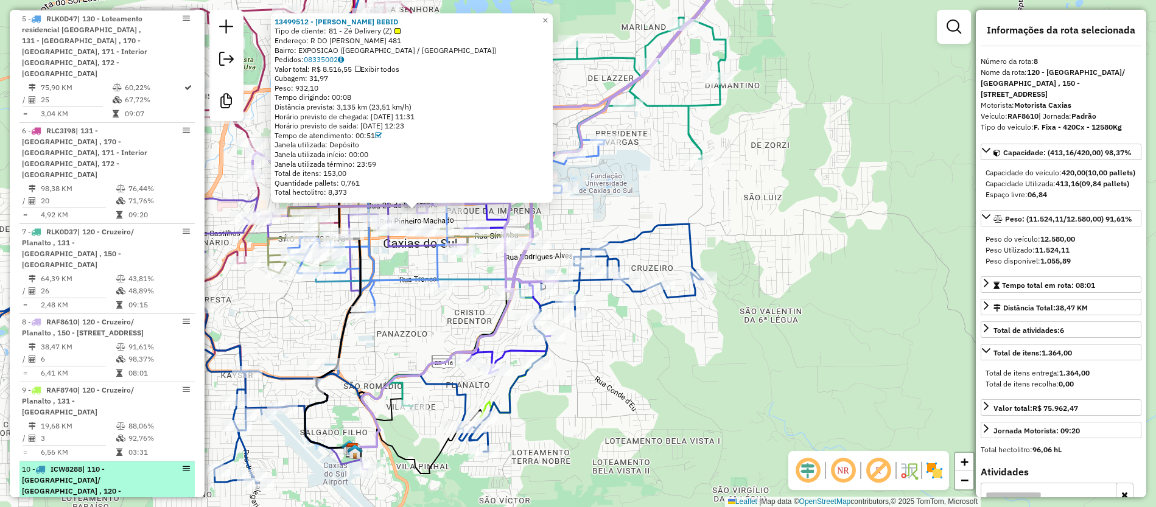
scroll to position [797, 0]
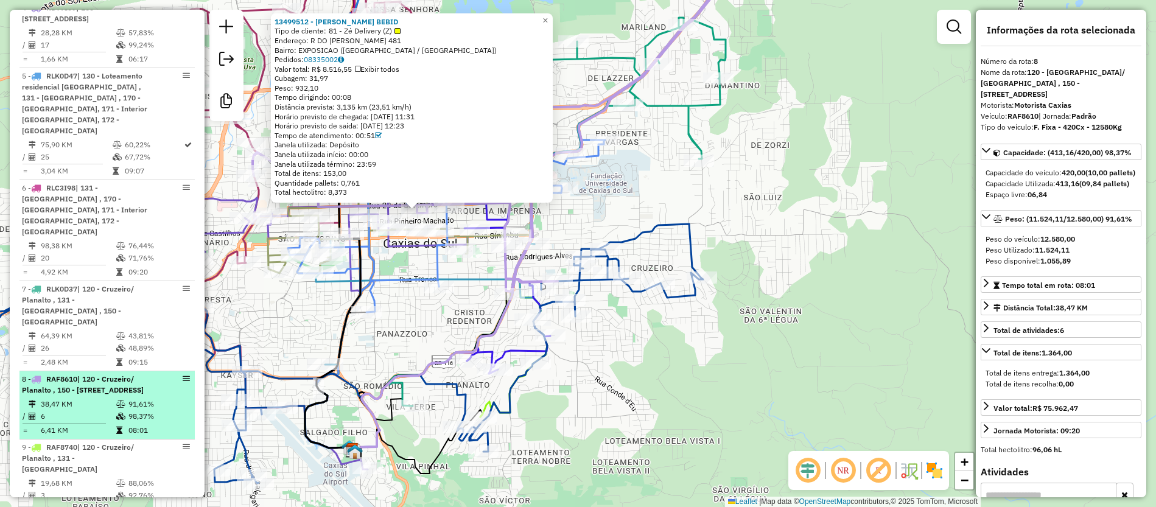
click at [132, 375] on span "| 120 - Cruzeiro/ Planalto , 150 - São Cristóvão, 901 - Pio X , 902 - Centro Ca…" at bounding box center [83, 385] width 122 height 20
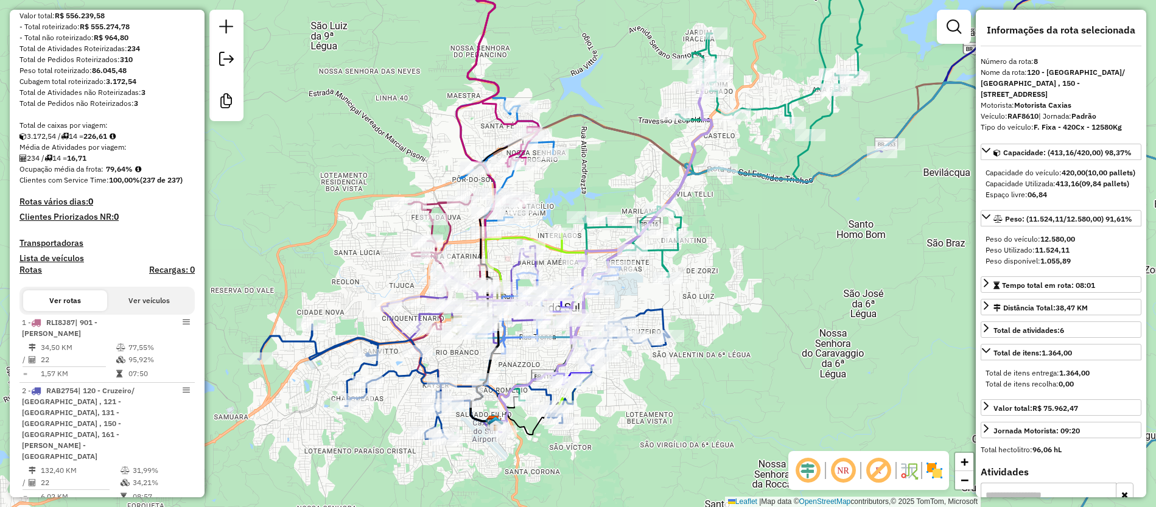
scroll to position [0, 0]
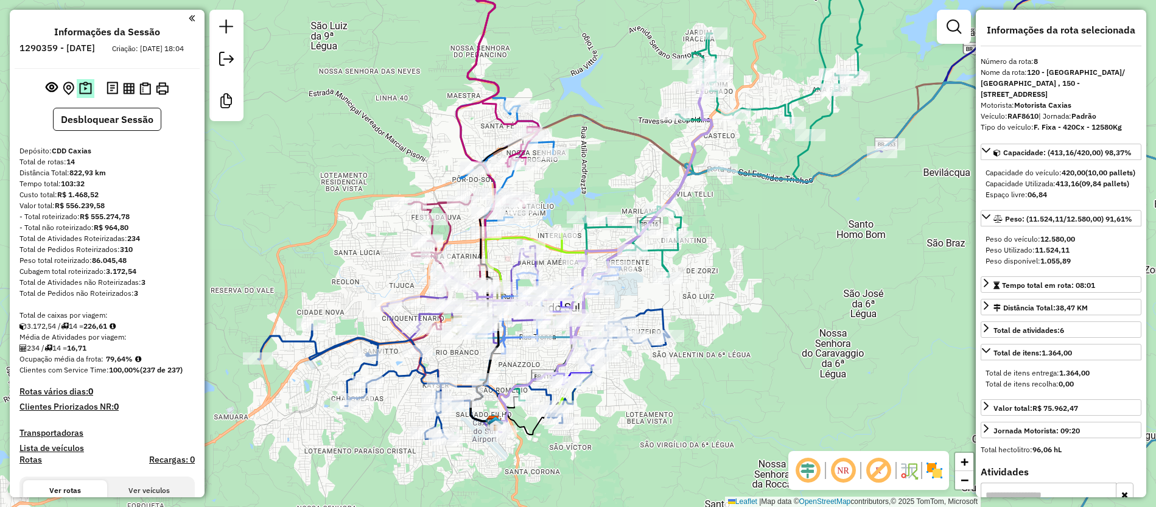
click at [85, 96] on img at bounding box center [85, 89] width 13 height 14
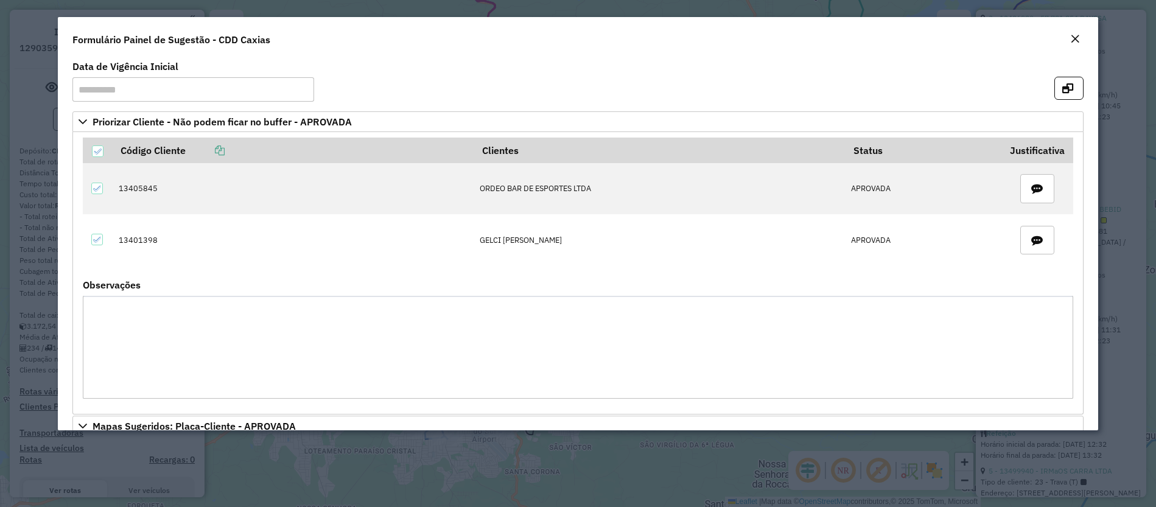
click at [1072, 32] on div "Close" at bounding box center [1076, 39] width 10 height 15
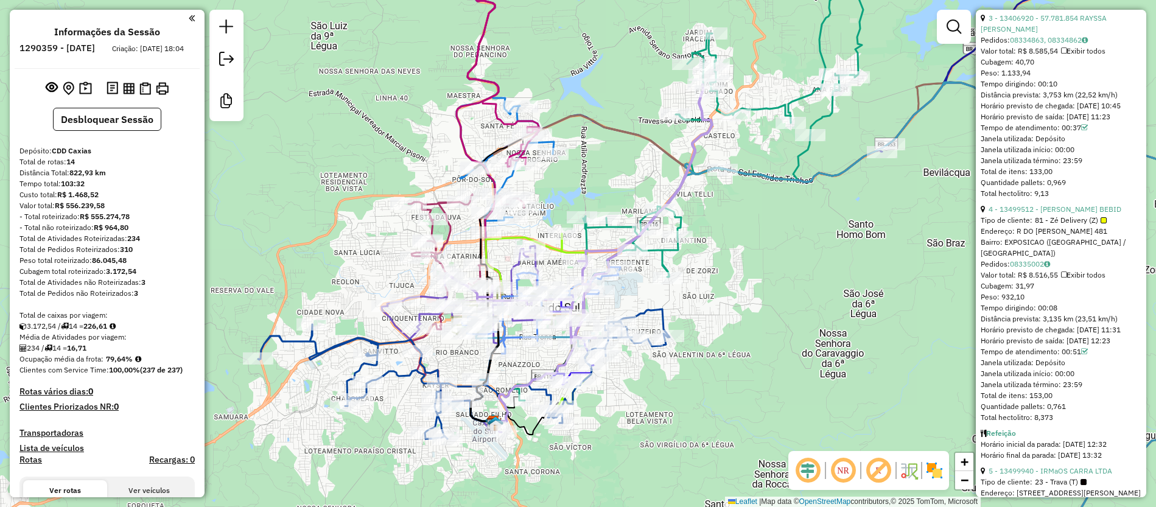
click at [881, 473] on em at bounding box center [878, 470] width 29 height 29
click at [940, 479] on img at bounding box center [934, 470] width 19 height 19
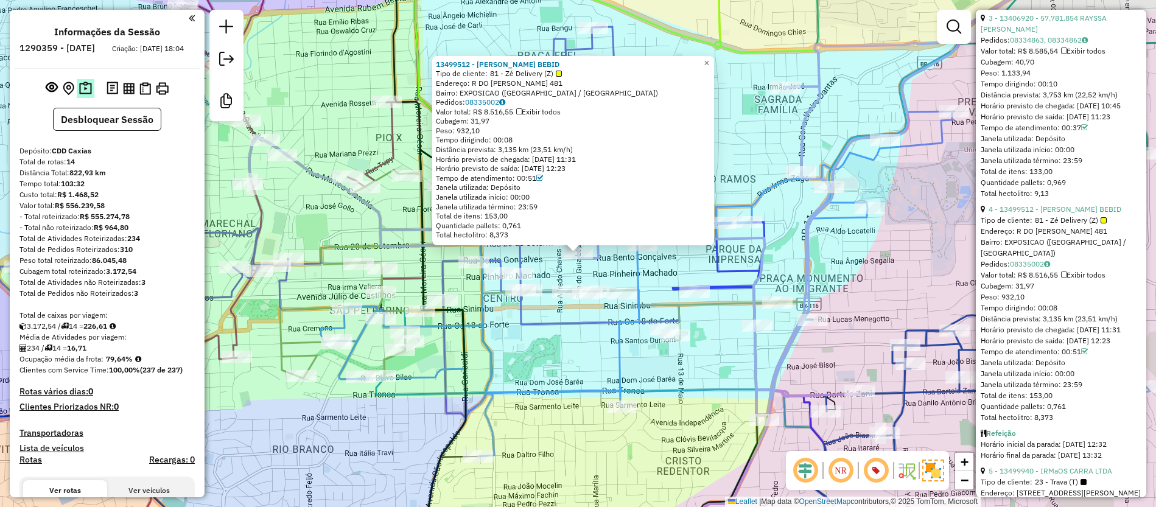
click at [86, 96] on img at bounding box center [85, 89] width 13 height 14
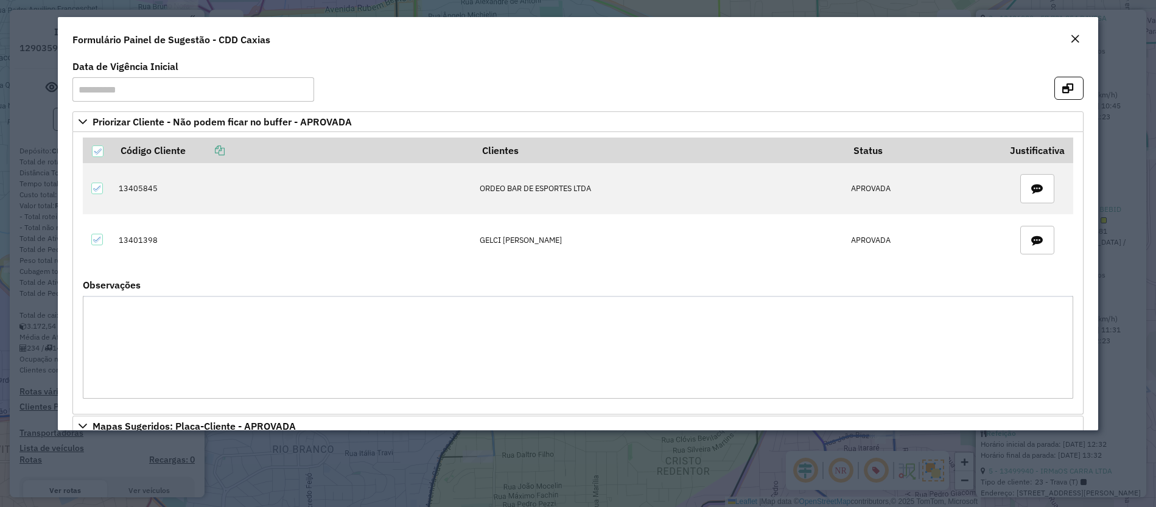
click at [1080, 37] on em "Close" at bounding box center [1076, 39] width 10 height 10
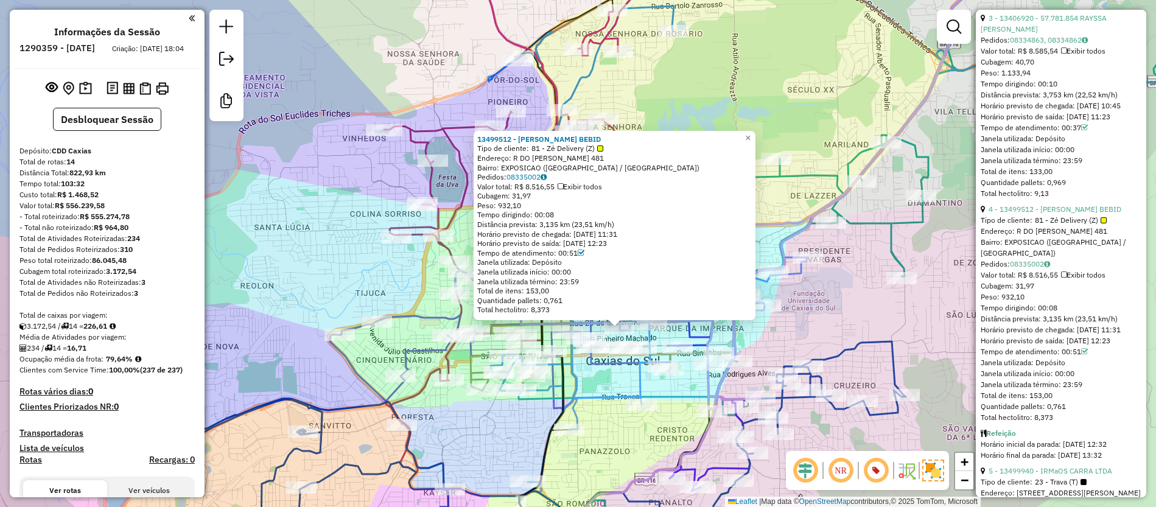
click at [478, 141] on div "13499512 - CECILIA BOHRER BEBID Tipo de cliente: 81 - Zé Delivery (Z) Endereço:…" at bounding box center [615, 225] width 282 height 189
drag, startPoint x: 477, startPoint y: 137, endPoint x: 517, endPoint y: 140, distance: 39.7
click at [517, 140] on div "13499512 - CECILIA BOHRER BEBID Tipo de cliente: 81 - Zé Delivery (Z) Endereço:…" at bounding box center [615, 225] width 282 height 189
copy strong "13499512"
click at [963, 32] on link at bounding box center [954, 27] width 24 height 24
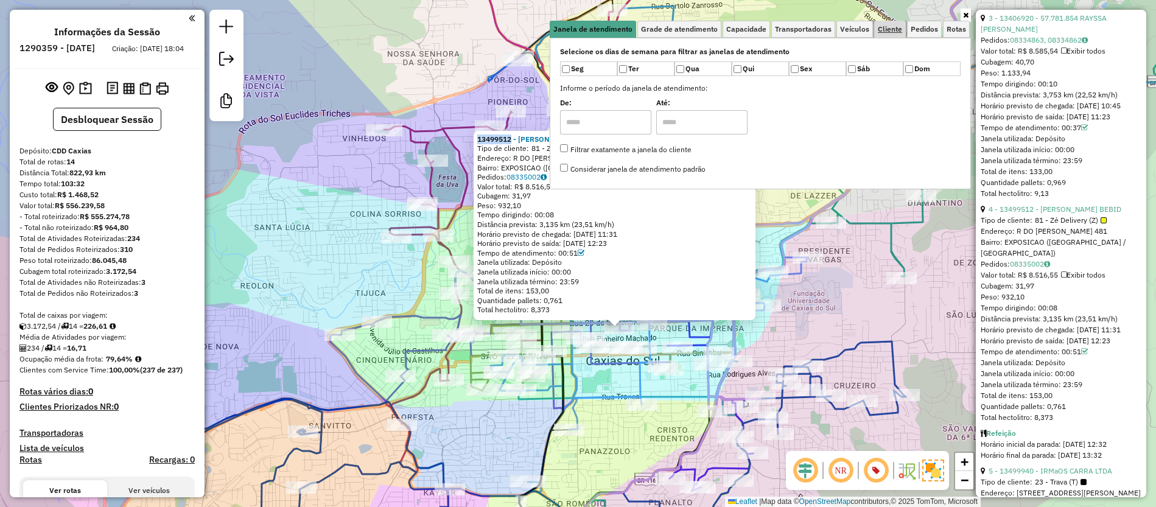
click at [897, 26] on span "Cliente" at bounding box center [890, 29] width 24 height 7
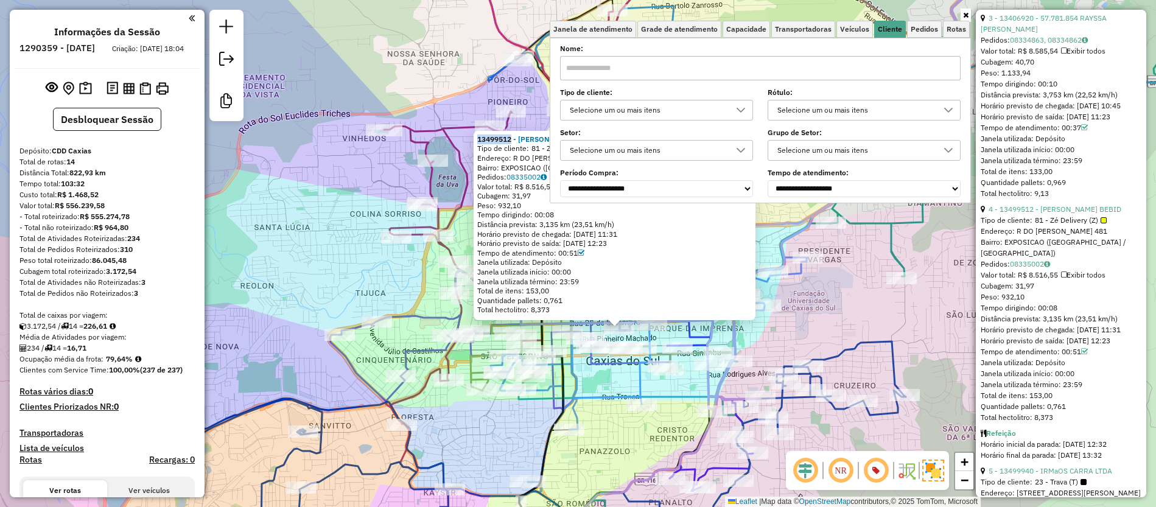
click at [728, 109] on div "Selecione um ou mais itens" at bounding box center [648, 109] width 164 height 19
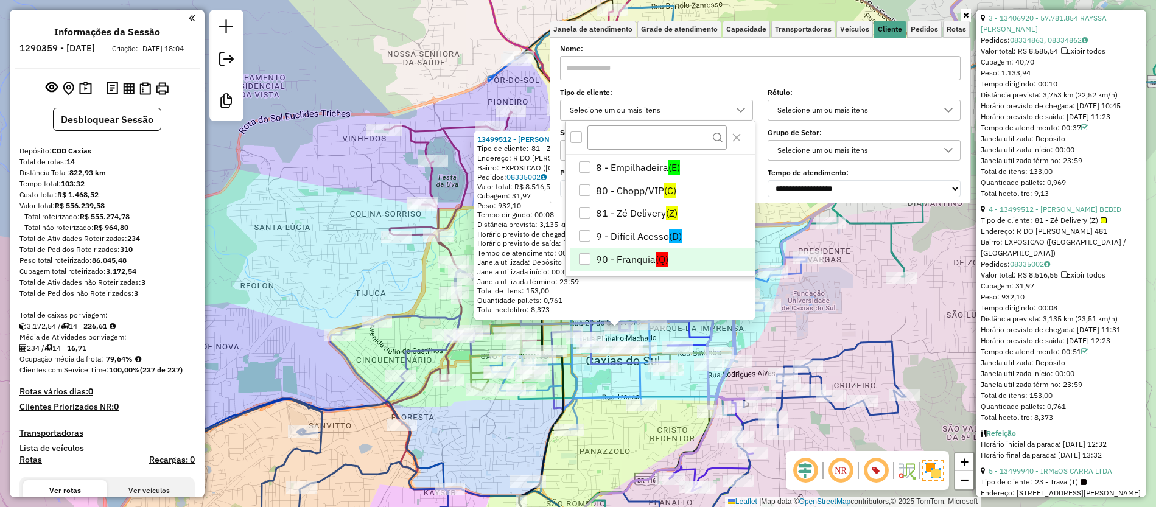
scroll to position [278, 0]
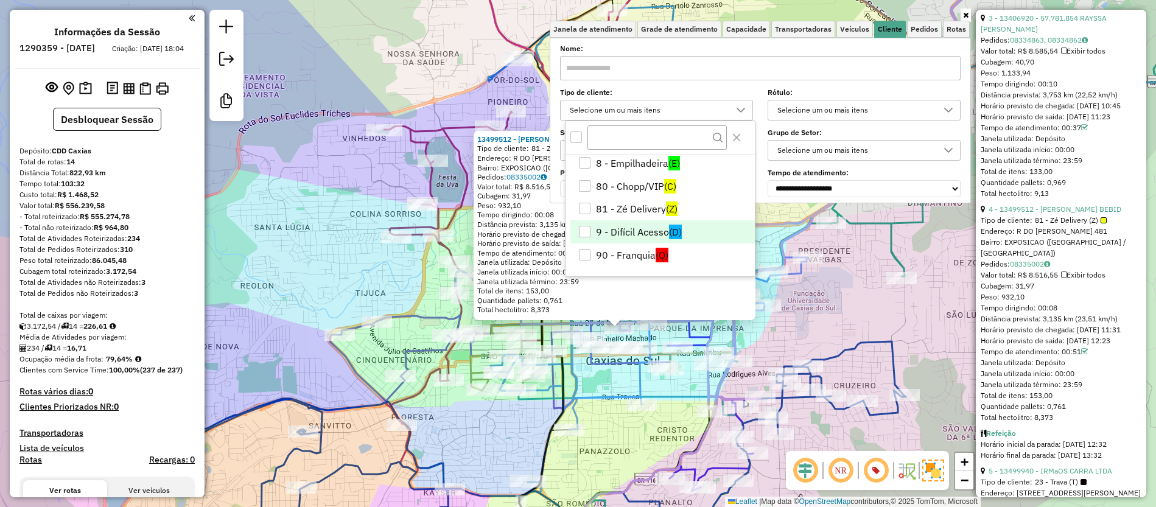
click at [680, 227] on span "(D)" at bounding box center [675, 232] width 13 height 15
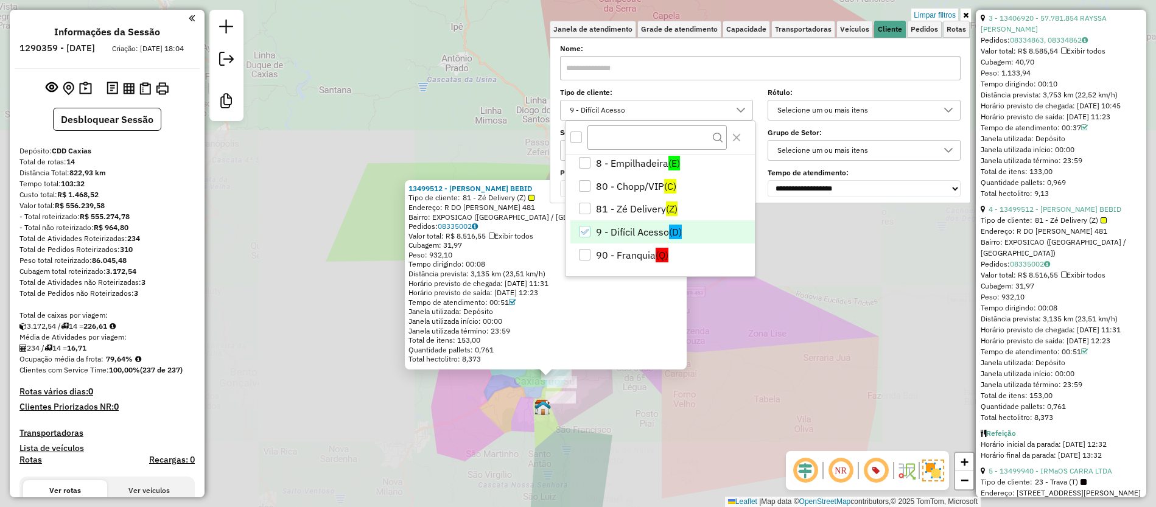
click at [699, 437] on div "13499512 - CECILIA BOHRER BEBID Tipo de cliente: 81 - Zé Delivery (Z) Endereço:…" at bounding box center [578, 253] width 1156 height 507
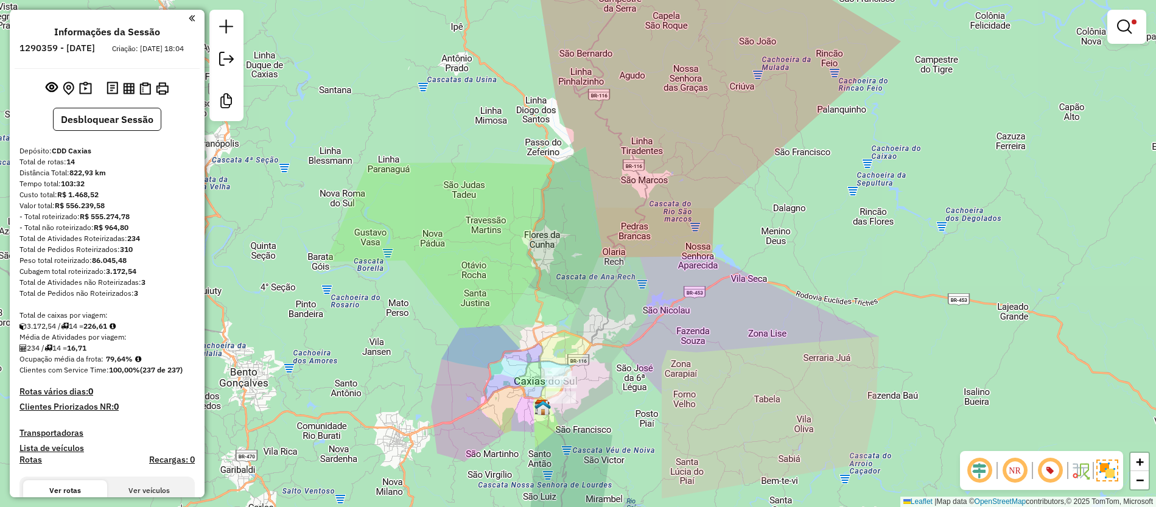
click at [712, 437] on div "Limpar filtros Janela de atendimento Grade de atendimento Capacidade Transporta…" at bounding box center [578, 253] width 1156 height 507
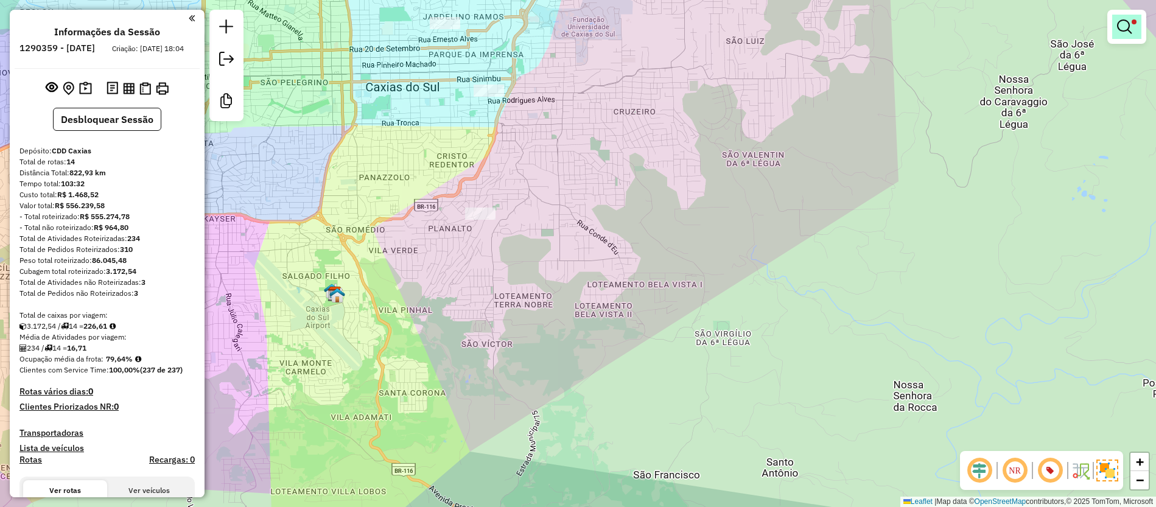
click at [1131, 21] on em at bounding box center [1124, 26] width 15 height 15
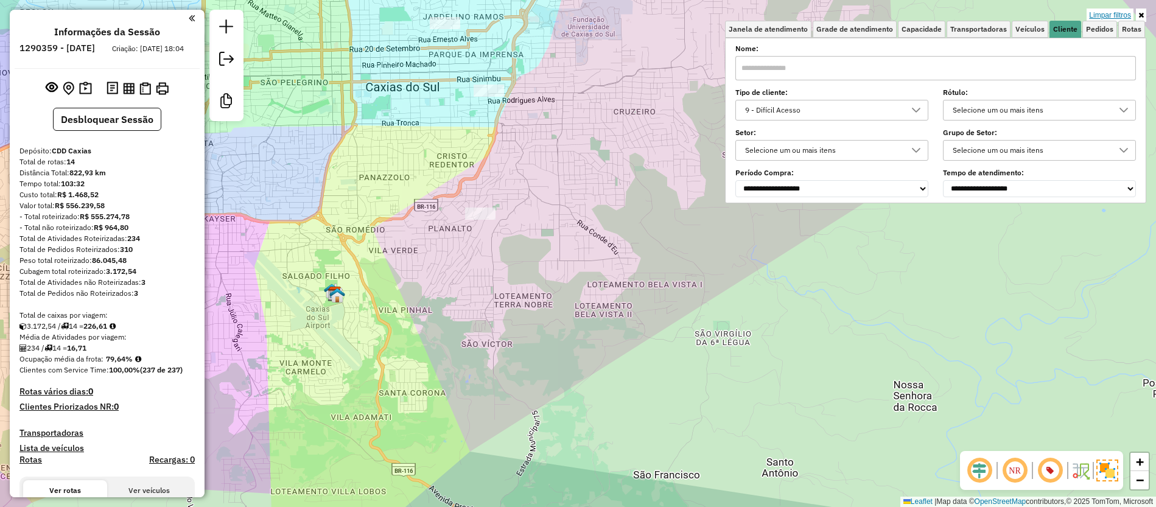
click at [1118, 12] on link "Limpar filtros" at bounding box center [1110, 15] width 47 height 13
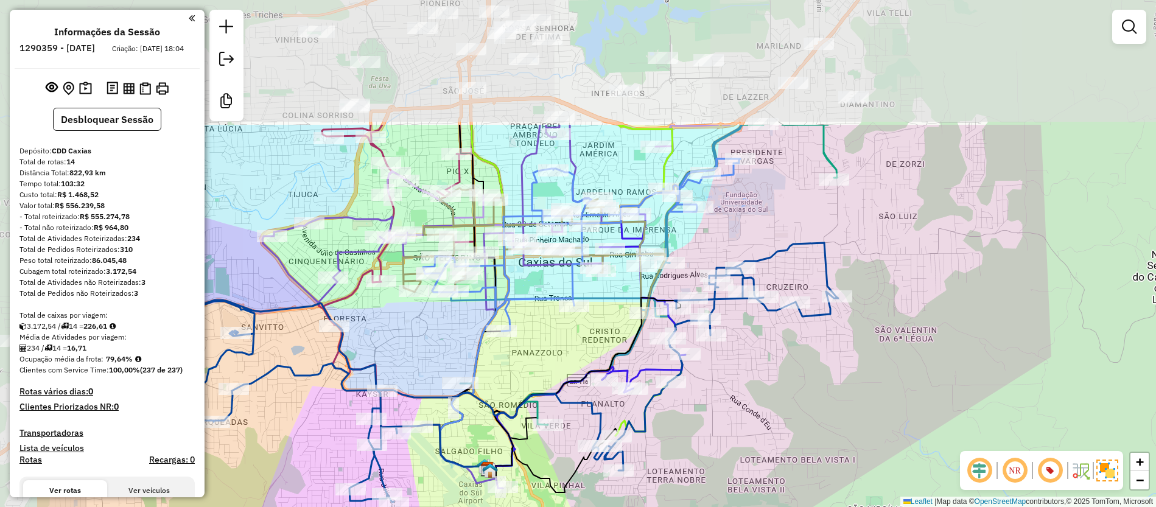
drag, startPoint x: 619, startPoint y: 214, endPoint x: 767, endPoint y: 386, distance: 227.2
click at [767, 386] on div "Janela de atendimento Grade de atendimento Capacidade Transportadoras Veículos …" at bounding box center [578, 253] width 1156 height 507
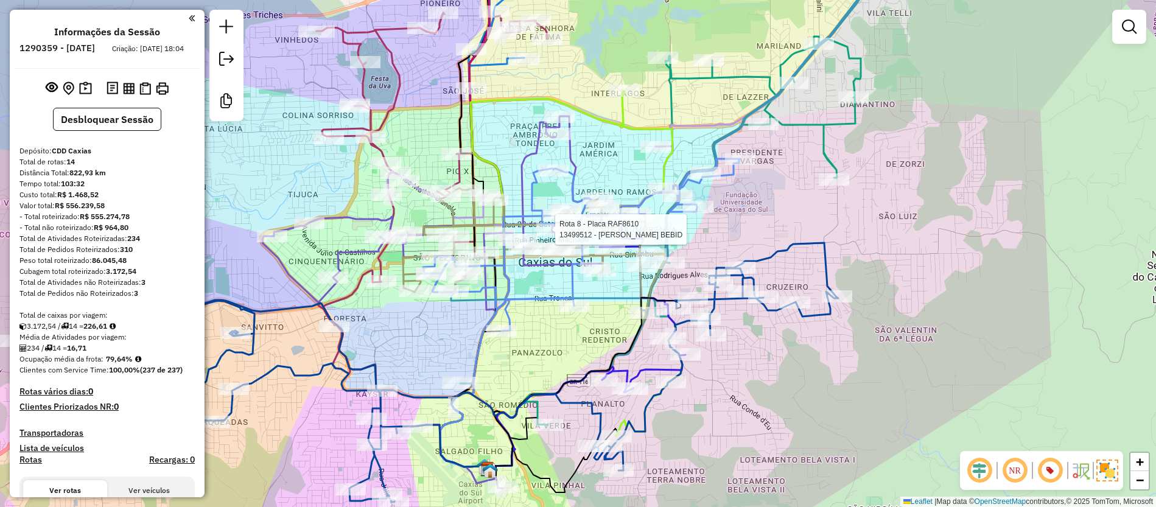
select select "**********"
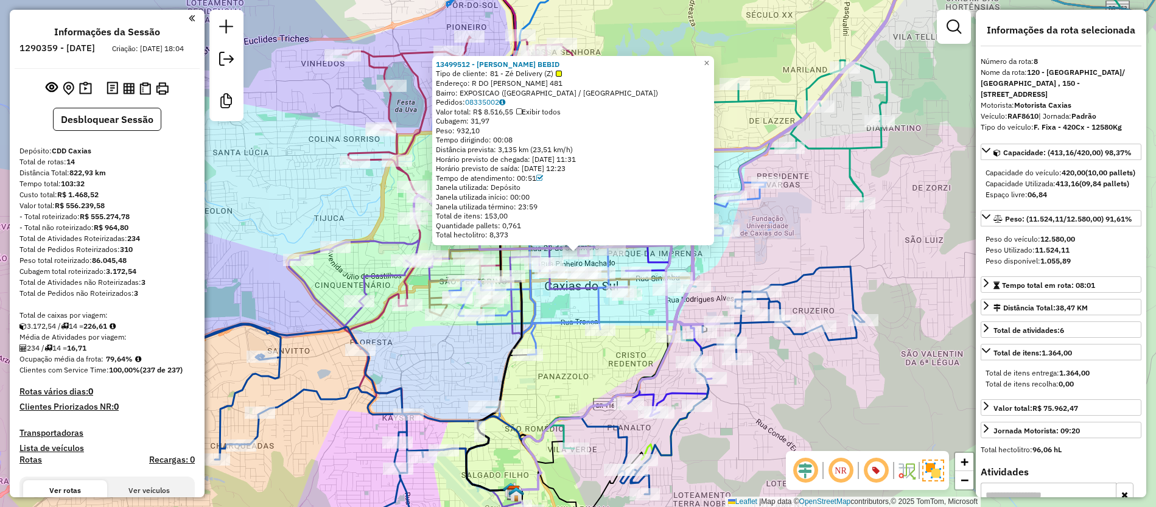
scroll to position [1071, 0]
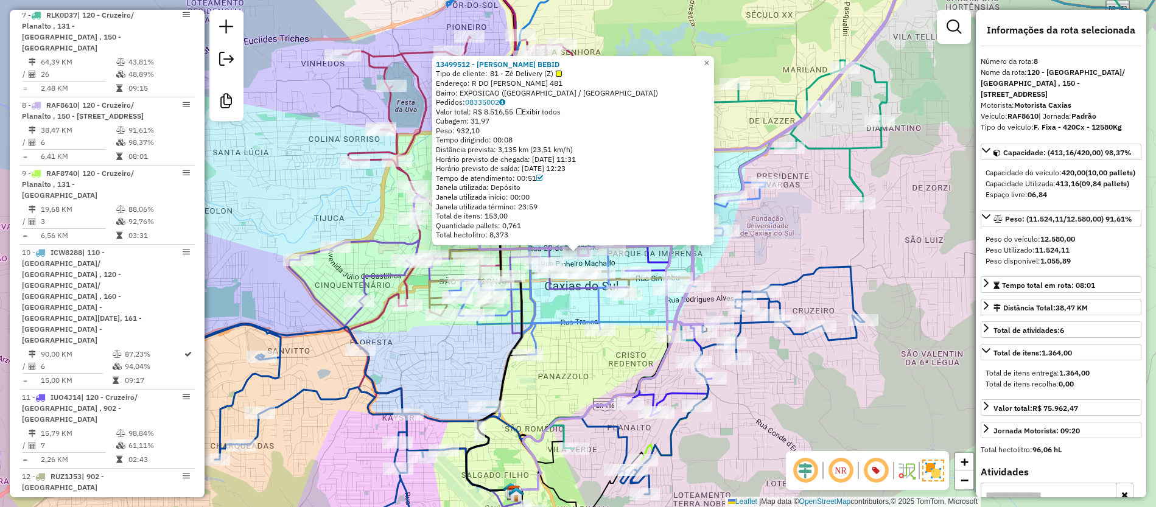
click at [436, 351] on div "13499512 - CECILIA BOHRER BEBID Tipo de cliente: 81 - Zé Delivery (Z) Endereço:…" at bounding box center [578, 253] width 1156 height 507
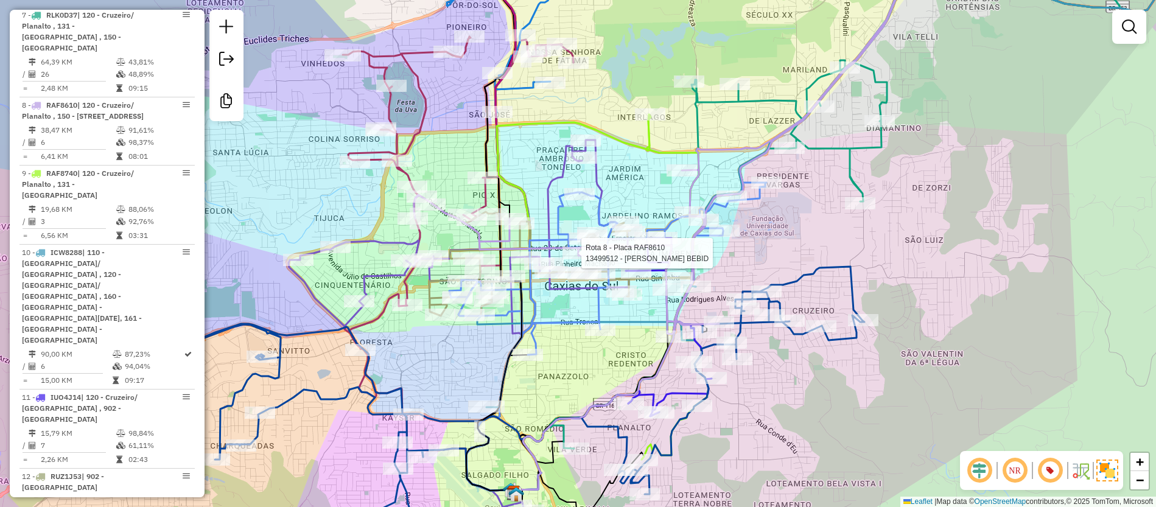
select select "**********"
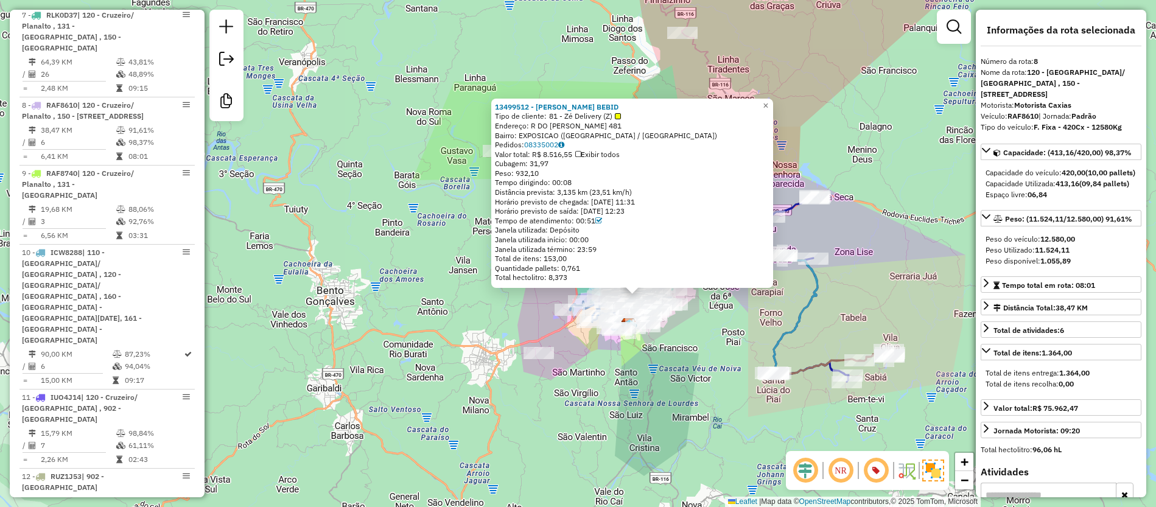
scroll to position [418, 0]
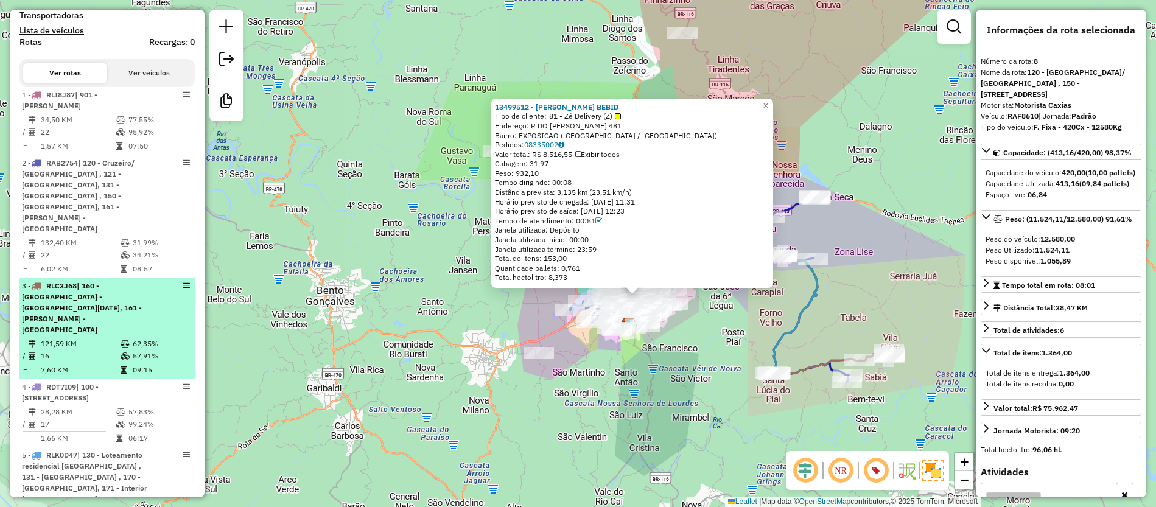
click at [99, 281] on div "3 - RLC3J68 | 160 - Vila Oliva - Santa Lucia do Piaí, 161 - Fazenda Souza - Vil…" at bounding box center [86, 308] width 129 height 55
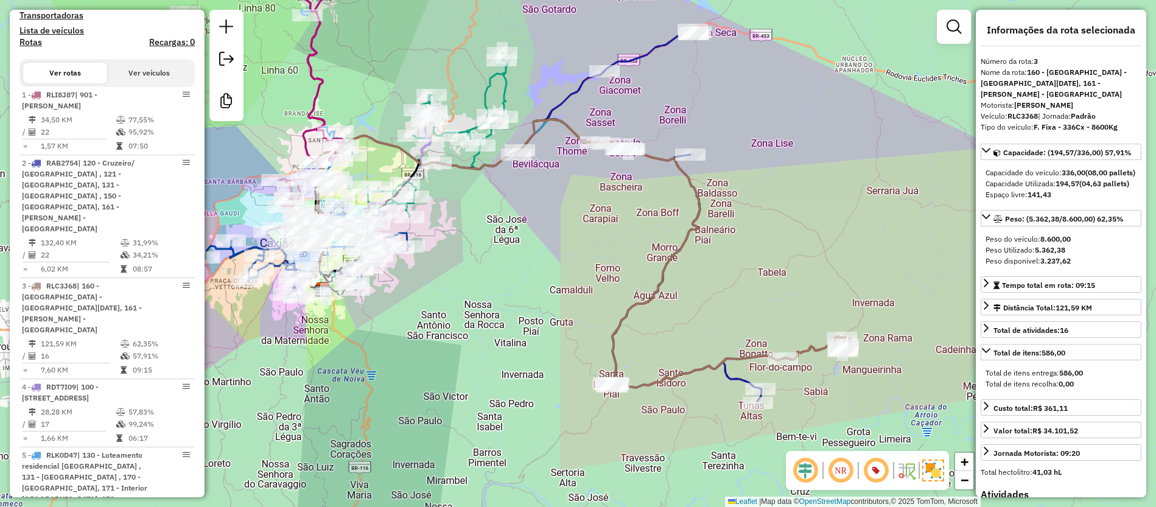
click at [631, 303] on icon at bounding box center [506, 251] width 390 height 264
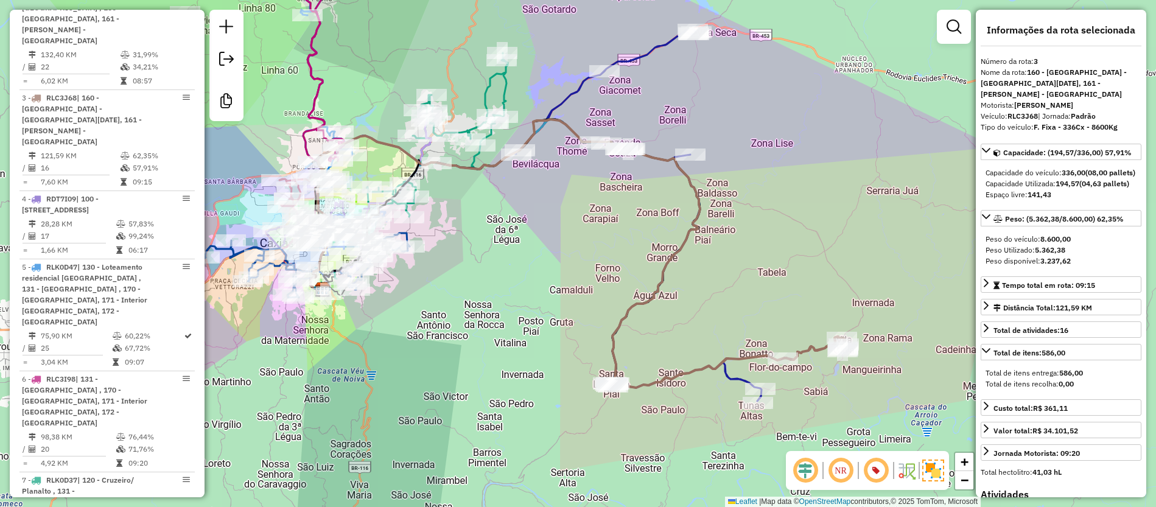
scroll to position [653, 0]
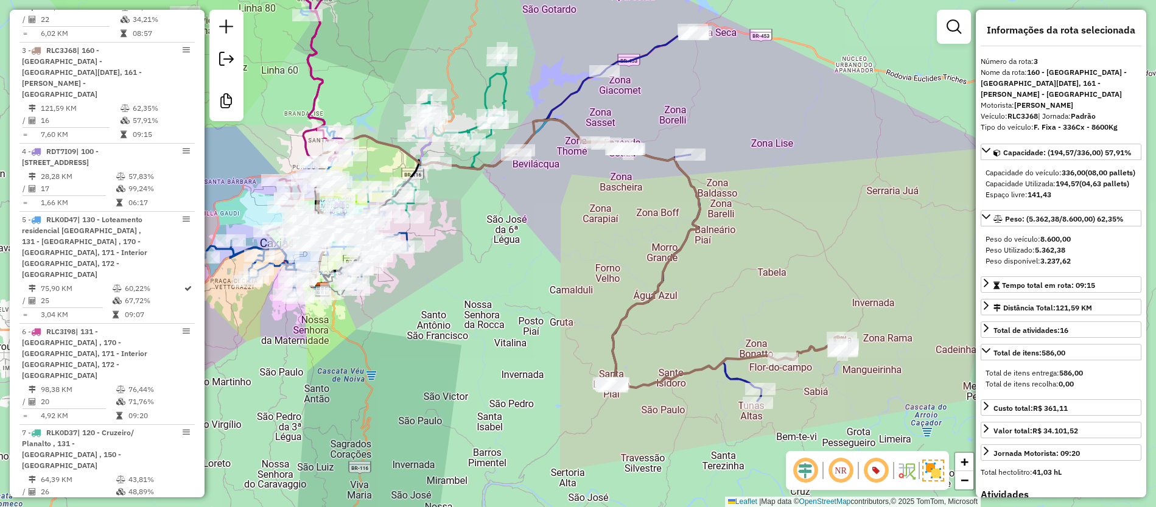
click at [1021, 111] on strong "RLC3J68" at bounding box center [1023, 115] width 30 height 9
click at [1022, 111] on strong "RLC3J68" at bounding box center [1023, 115] width 30 height 9
copy div "RLC3J68"
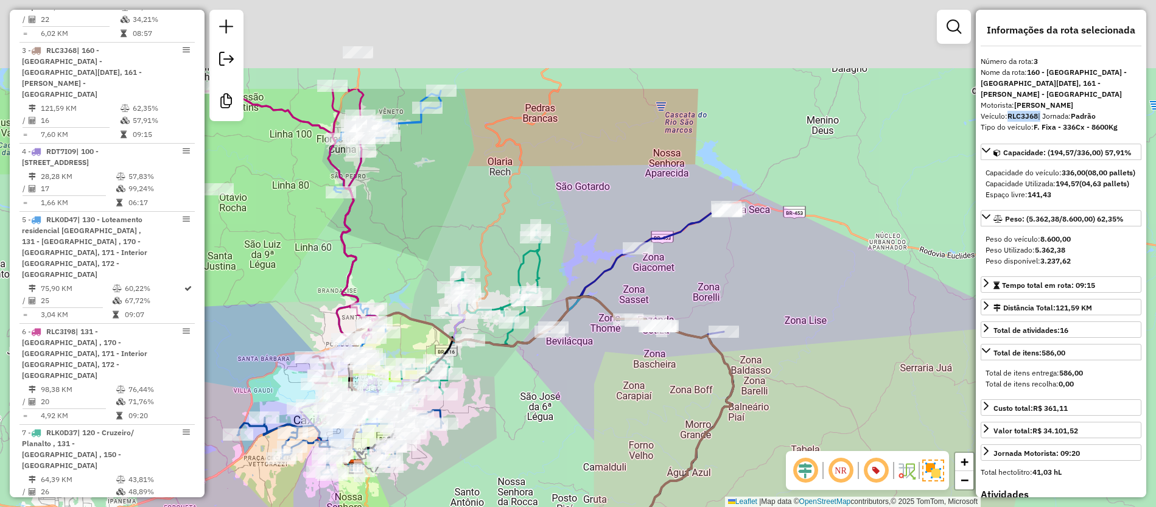
drag, startPoint x: 521, startPoint y: 294, endPoint x: 562, endPoint y: 448, distance: 160.1
click at [562, 448] on div "Janela de atendimento Grade de atendimento Capacidade Transportadoras Veículos …" at bounding box center [578, 253] width 1156 height 507
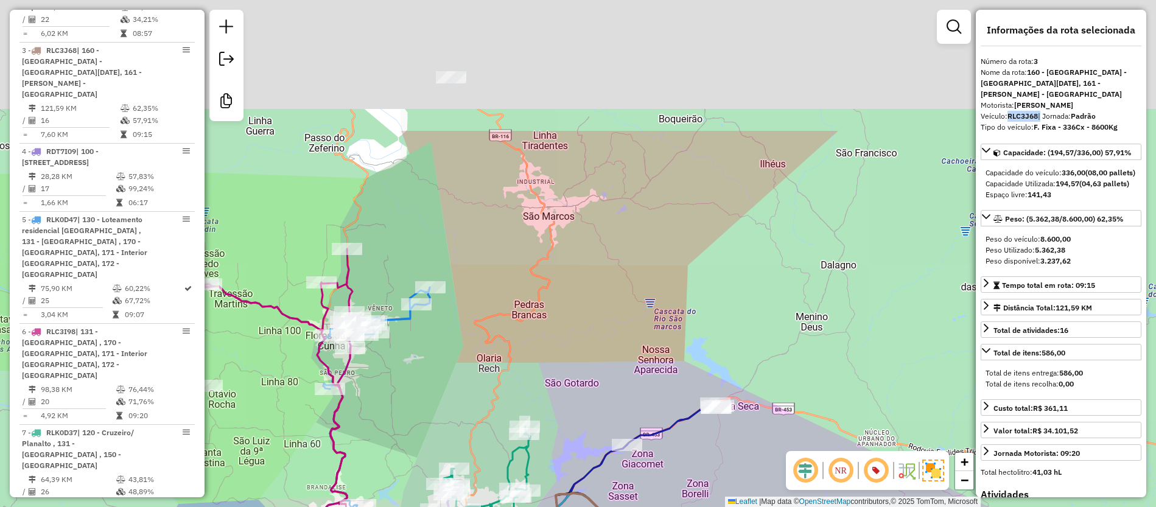
drag, startPoint x: 566, startPoint y: 86, endPoint x: 552, endPoint y: 225, distance: 139.6
click at [552, 225] on div "Janela de atendimento Grade de atendimento Capacidade Transportadoras Veículos …" at bounding box center [578, 253] width 1156 height 507
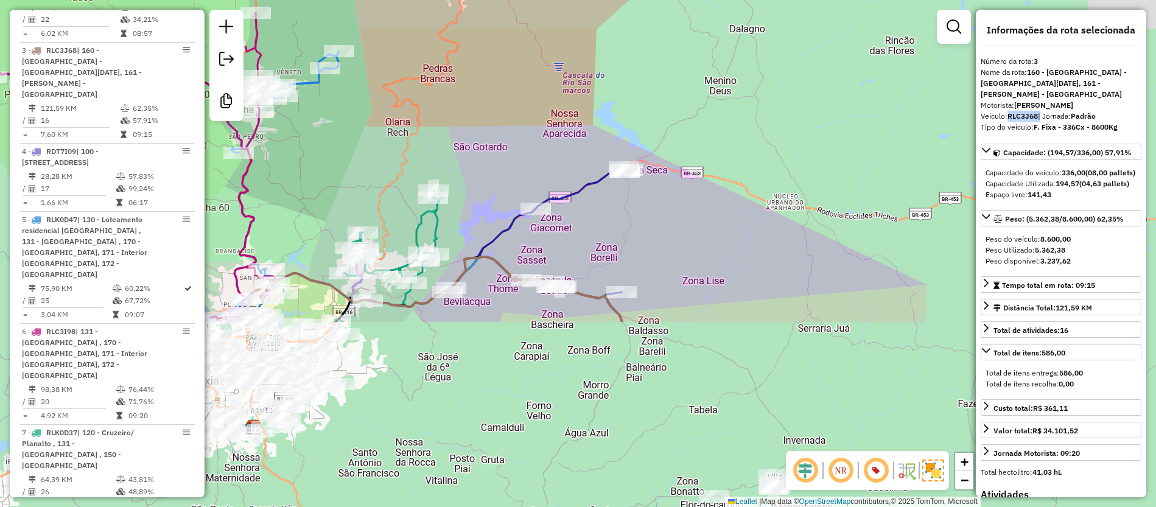
drag, startPoint x: 596, startPoint y: 141, endPoint x: 575, endPoint y: 78, distance: 66.1
click at [571, 72] on div "Janela de atendimento Grade de atendimento Capacidade Transportadoras Veículos …" at bounding box center [578, 253] width 1156 height 507
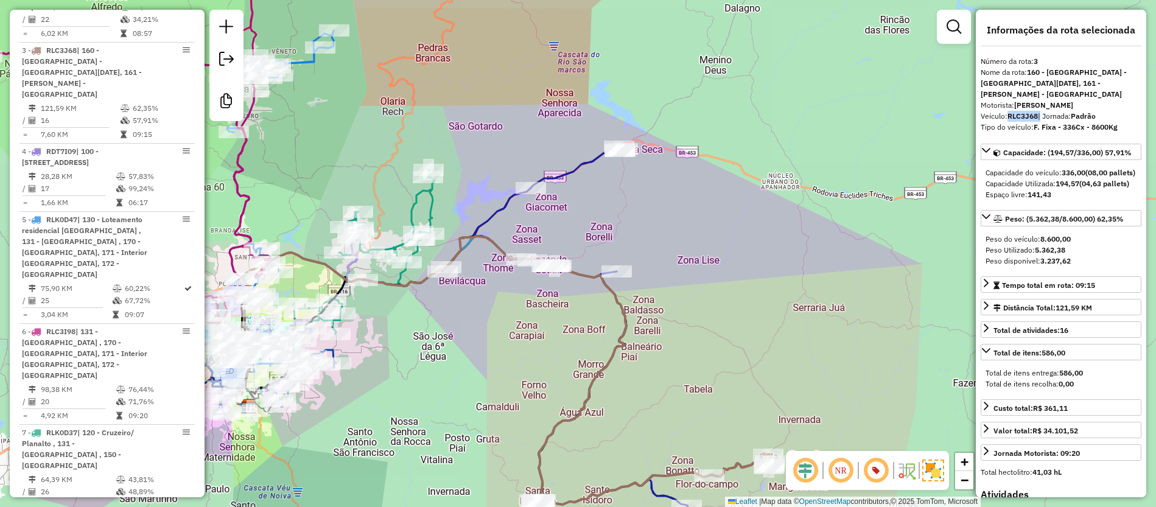
drag, startPoint x: 785, startPoint y: 367, endPoint x: 770, endPoint y: 199, distance: 168.8
click at [770, 199] on div "Janela de atendimento Grade de atendimento Capacidade Transportadoras Veículos …" at bounding box center [578, 253] width 1156 height 507
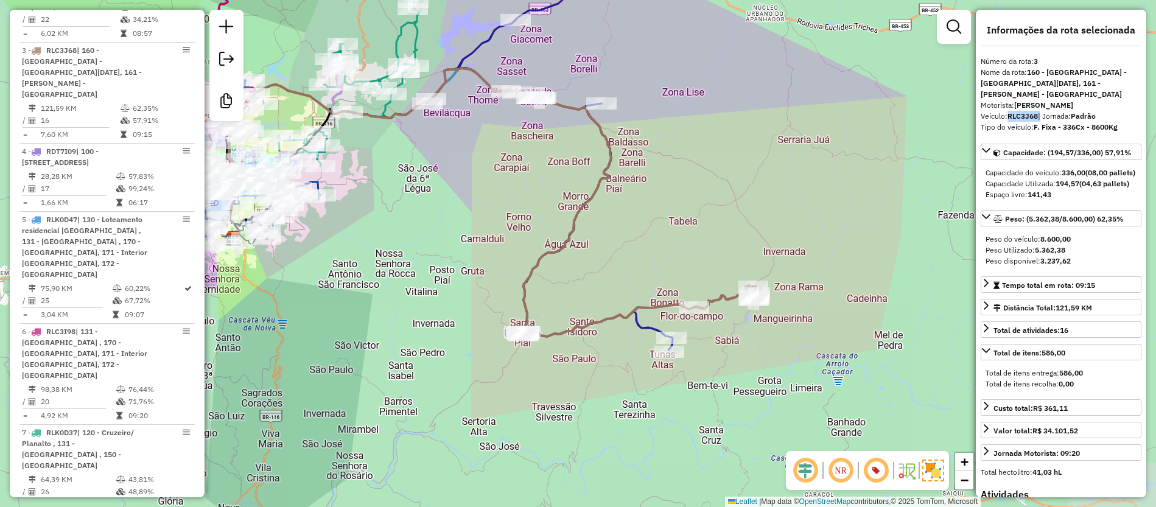
click at [635, 319] on icon at bounding box center [639, 311] width 236 height 51
click at [661, 302] on icon at bounding box center [639, 311] width 236 height 51
click at [667, 308] on icon at bounding box center [639, 311] width 236 height 51
click at [734, 298] on icon at bounding box center [639, 311] width 236 height 51
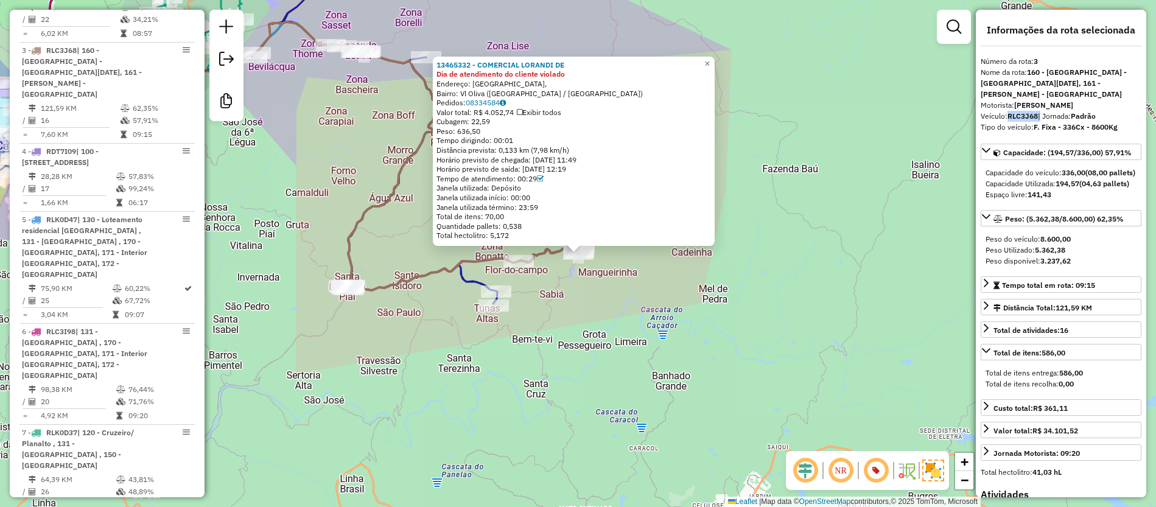
copy div "RLC3J68"
click at [1030, 111] on strong "RLC3J68" at bounding box center [1023, 115] width 30 height 9
click at [1029, 111] on strong "RLC3J68" at bounding box center [1023, 115] width 30 height 9
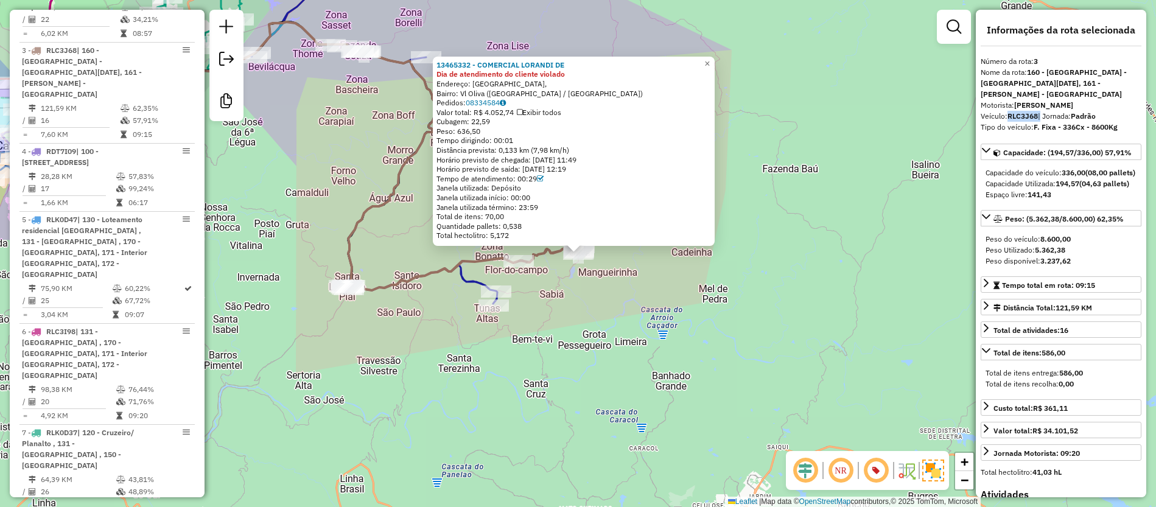
copy div "RLC3J68"
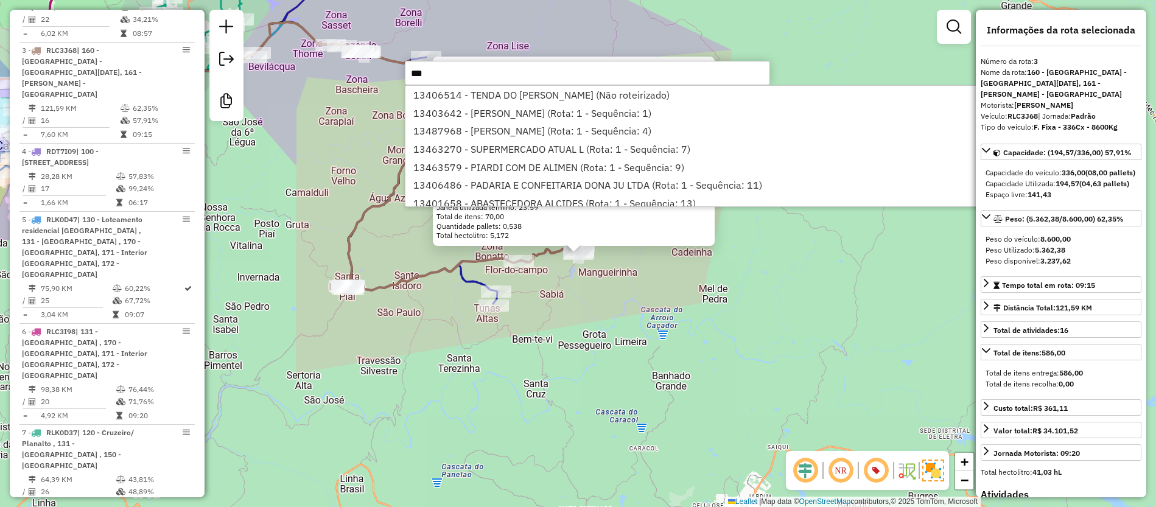
type input "****"
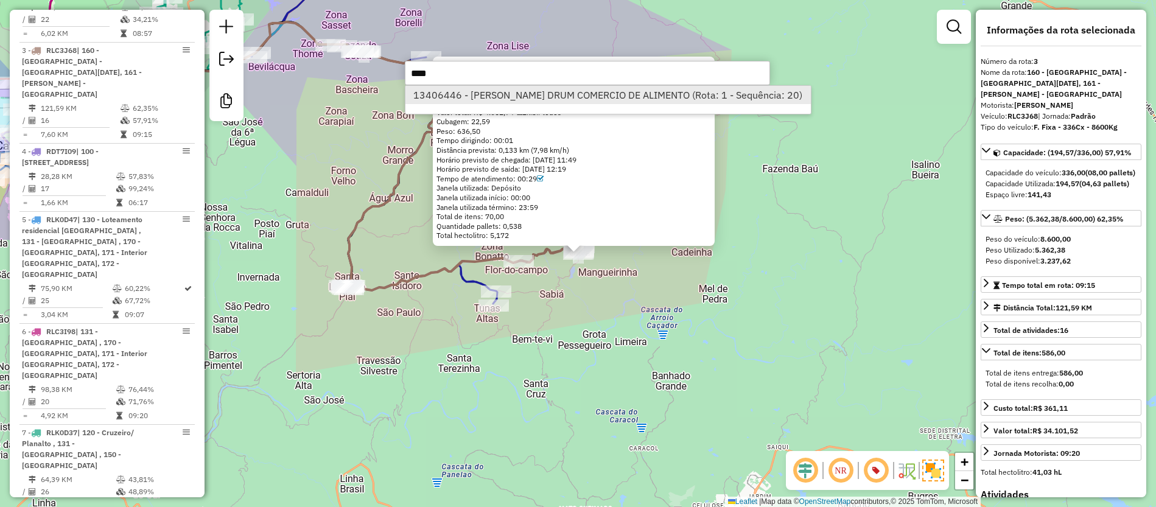
click at [488, 98] on li "13406446 - ELIANE ANTUNES DRUM COMERCIO DE ALIMENTO (Rota: 1 - Sequência: 20)" at bounding box center [609, 95] width 406 height 18
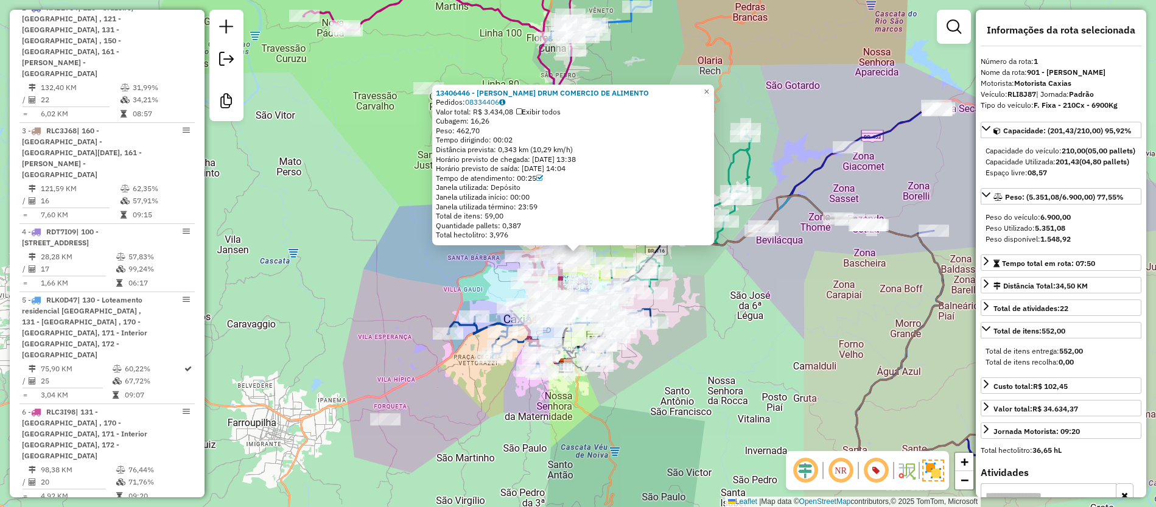
scroll to position [506, 0]
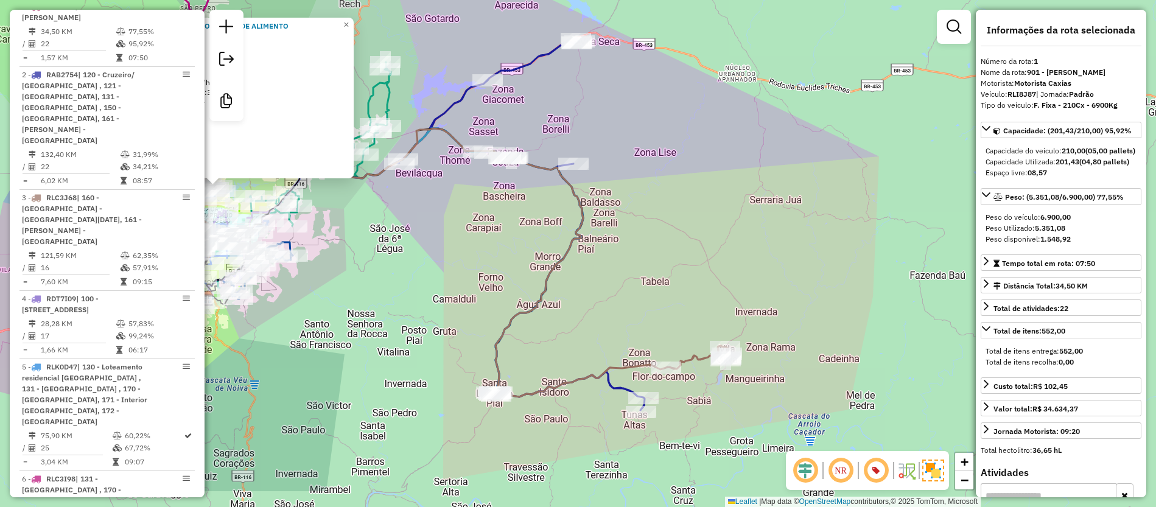
click at [380, 350] on div "13406446 - ELIANE ANTUNES DRUM COMERCIO DE ALIMENTO Pedidos: 08334406 Valor tot…" at bounding box center [578, 253] width 1156 height 507
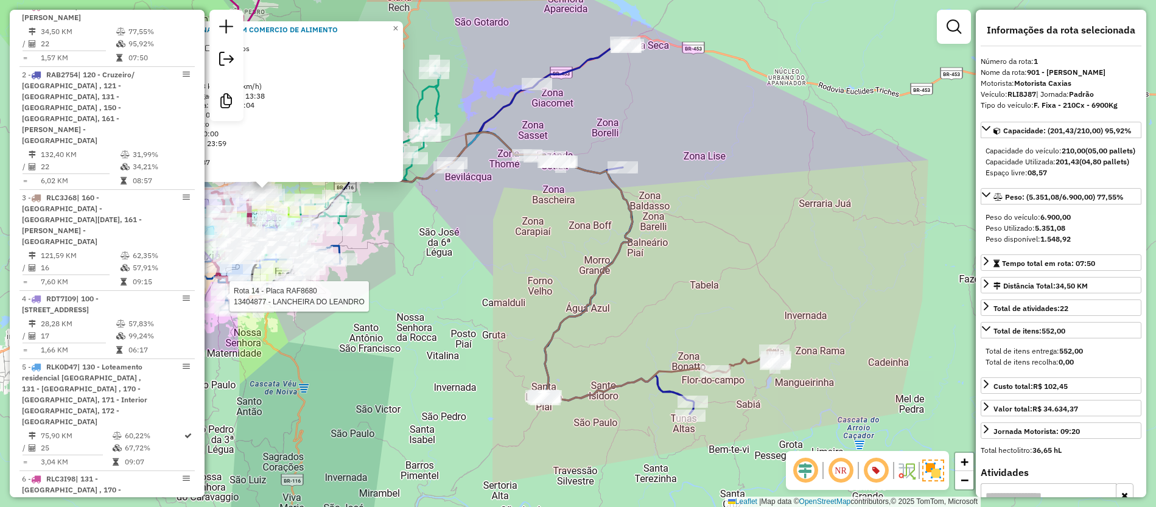
drag, startPoint x: 419, startPoint y: 344, endPoint x: 555, endPoint y: 365, distance: 137.5
click at [555, 365] on div "Rota 14 - Placa RAF8680 13404877 - LANCHEIRA DO LEANDRO 13406446 - ELIANE ANTUN…" at bounding box center [578, 253] width 1156 height 507
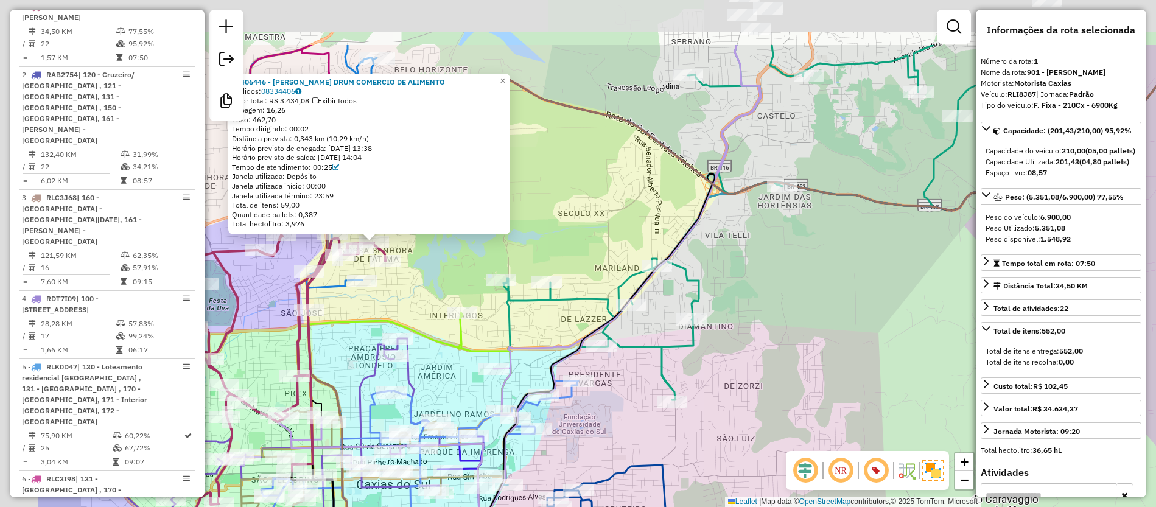
drag, startPoint x: 292, startPoint y: 181, endPoint x: 446, endPoint y: 277, distance: 181.3
click at [446, 277] on div "Rota 14 - Placa RAF8680 13404877 - LANCHEIRA DO LEANDRO 13406446 - ELIANE ANTUN…" at bounding box center [578, 253] width 1156 height 507
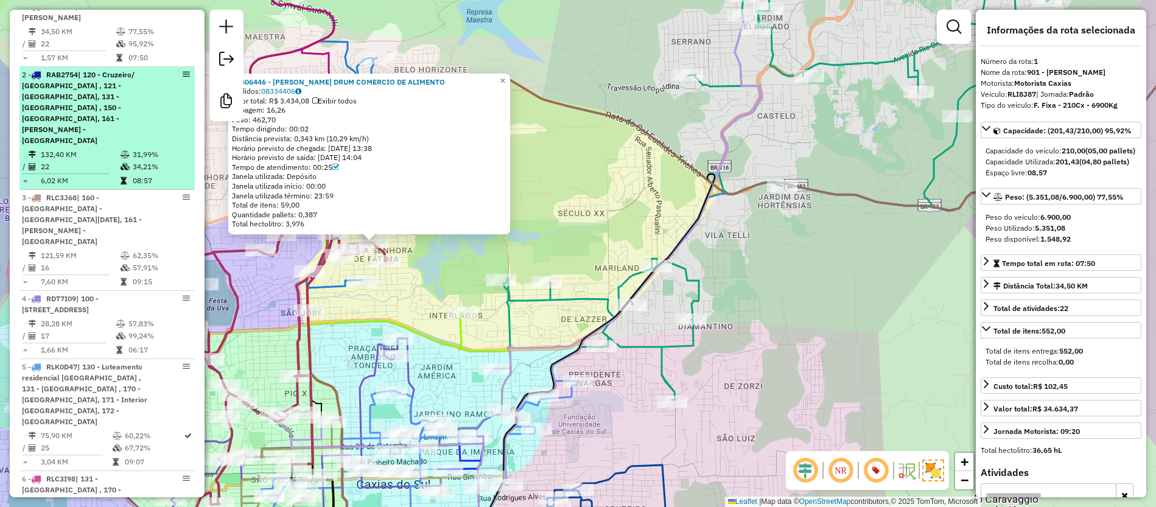
drag, startPoint x: 840, startPoint y: 339, endPoint x: 139, endPoint y: 76, distance: 748.9
click at [77, 51] on hb-router-mapa "Informações da Sessão 1290359 - 08/10/2025 Criação: 07/10/2025 18:04 Desbloquea…" at bounding box center [578, 253] width 1156 height 507
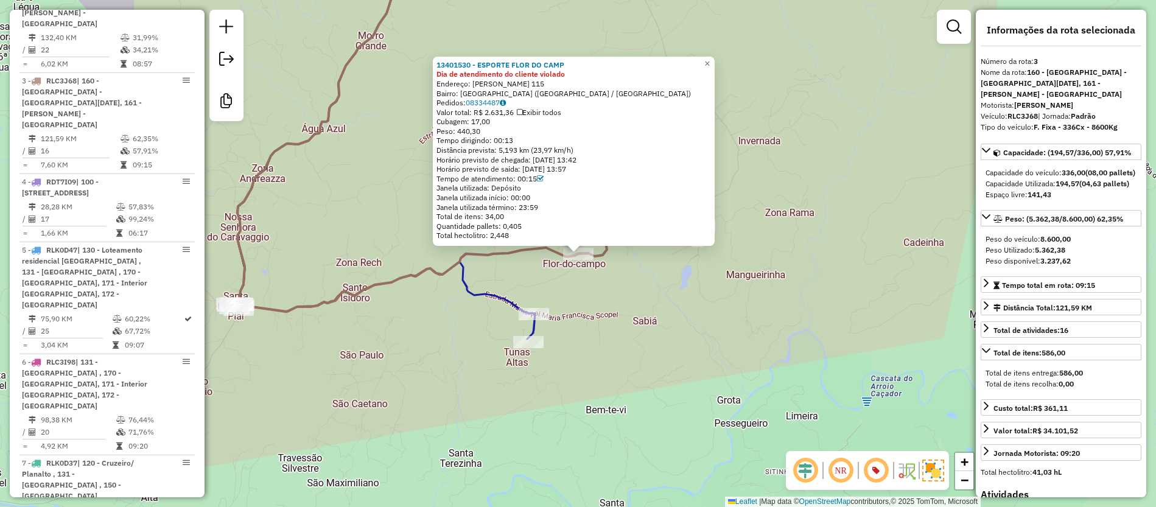
scroll to position [653, 0]
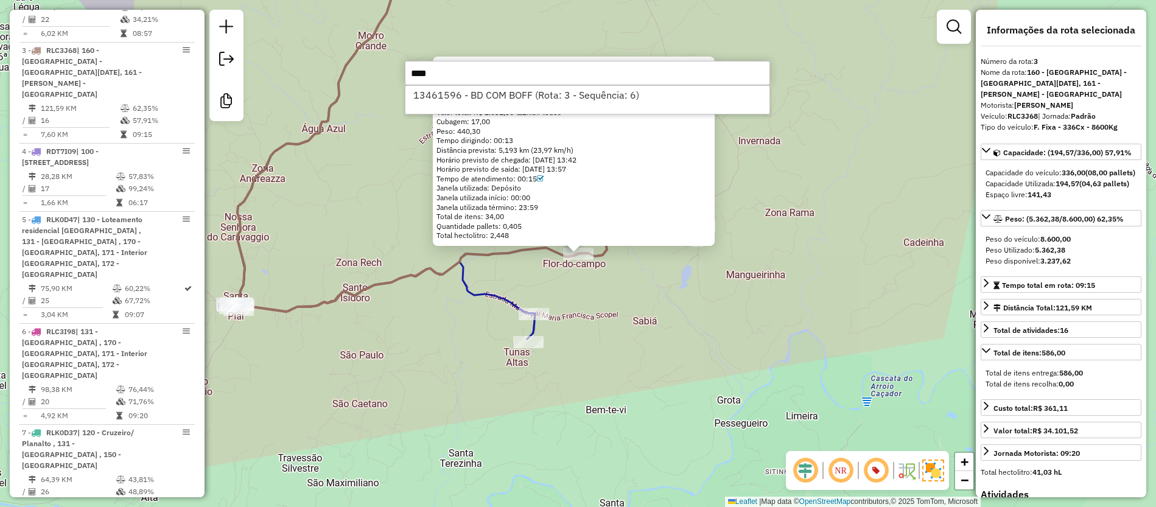
type input "*****"
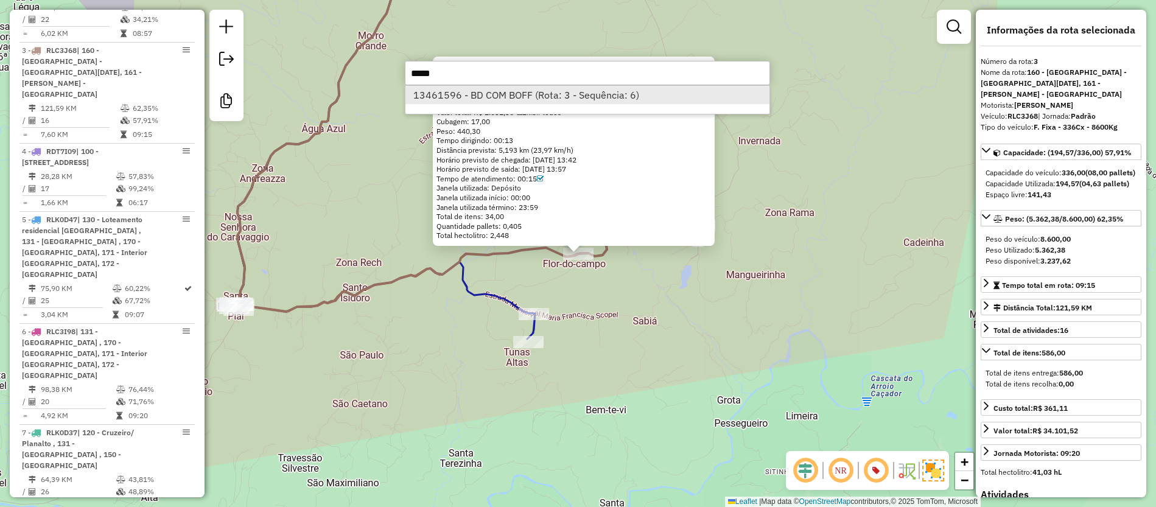
click at [656, 92] on li "13461596 - BD COM BOFF (Rota: 3 - Sequência: 6)" at bounding box center [588, 95] width 364 height 18
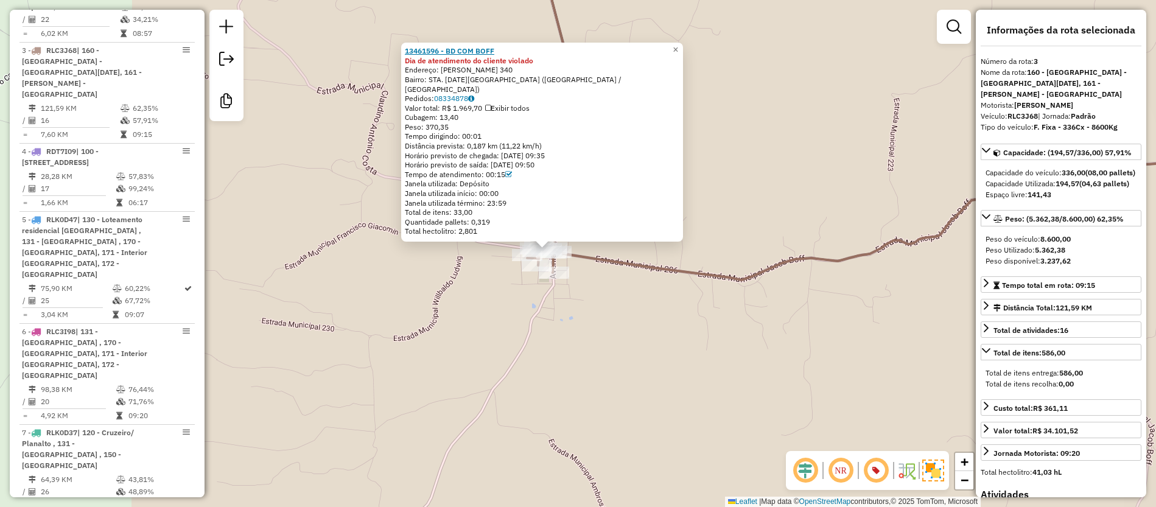
click at [445, 55] on strong "13461596 - BD COM BOFF" at bounding box center [450, 50] width 90 height 9
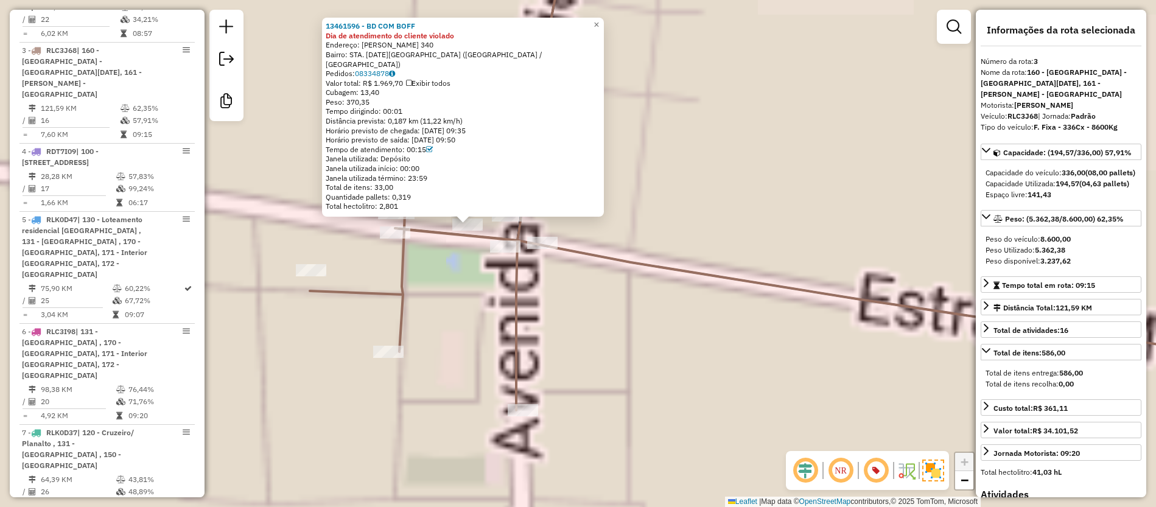
click at [452, 278] on div "13461596 - BD COM BOFF Dia de atendimento do cliente violado Endereço: LUIZ TOM…" at bounding box center [578, 253] width 1156 height 507
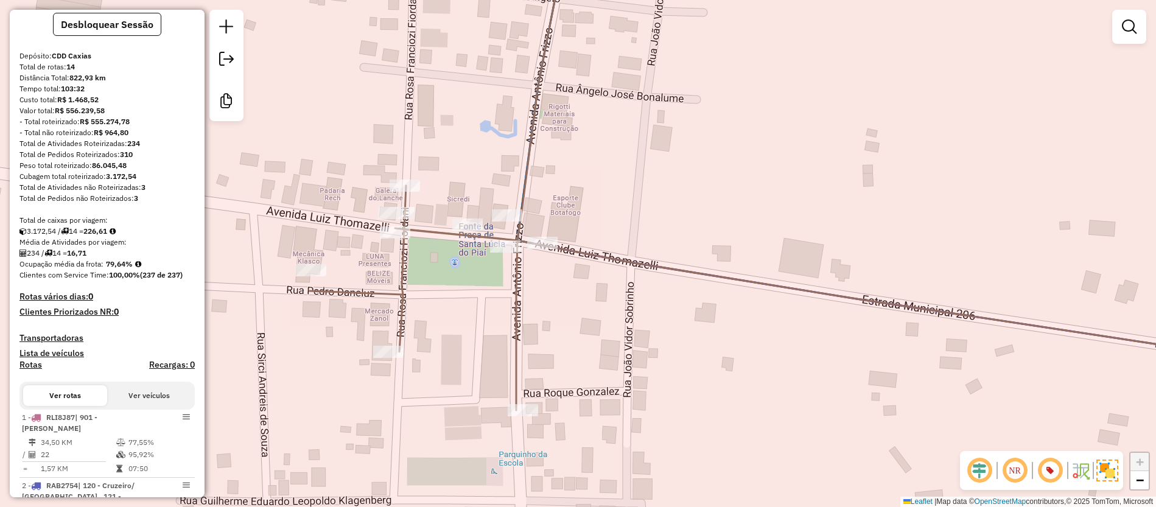
scroll to position [14, 0]
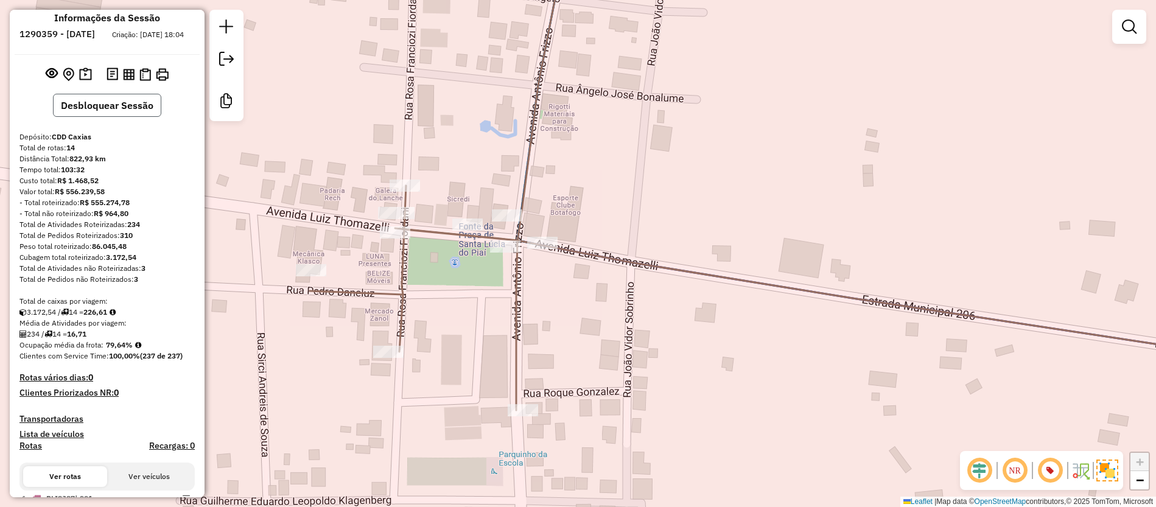
click at [101, 106] on button "Desbloquear Sessão" at bounding box center [107, 105] width 108 height 23
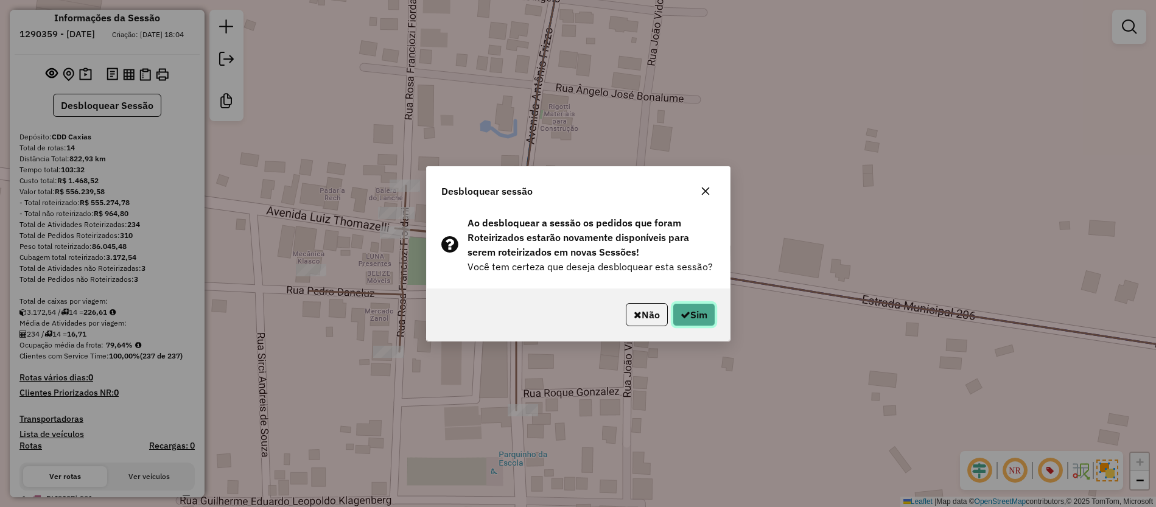
click at [700, 320] on button "Sim" at bounding box center [694, 314] width 43 height 23
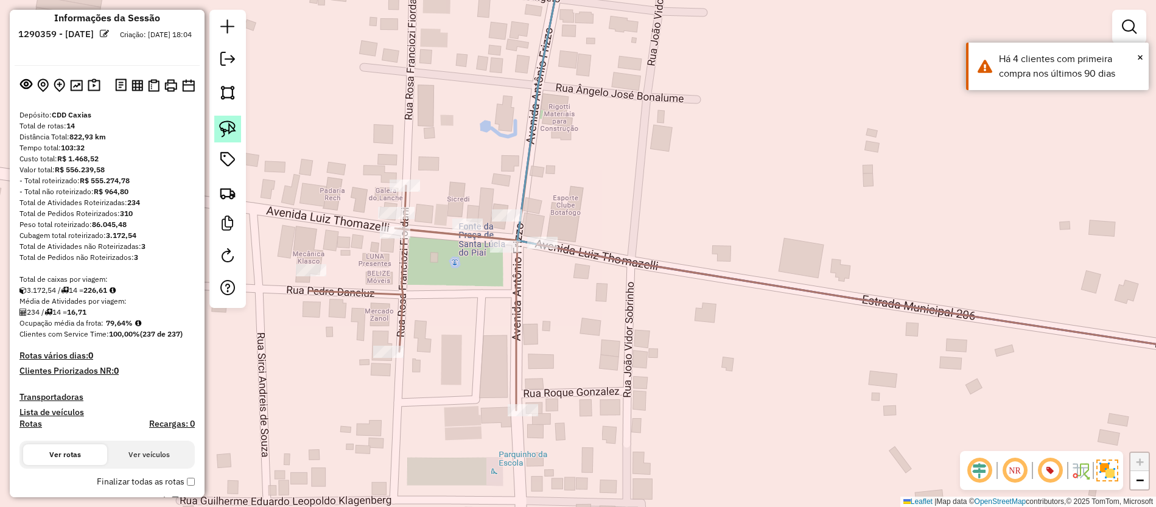
click at [230, 130] on img at bounding box center [227, 129] width 17 height 17
drag, startPoint x: 476, startPoint y: 195, endPoint x: 482, endPoint y: 262, distance: 67.3
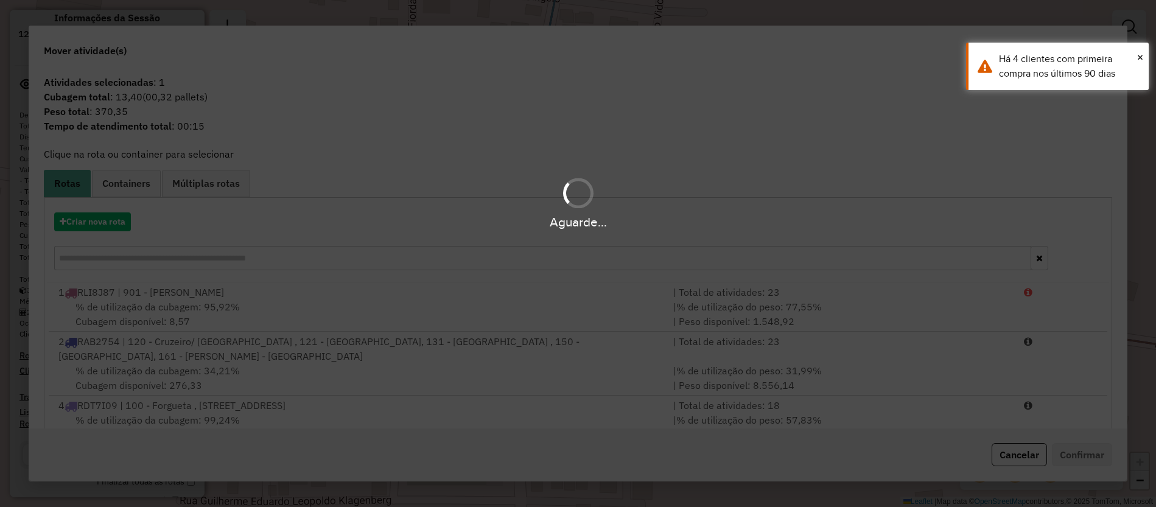
click at [116, 225] on div "Aguarde..." at bounding box center [578, 222] width 1156 height 19
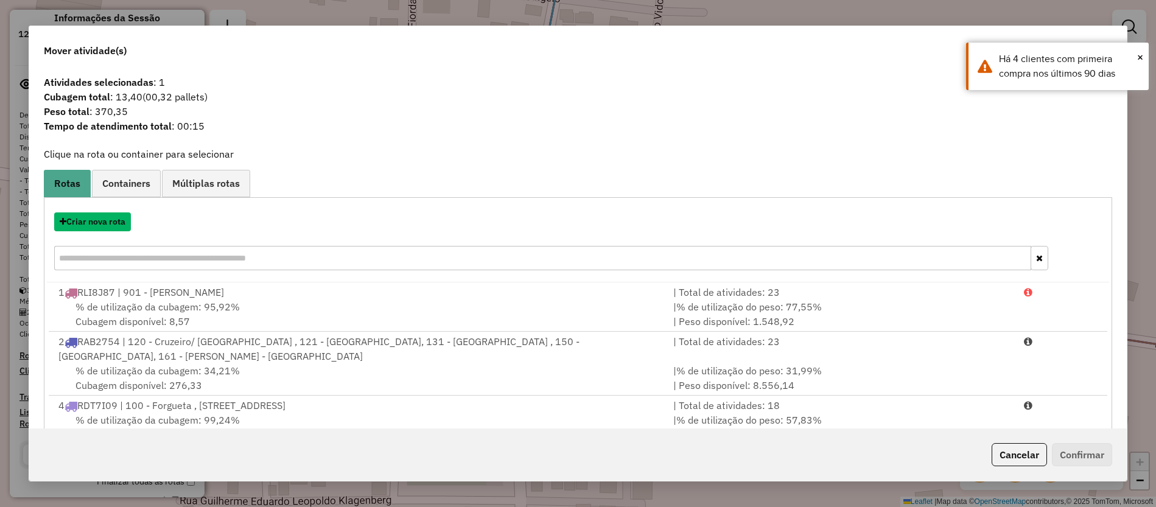
click at [104, 229] on button "Criar nova rota" at bounding box center [92, 222] width 77 height 19
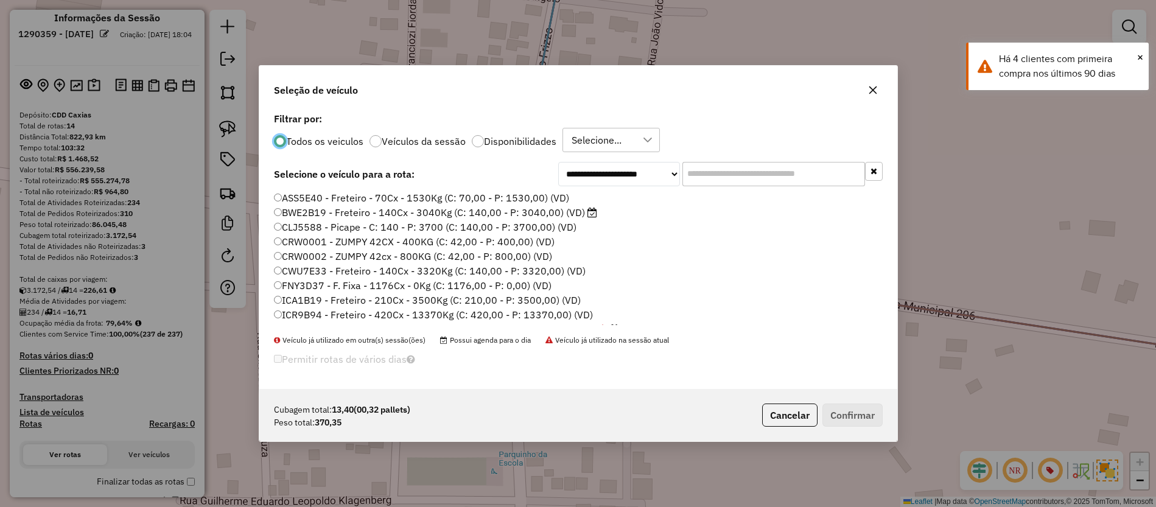
scroll to position [7, 4]
click at [789, 173] on input "text" at bounding box center [774, 174] width 183 height 24
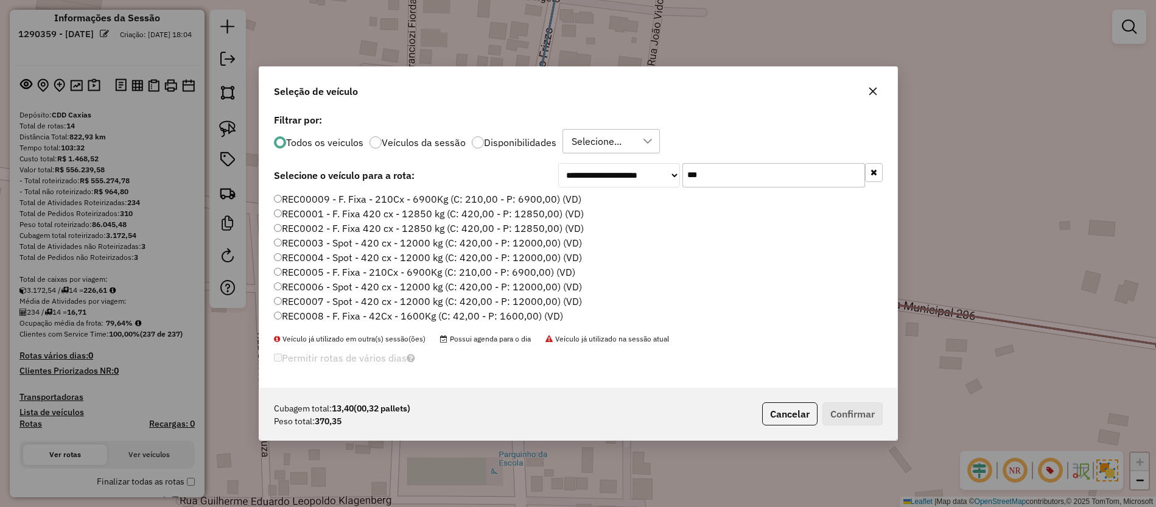
type input "***"
click at [535, 205] on label "REC00009 - F. Fixa - 210Cx - 6900Kg (C: 210,00 - P: 6900,00) (VD)" at bounding box center [428, 199] width 308 height 15
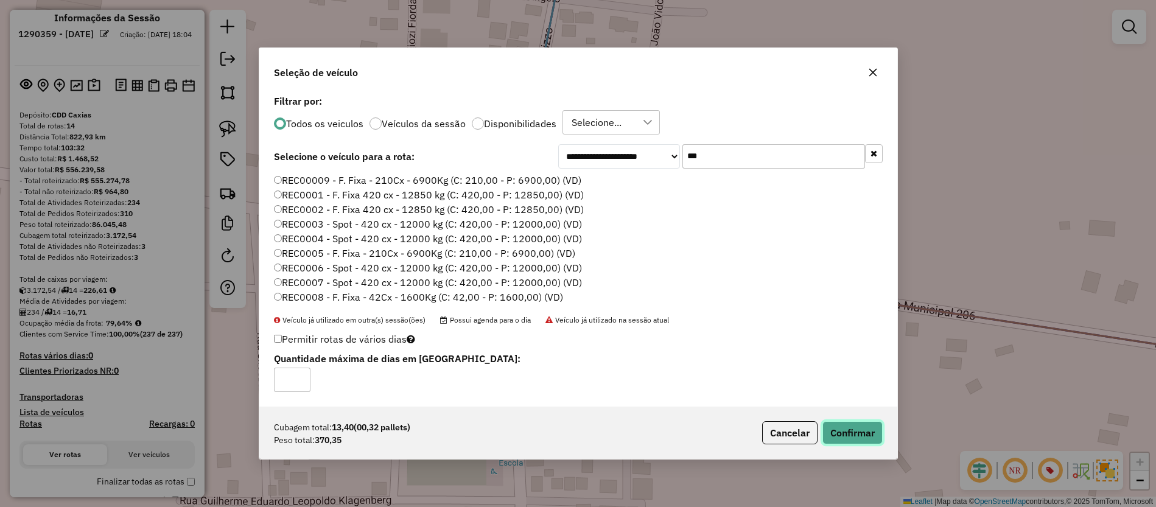
click at [872, 442] on button "Confirmar" at bounding box center [853, 432] width 60 height 23
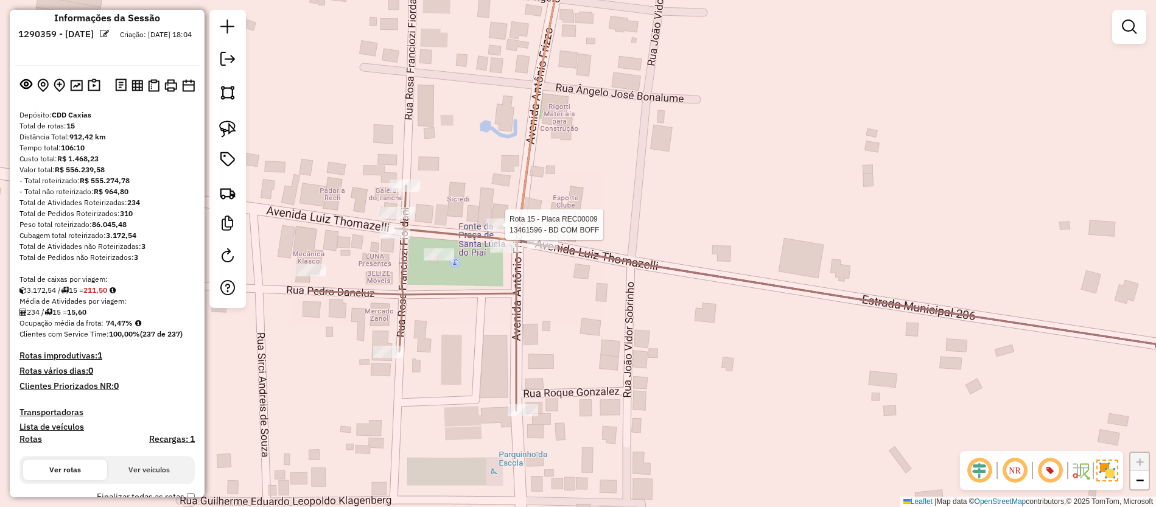
select select "**********"
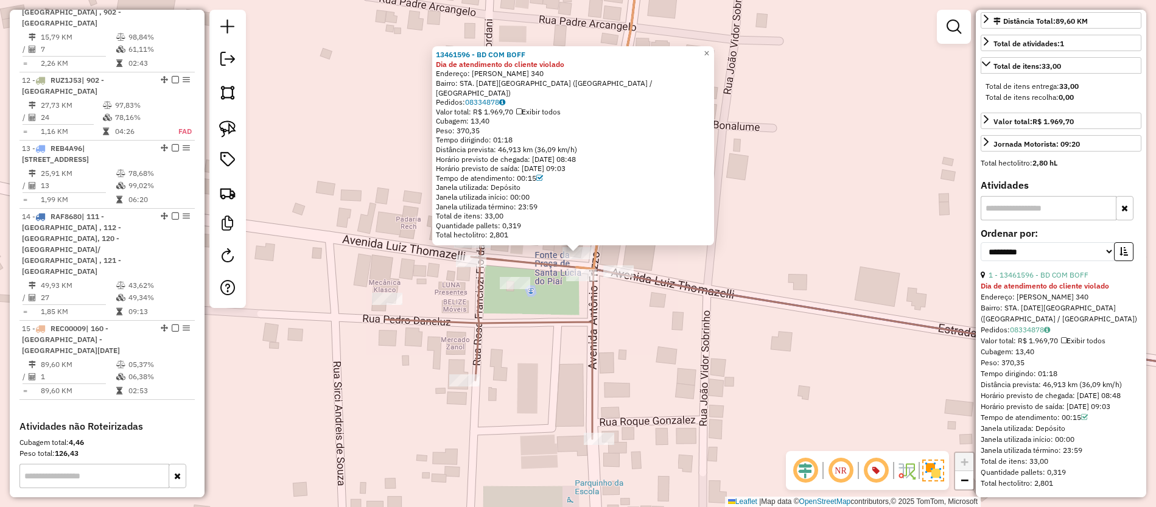
scroll to position [310, 0]
drag, startPoint x: 1036, startPoint y: 362, endPoint x: 1074, endPoint y: 364, distance: 37.8
click at [1074, 367] on div "Tempo dirigindo: 01:18" at bounding box center [1061, 372] width 161 height 11
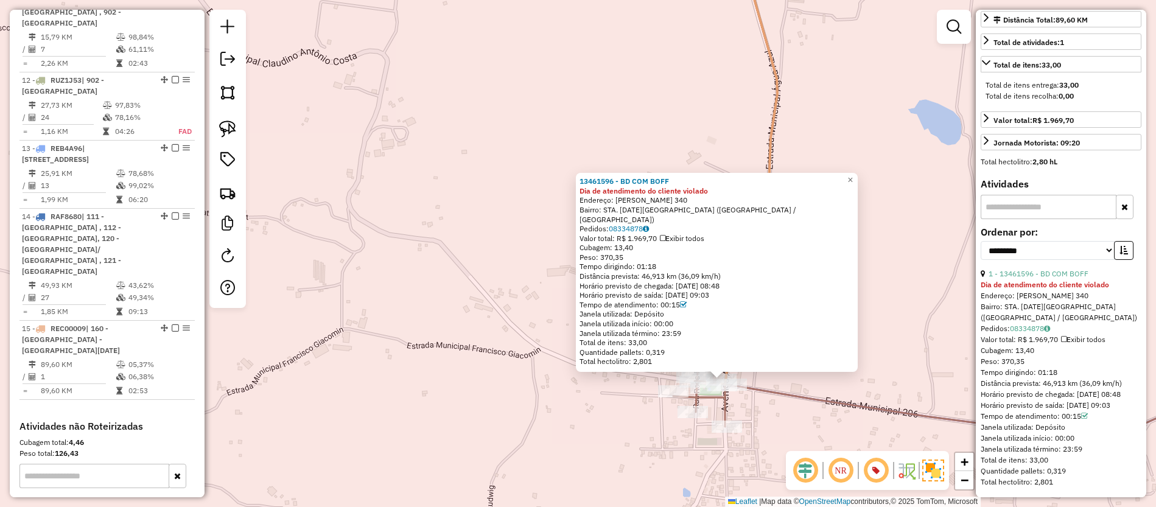
drag, startPoint x: 980, startPoint y: 360, endPoint x: 1079, endPoint y: 362, distance: 98.7
click at [1079, 362] on div "**********" at bounding box center [1061, 254] width 171 height 488
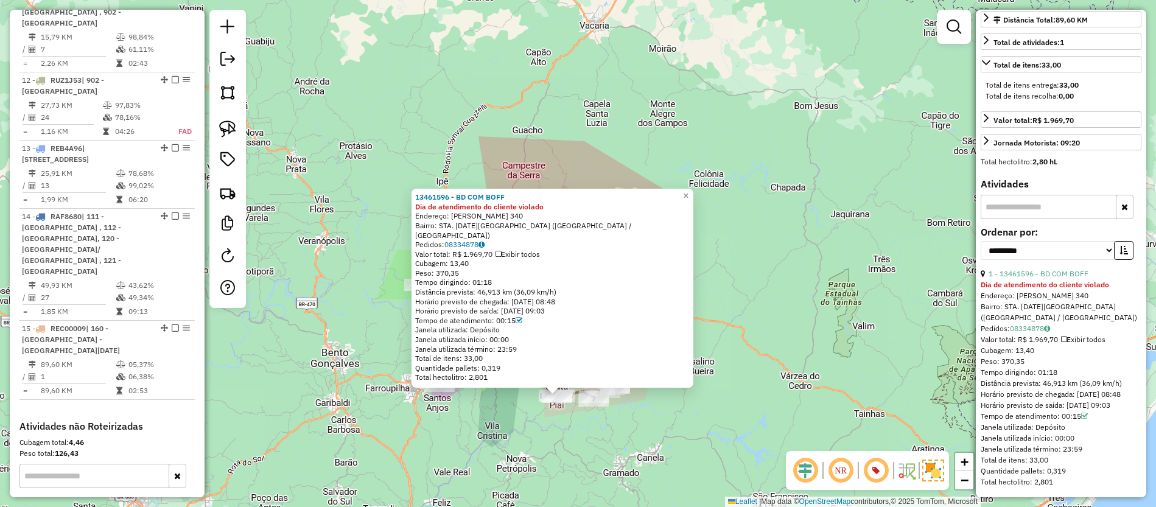
click at [649, 444] on div "Rota 2 - Placa RAB2754 13405791 - GABRIEL JOaO VIGANO 13461596 - BD COM BOFF Di…" at bounding box center [578, 253] width 1156 height 507
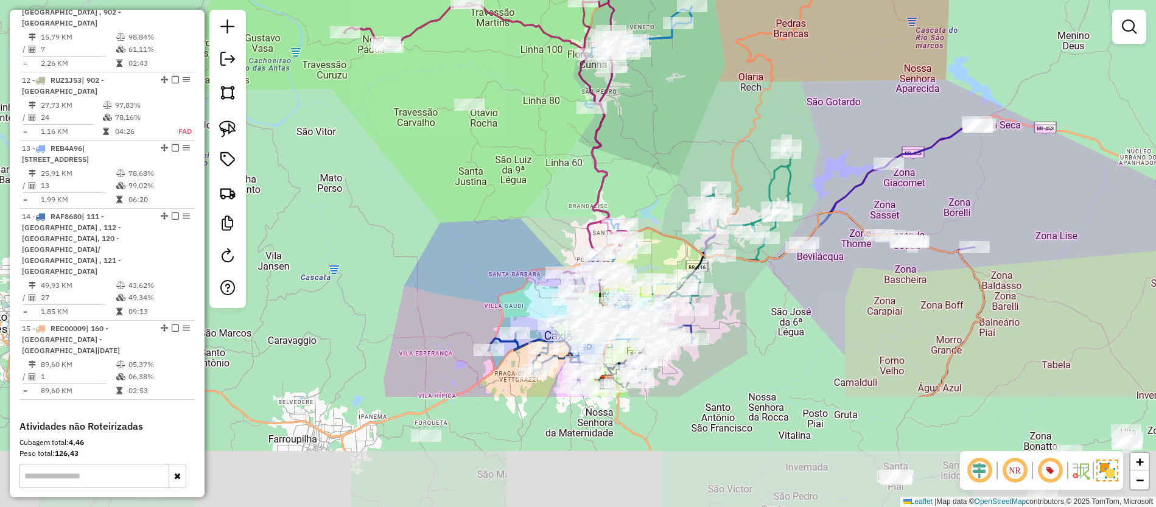
drag, startPoint x: 434, startPoint y: 347, endPoint x: 451, endPoint y: 185, distance: 163.6
click at [451, 185] on div "Janela de atendimento Grade de atendimento Capacidade Transportadoras Veículos …" at bounding box center [578, 253] width 1156 height 507
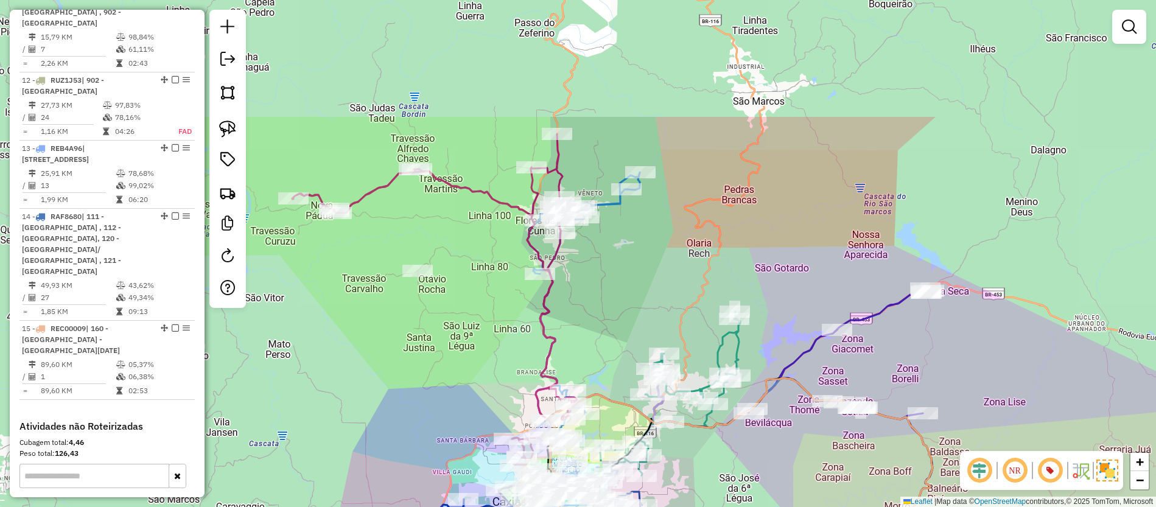
drag, startPoint x: 643, startPoint y: 117, endPoint x: 591, endPoint y: 284, distance: 175.3
click at [591, 284] on div "Janela de atendimento Grade de atendimento Capacidade Transportadoras Veículos …" at bounding box center [578, 253] width 1156 height 507
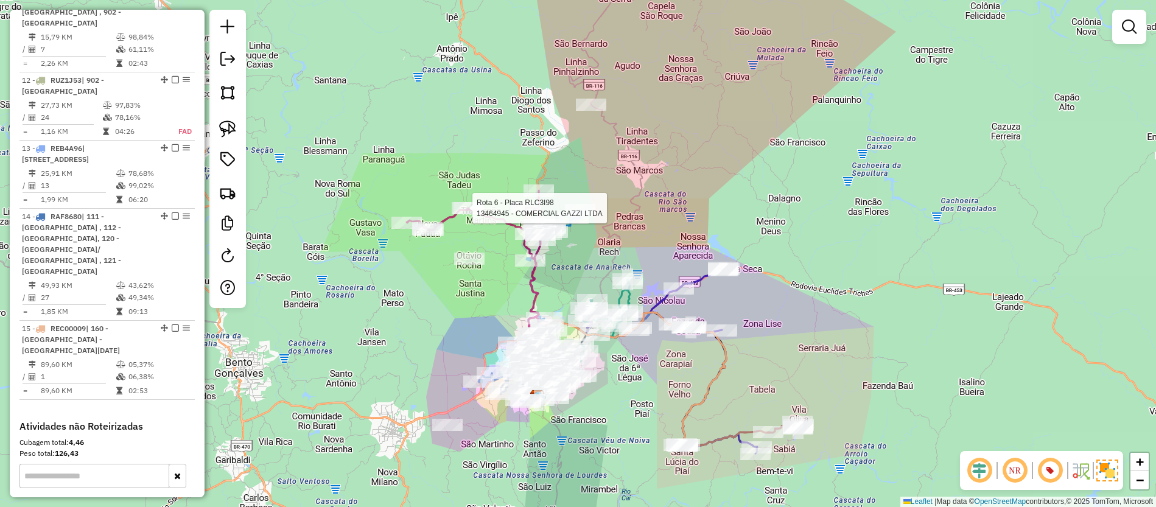
click at [455, 214] on div at bounding box center [469, 208] width 30 height 12
select select "**********"
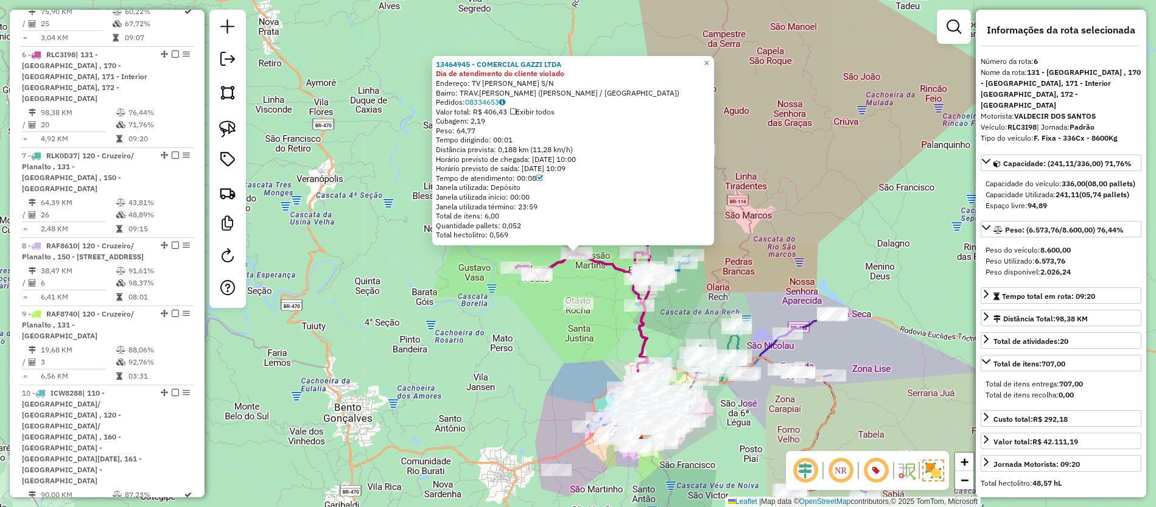
scroll to position [920, 0]
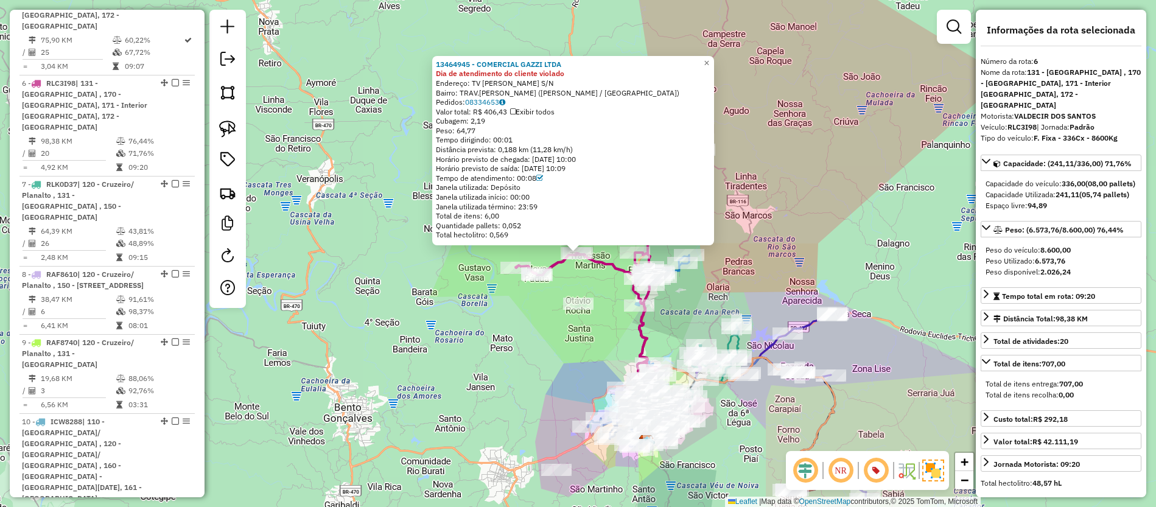
click at [333, 213] on div "13464945 - COMERCIAL GAZZI LTDA Dia de atendimento do cliente violado Endereço:…" at bounding box center [578, 253] width 1156 height 507
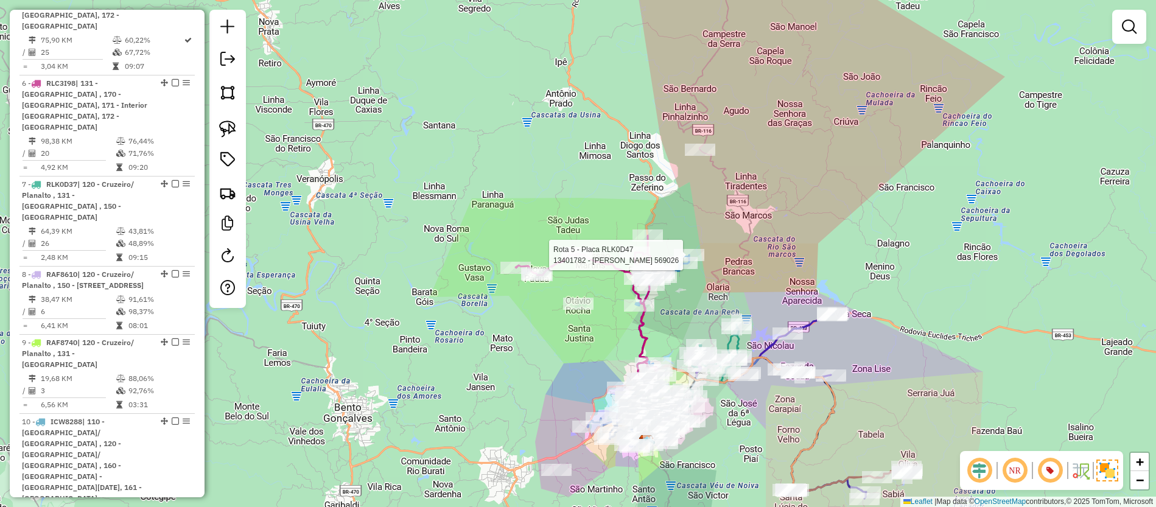
select select "**********"
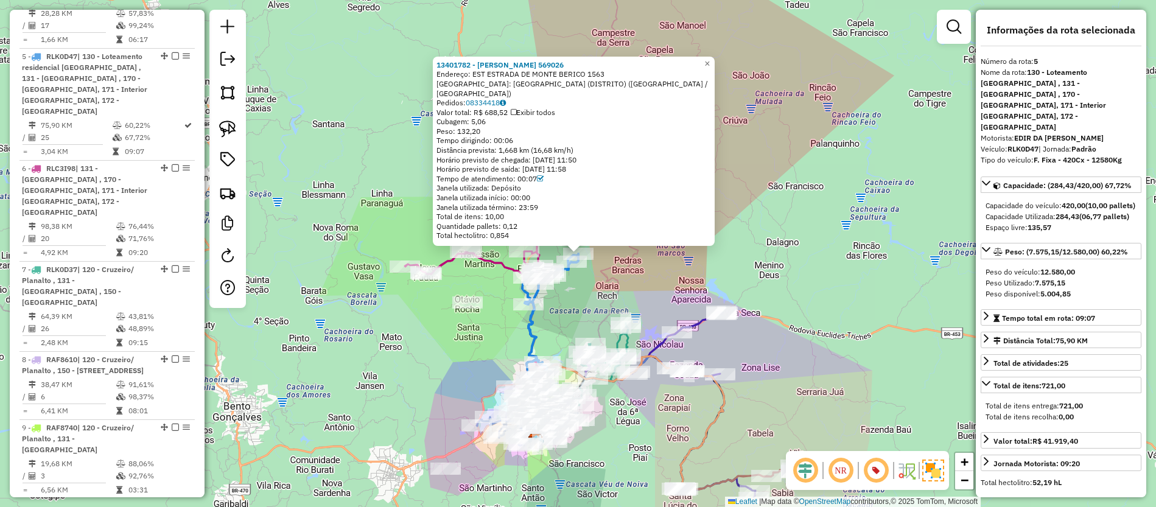
scroll to position [818, 0]
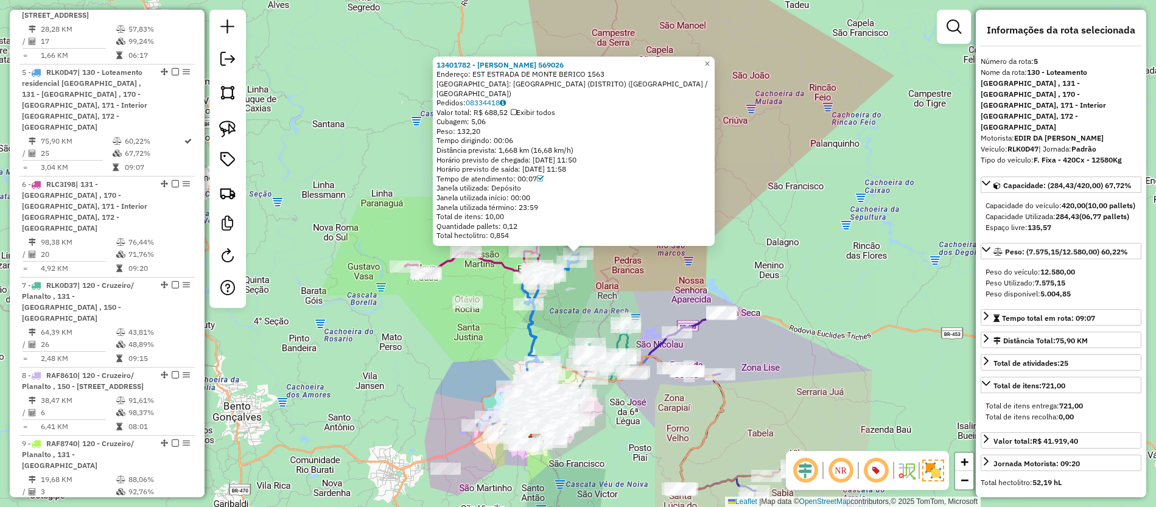
click at [691, 318] on icon at bounding box center [694, 405] width 124 height 186
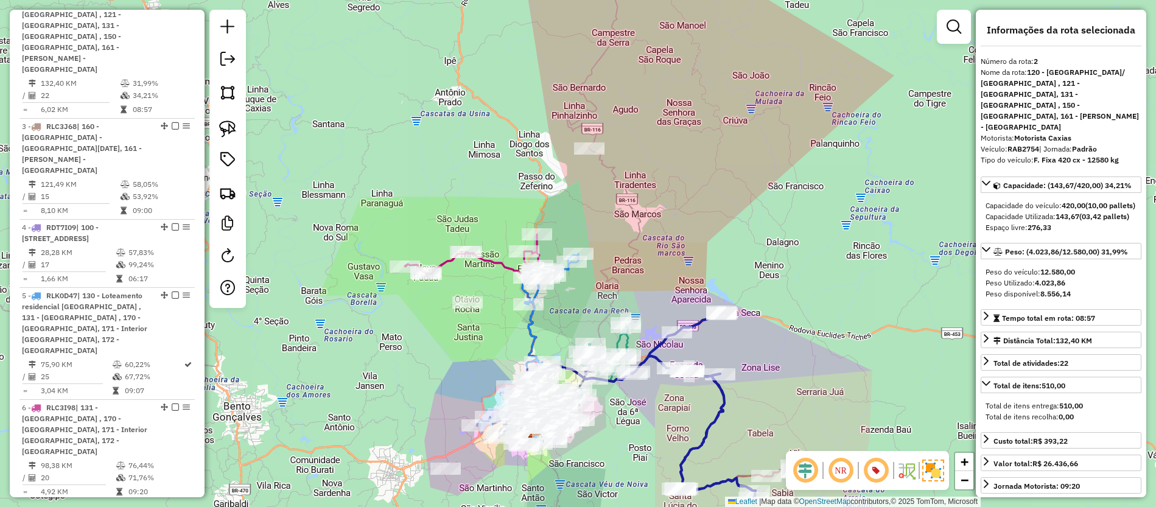
scroll to position [570, 0]
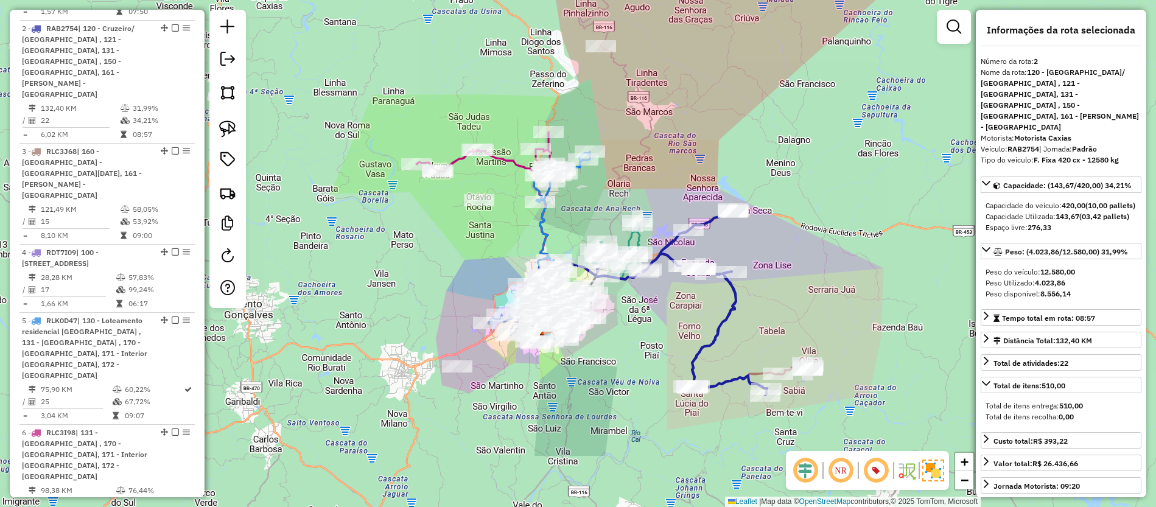
drag, startPoint x: 790, startPoint y: 428, endPoint x: 801, endPoint y: 326, distance: 103.0
click at [801, 326] on div "Janela de atendimento Grade de atendimento Capacidade Transportadoras Veículos …" at bounding box center [578, 253] width 1156 height 507
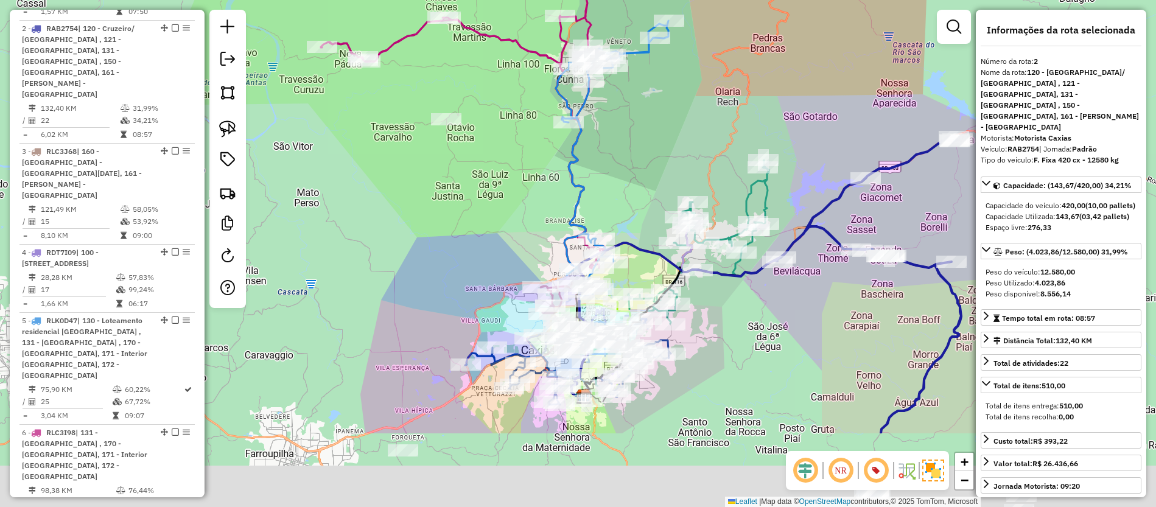
drag, startPoint x: 873, startPoint y: 259, endPoint x: 691, endPoint y: 133, distance: 221.1
click at [691, 133] on div "Janela de atendimento Grade de atendimento Capacidade Transportadoras Veículos …" at bounding box center [578, 253] width 1156 height 507
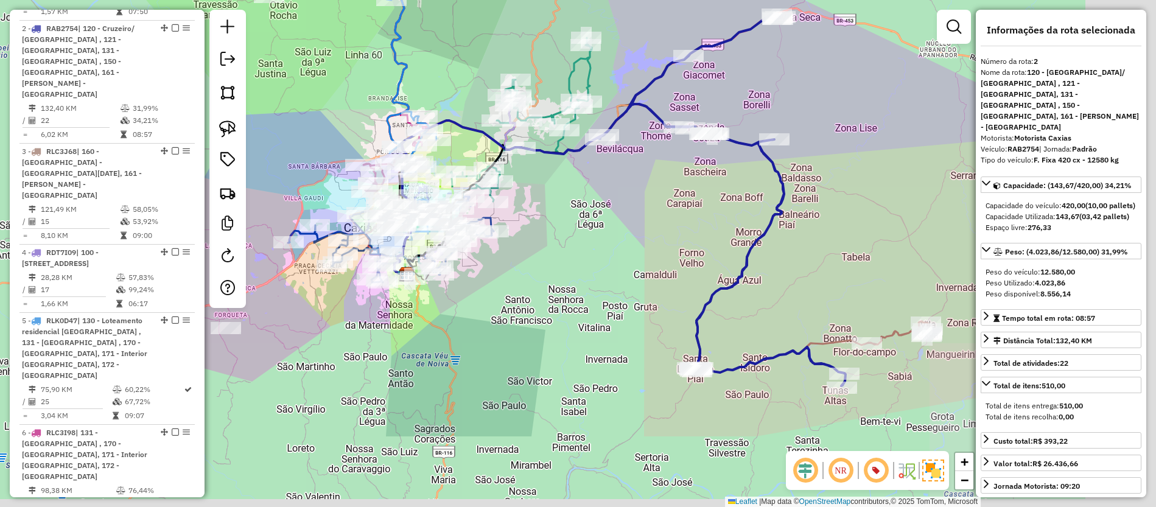
drag, startPoint x: 822, startPoint y: 308, endPoint x: 717, endPoint y: 238, distance: 126.0
click at [717, 238] on div "Janela de atendimento Grade de atendimento Capacidade Transportadoras Veículos …" at bounding box center [578, 253] width 1156 height 507
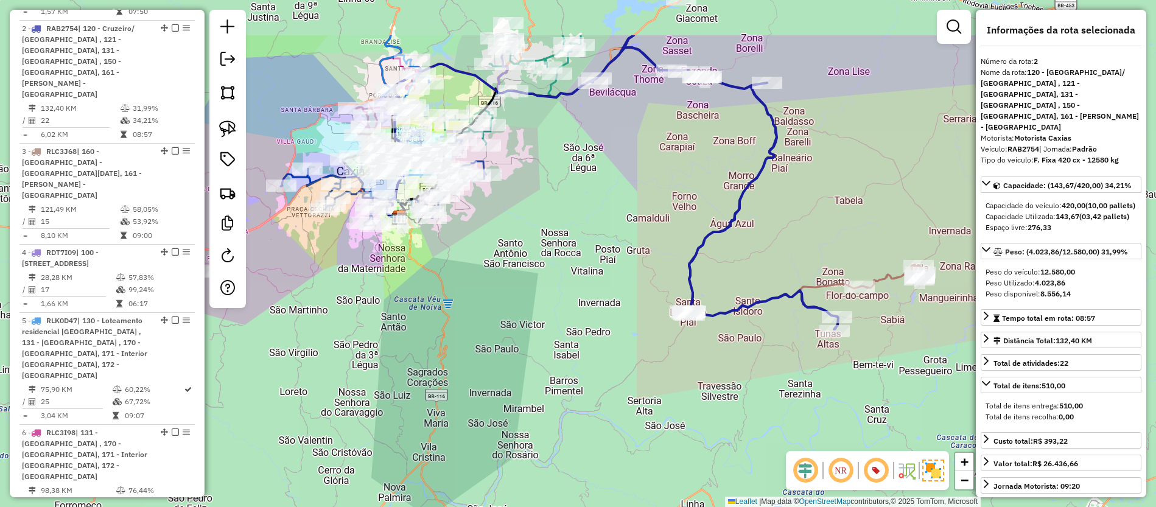
drag, startPoint x: 476, startPoint y: 167, endPoint x: 522, endPoint y: 253, distance: 97.5
click at [522, 253] on div "Janela de atendimento Grade de atendimento Capacidade Transportadoras Veículos …" at bounding box center [578, 253] width 1156 height 507
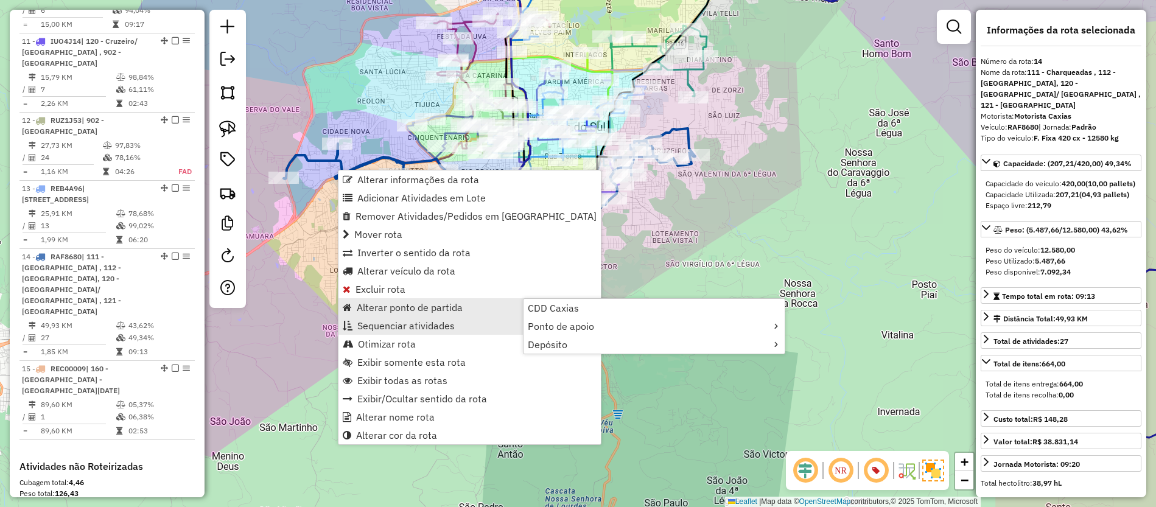
scroll to position [1485, 0]
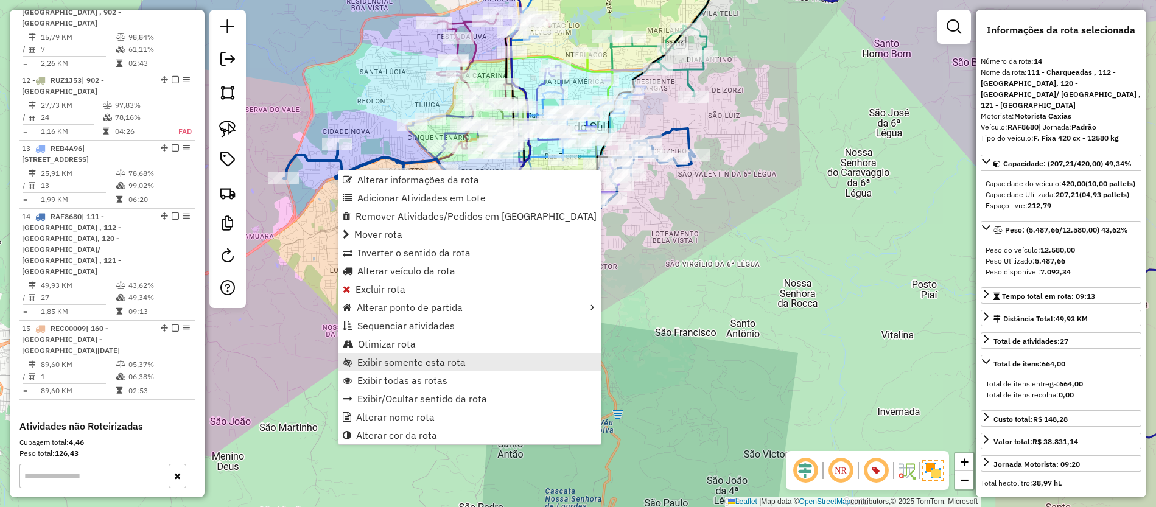
click at [410, 362] on span "Exibir somente esta rota" at bounding box center [411, 362] width 108 height 10
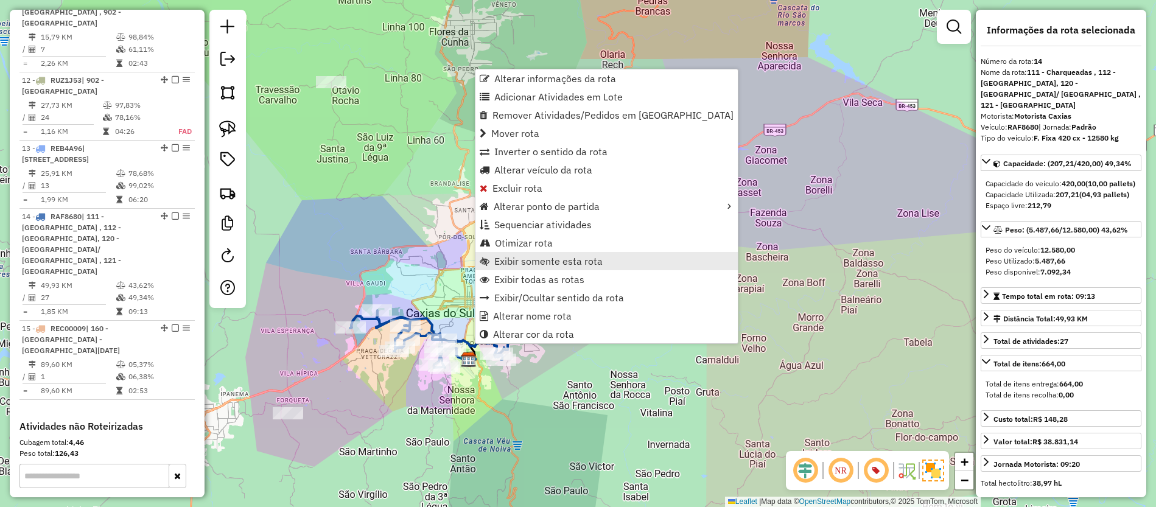
click at [501, 262] on span "Exibir somente esta rota" at bounding box center [548, 261] width 108 height 10
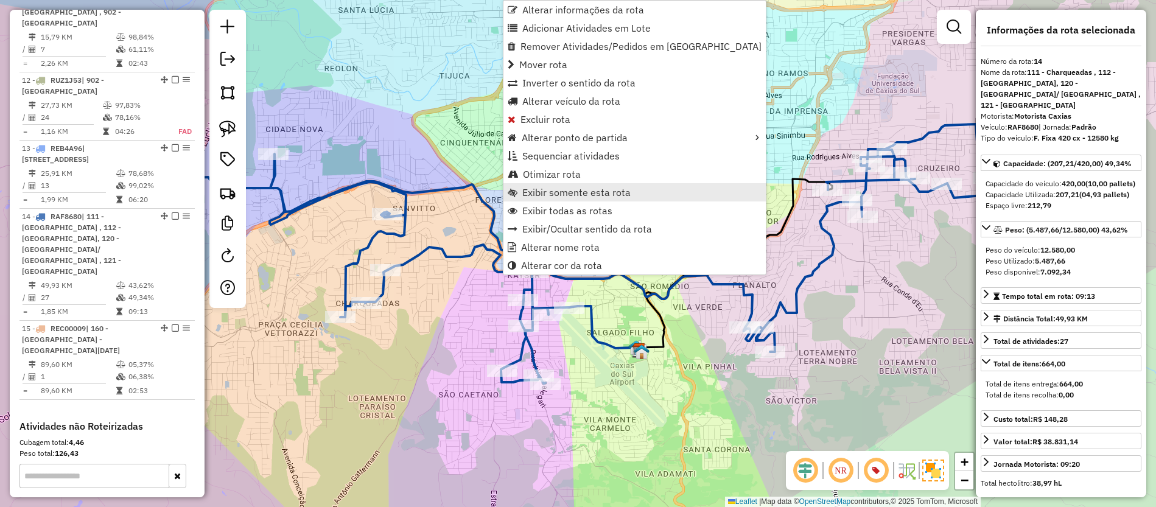
click at [567, 192] on span "Exibir somente esta rota" at bounding box center [576, 193] width 108 height 10
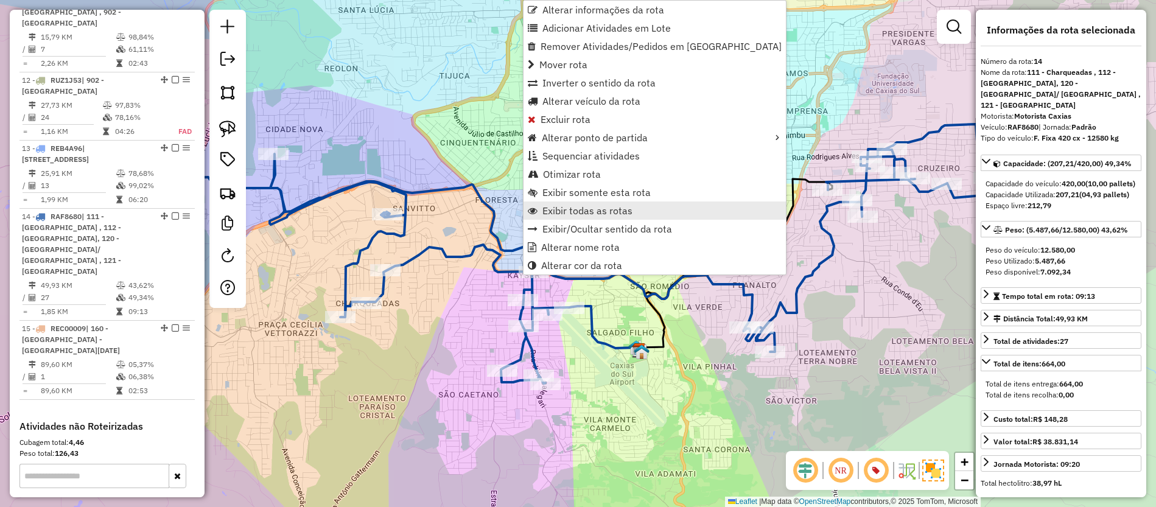
click at [565, 217] on link "Exibir todas as rotas" at bounding box center [655, 211] width 262 height 18
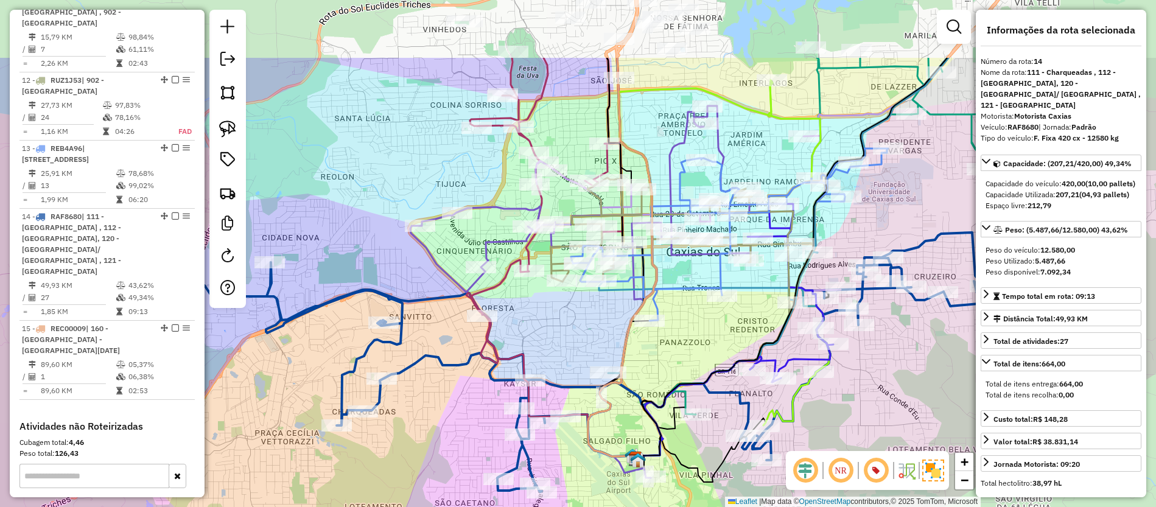
drag, startPoint x: 562, startPoint y: 214, endPoint x: 558, endPoint y: 322, distance: 108.5
click at [558, 322] on div "Janela de atendimento Grade de atendimento Capacidade Transportadoras Veículos …" at bounding box center [578, 253] width 1156 height 507
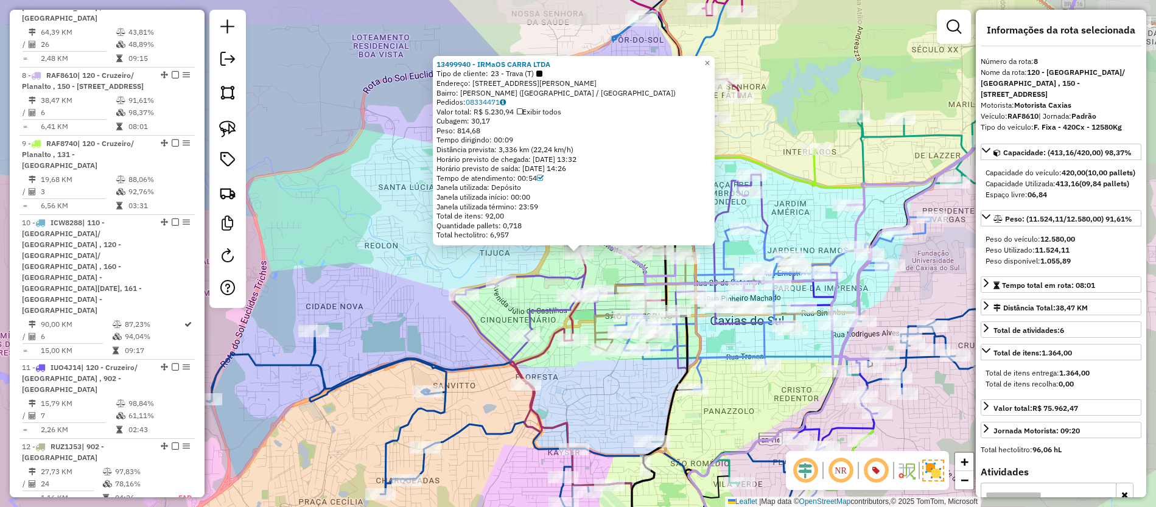
scroll to position [1078, 0]
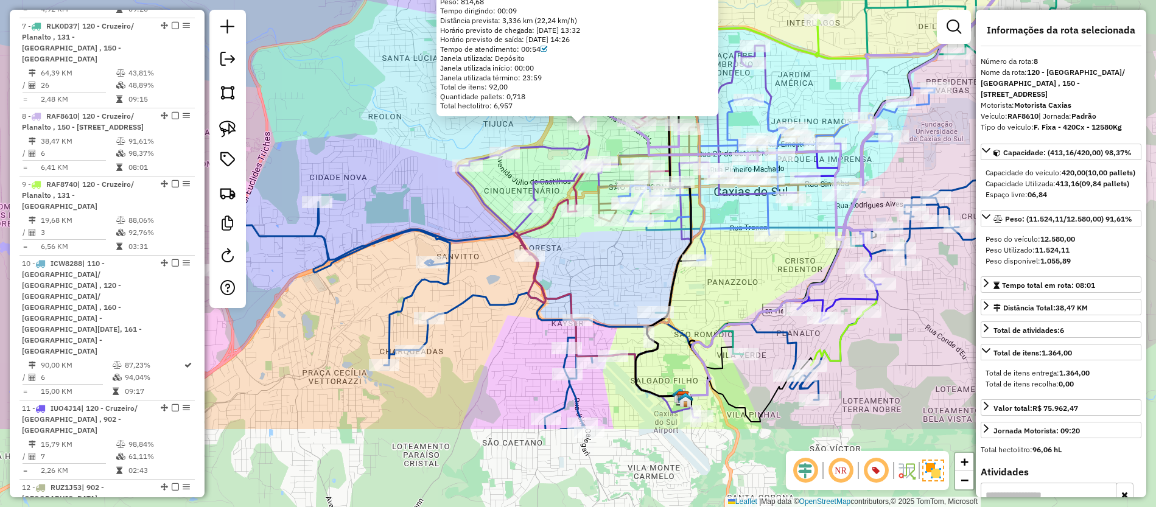
drag, startPoint x: 596, startPoint y: 385, endPoint x: 599, endPoint y: 256, distance: 129.2
click at [599, 256] on div "Rota 12 - Placa RUZ1J53 13404928 - PIZZARIA TONET 13499940 - IRMaOS CARRA LTDA …" at bounding box center [578, 253] width 1156 height 507
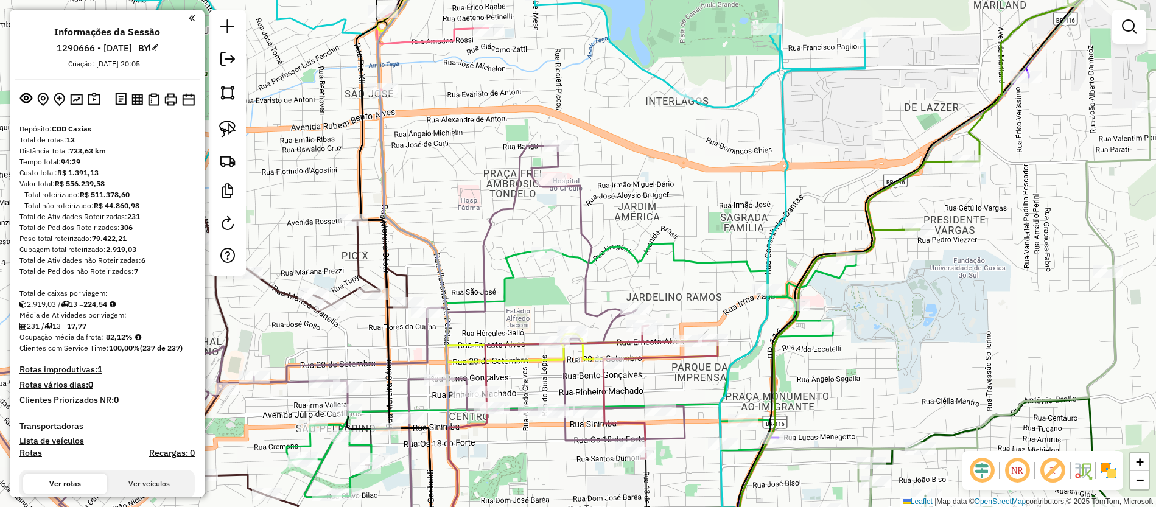
click at [1054, 480] on em at bounding box center [1052, 470] width 29 height 29
click at [637, 76] on input "text" at bounding box center [587, 73] width 365 height 24
paste input "********"
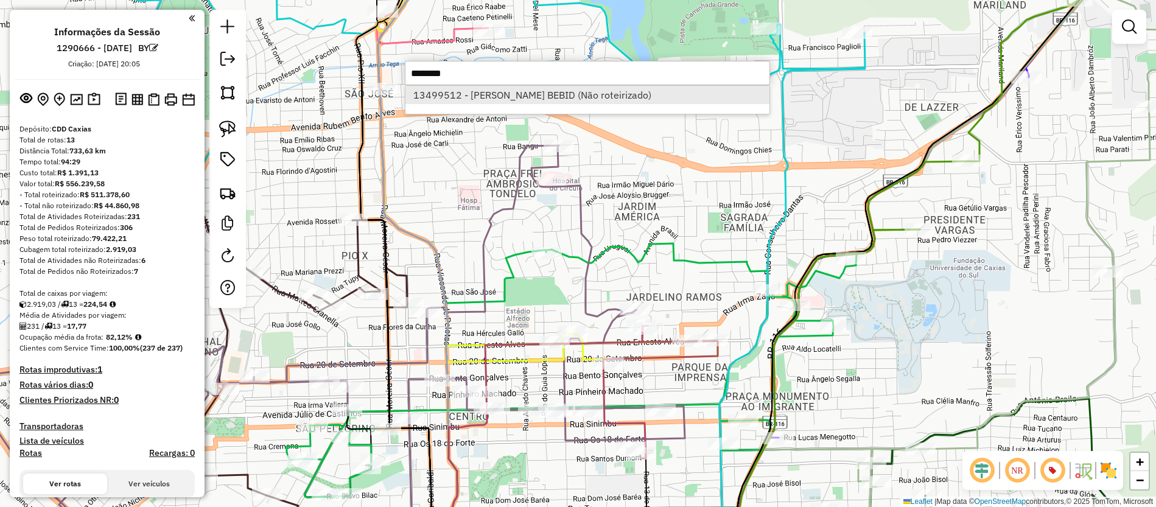
type input "********"
click at [510, 96] on li "13499512 - CECILIA BOHRER BEBID (Não roteirizado)" at bounding box center [588, 95] width 364 height 18
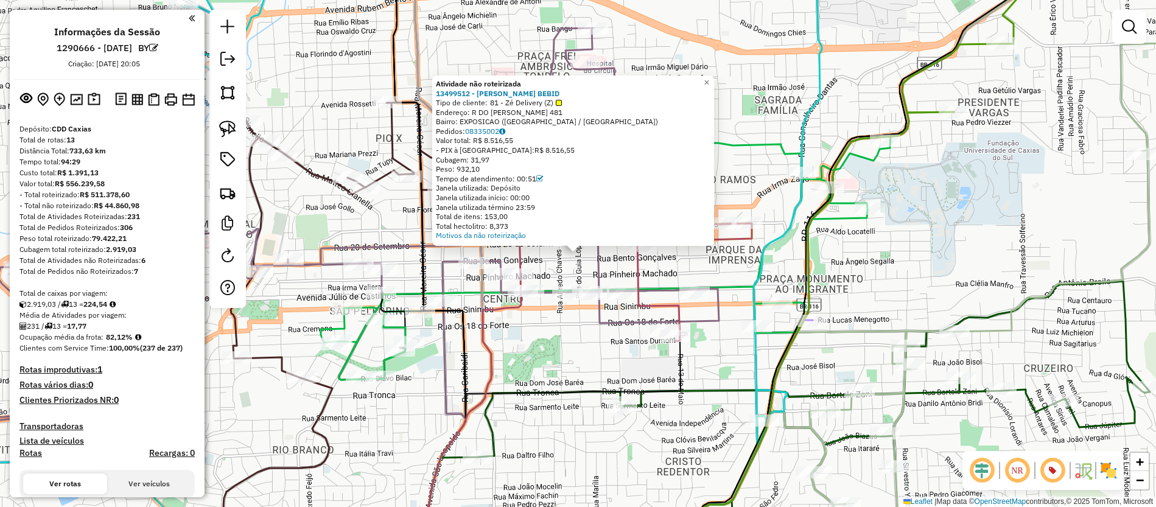
click at [1111, 474] on img at bounding box center [1108, 470] width 19 height 19
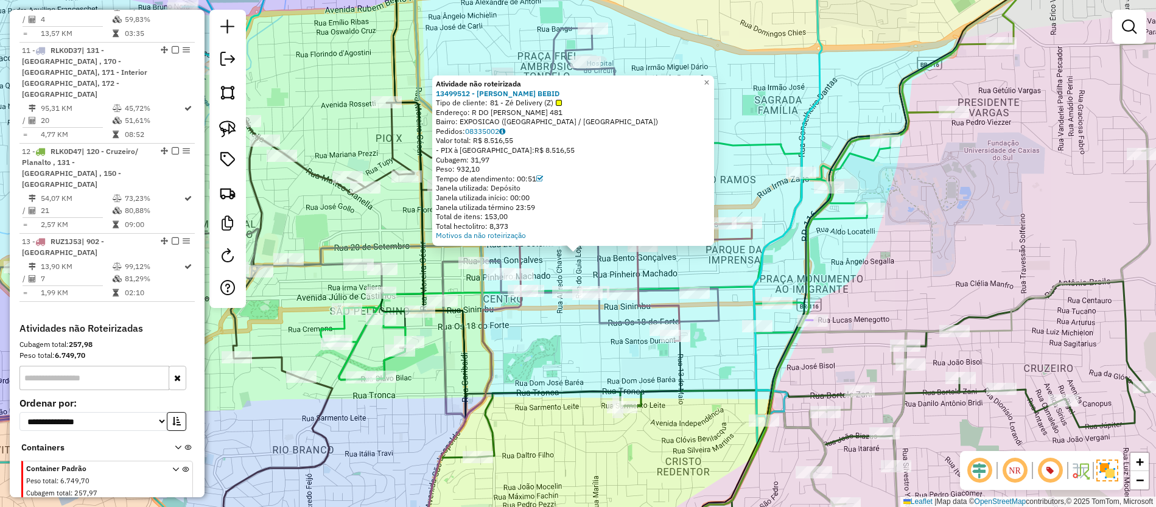
scroll to position [1382, 0]
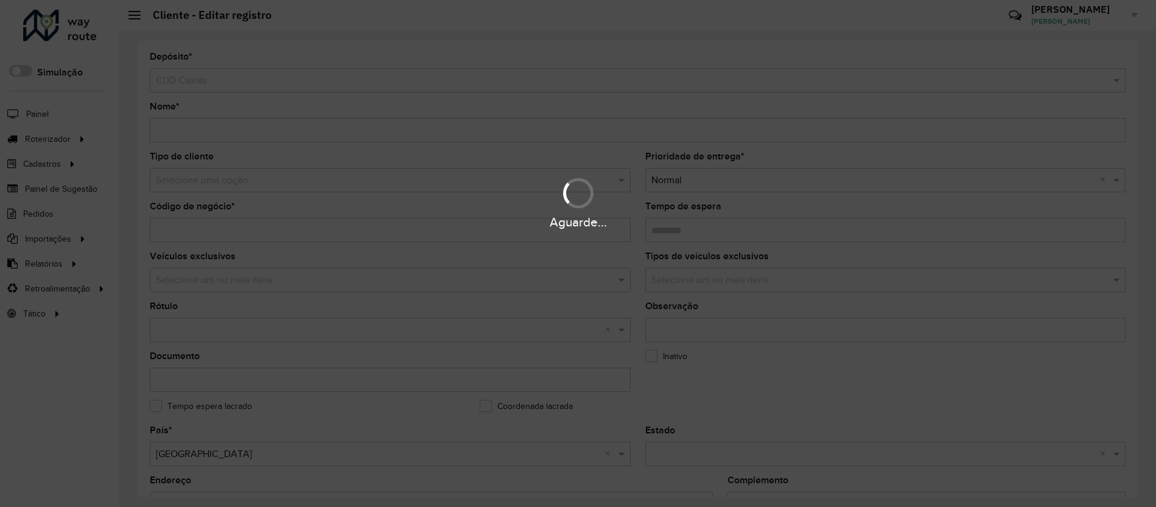
type input "**********"
type input "********"
type input "**********"
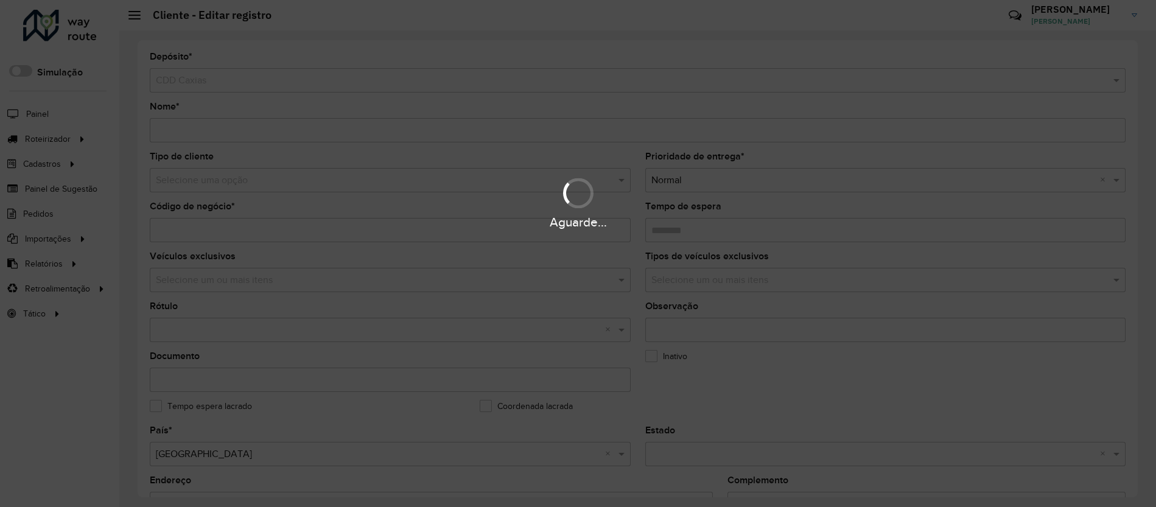
type input "**********"
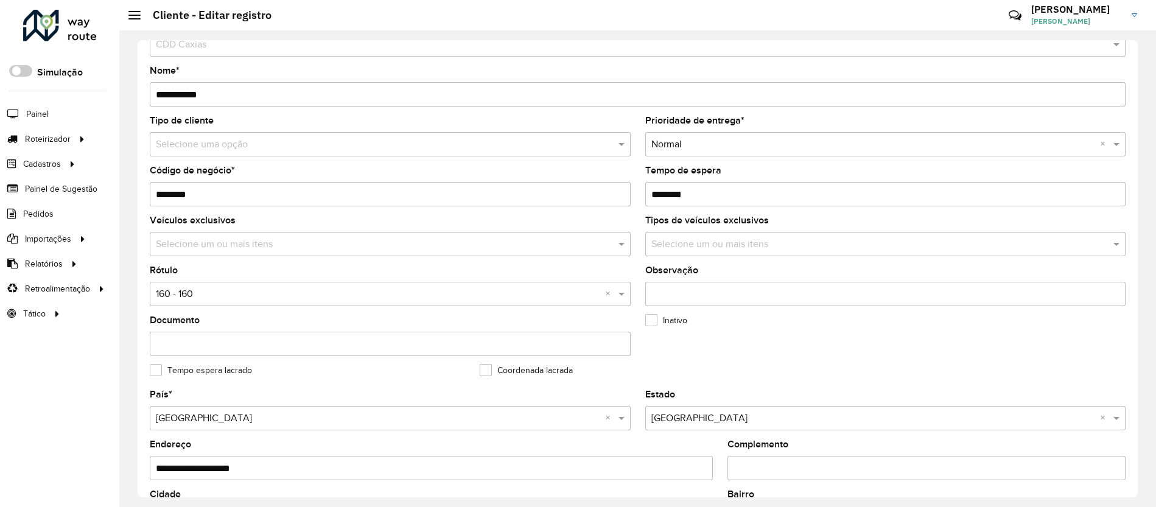
scroll to position [183, 0]
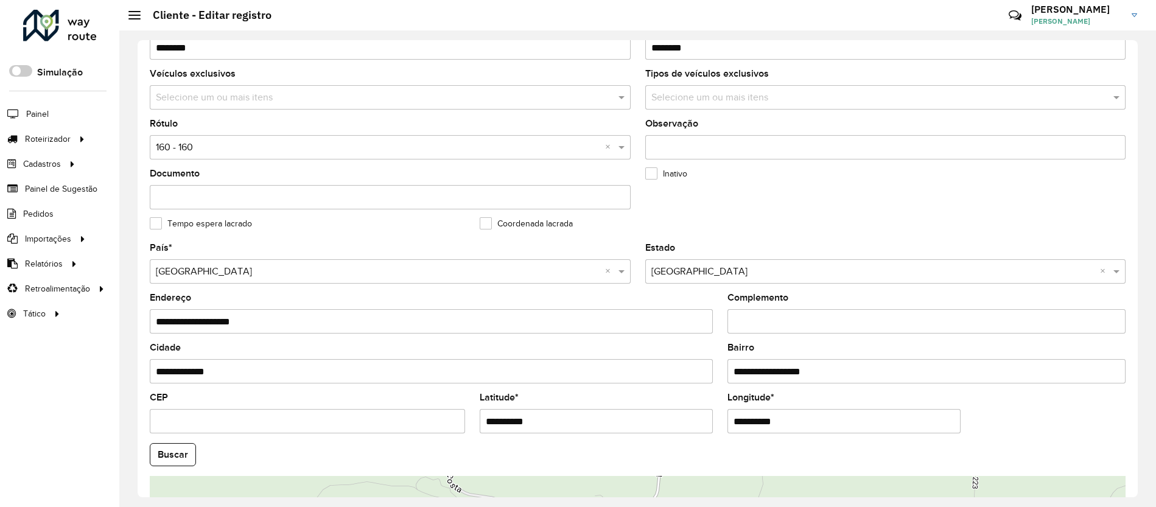
drag, startPoint x: 542, startPoint y: 421, endPoint x: 359, endPoint y: 404, distance: 184.1
click at [356, 404] on formly-group "**********" at bounding box center [637, 451] width 991 height 415
drag, startPoint x: 790, startPoint y: 426, endPoint x: 646, endPoint y: 428, distance: 144.3
click at [646, 428] on formly-group "**********" at bounding box center [637, 451] width 991 height 415
